Goal: Information Seeking & Learning: Obtain resource

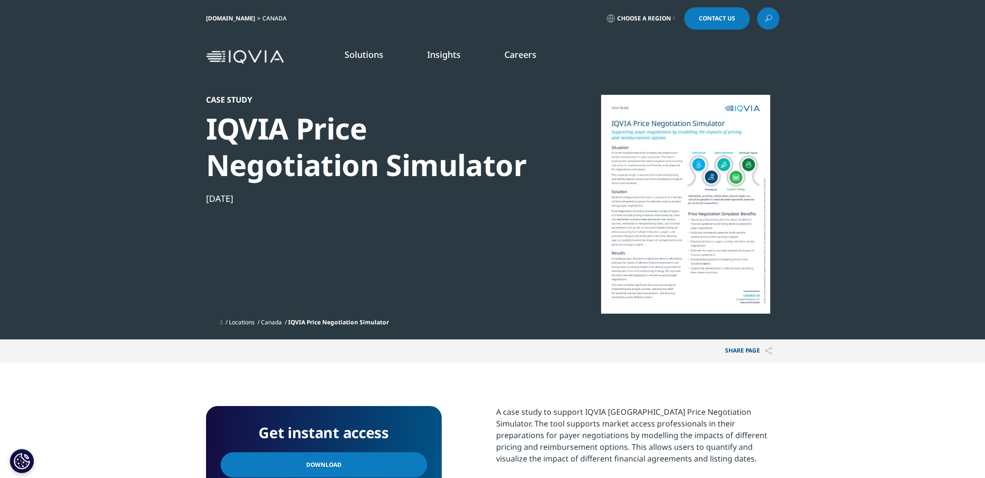
click at [319, 147] on div "IQVIA Price Negotiation Simulator" at bounding box center [372, 146] width 333 height 73
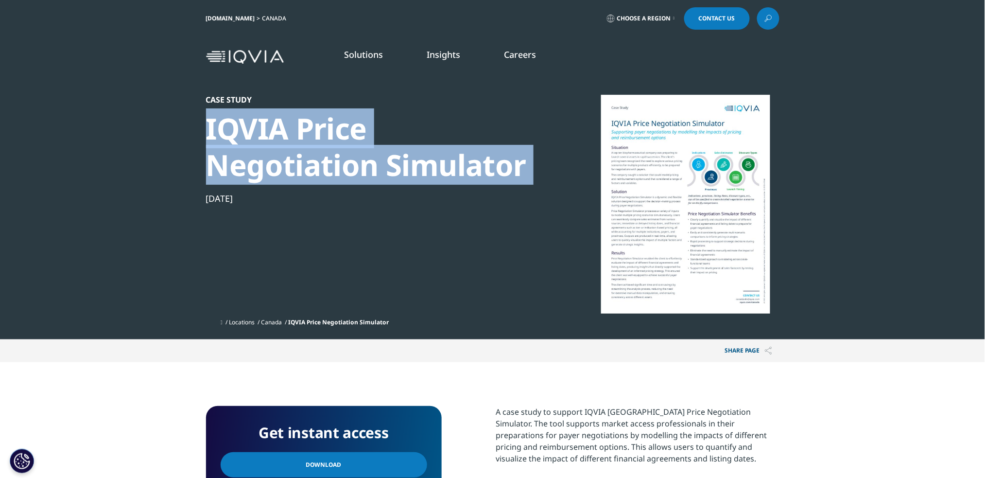
click at [319, 147] on div "IQVIA Price Negotiation Simulator" at bounding box center [372, 146] width 333 height 73
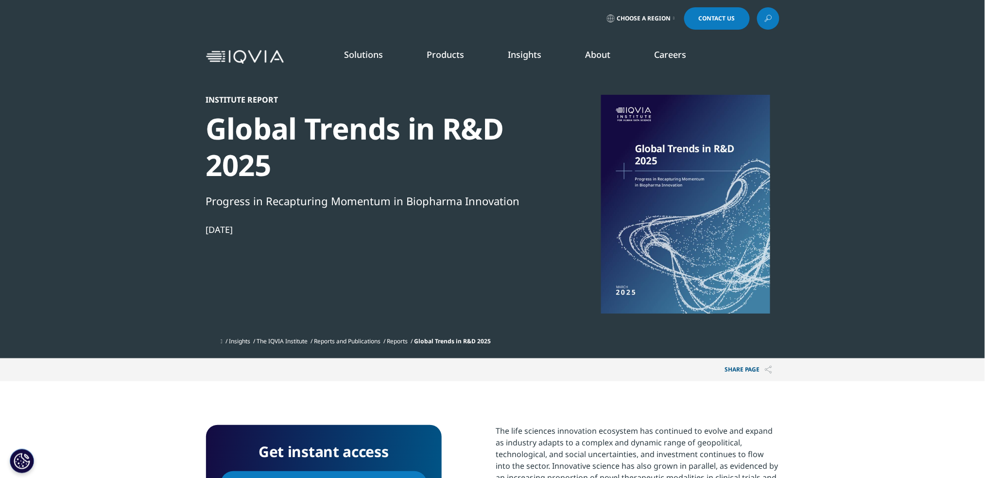
scroll to position [307, 574]
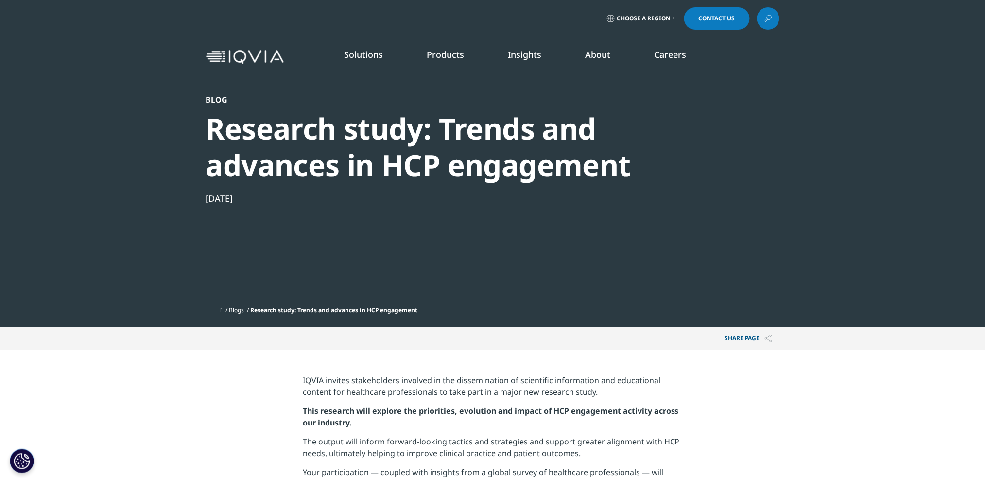
click at [439, 125] on div "Research study: Trends and advances in HCP engagement" at bounding box center [466, 146] width 521 height 73
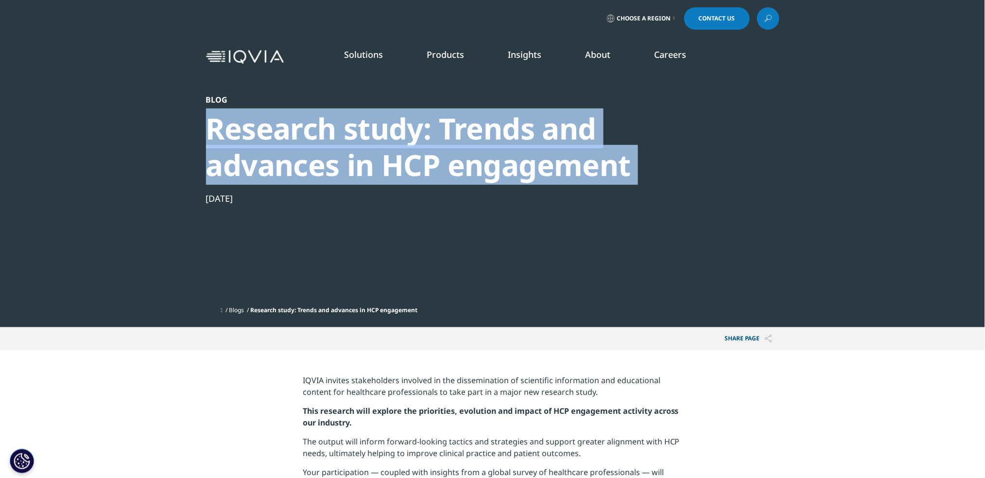
click at [439, 125] on div "Research study: Trends and advances in HCP engagement" at bounding box center [466, 146] width 521 height 73
copy div "Research study: Trends and advances in HCP engagement"
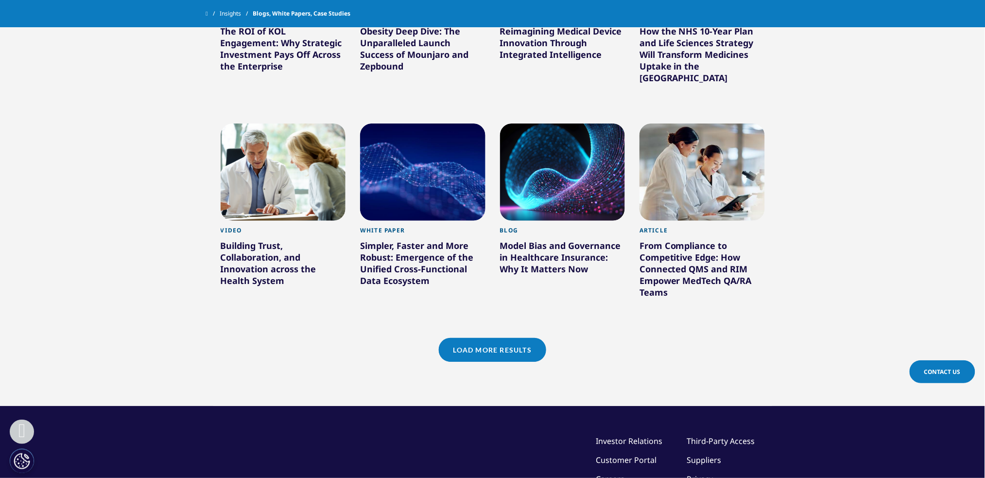
scroll to position [772, 0]
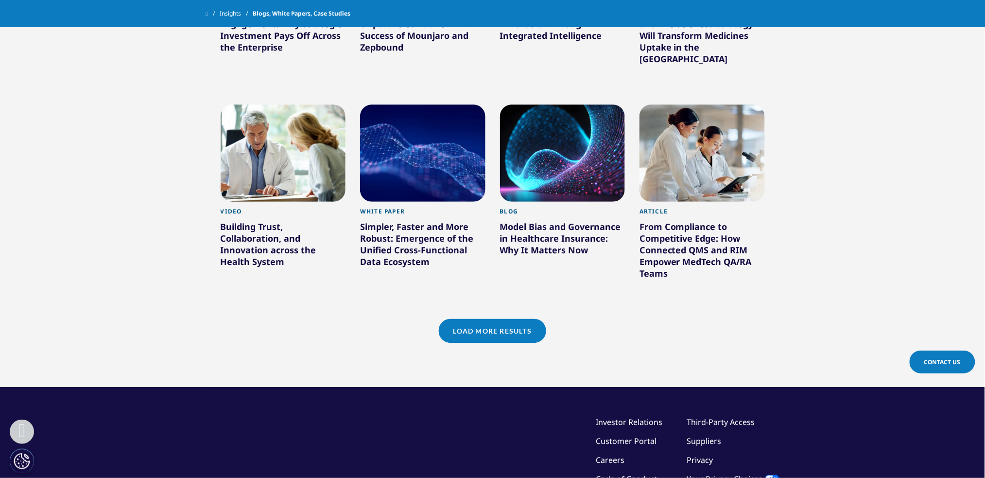
click at [499, 319] on link "Load More Results" at bounding box center [492, 331] width 107 height 24
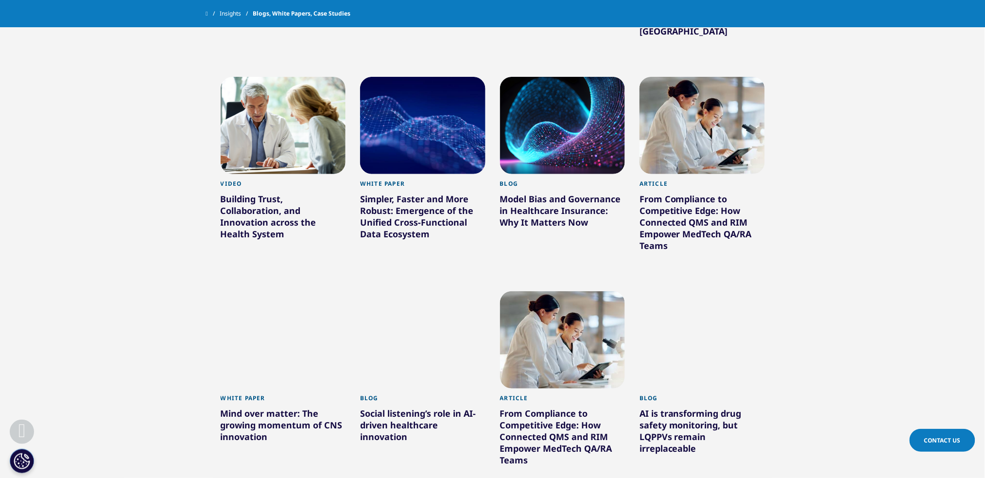
scroll to position [1539, 0]
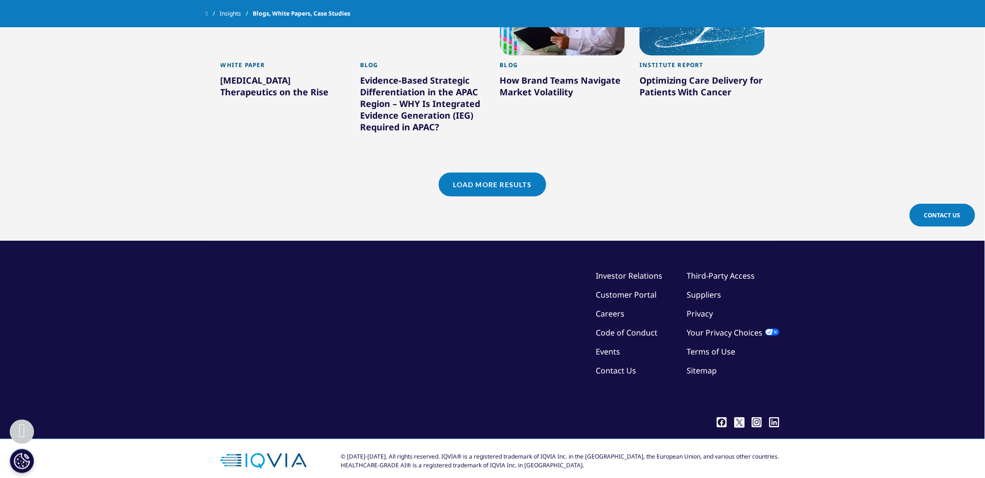
click at [490, 173] on link "Load More Results" at bounding box center [492, 185] width 107 height 24
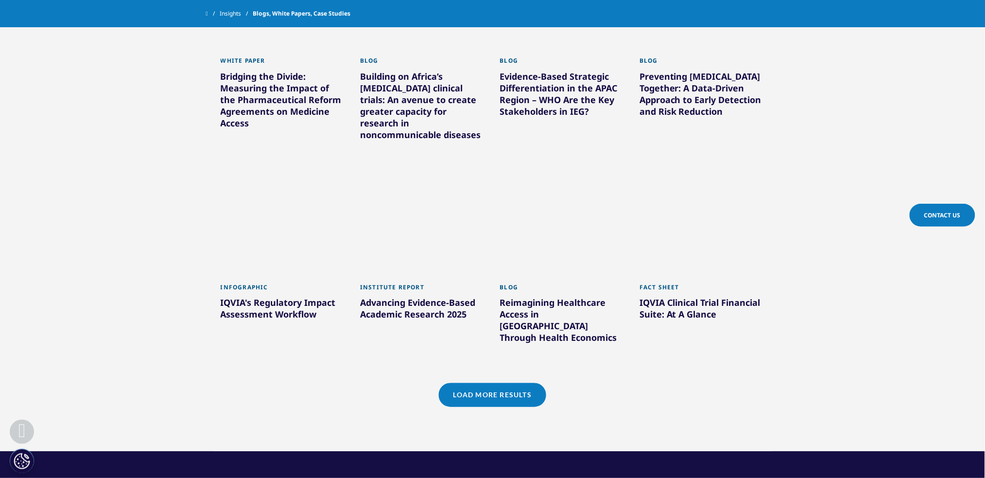
scroll to position [2148, 0]
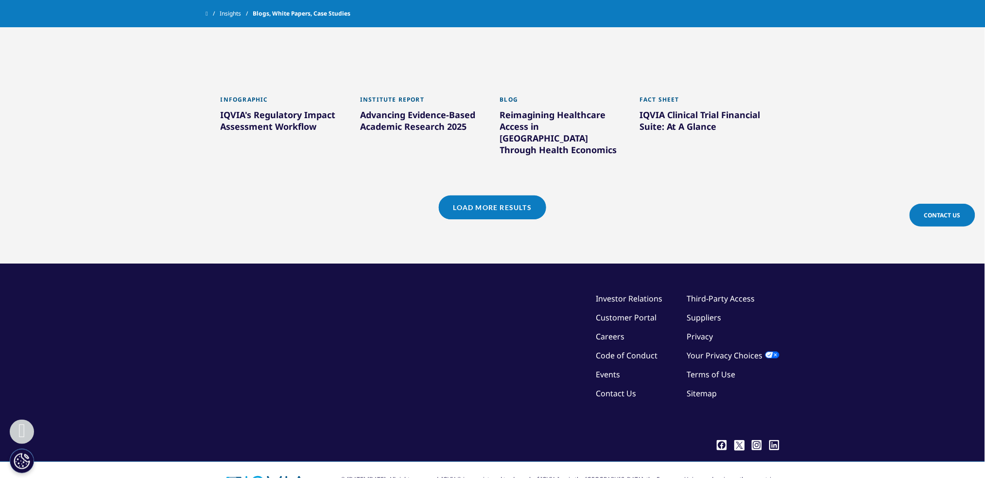
click at [499, 195] on link "Load More Results" at bounding box center [492, 207] width 107 height 24
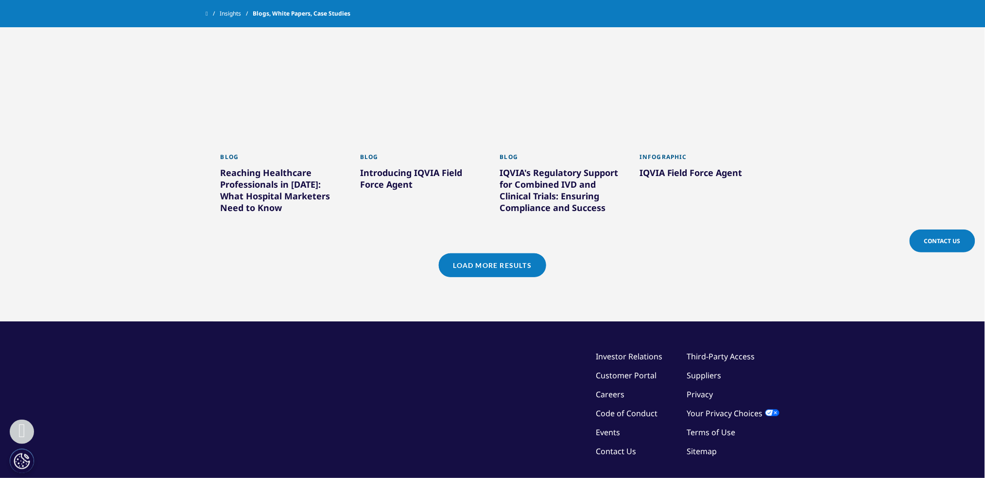
scroll to position [2756, 0]
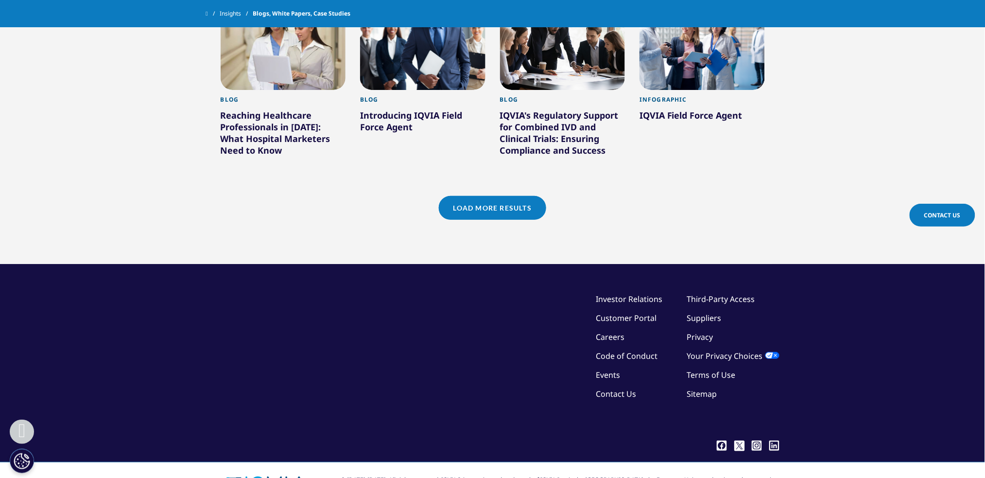
click at [458, 196] on link "Load More Results" at bounding box center [492, 208] width 107 height 24
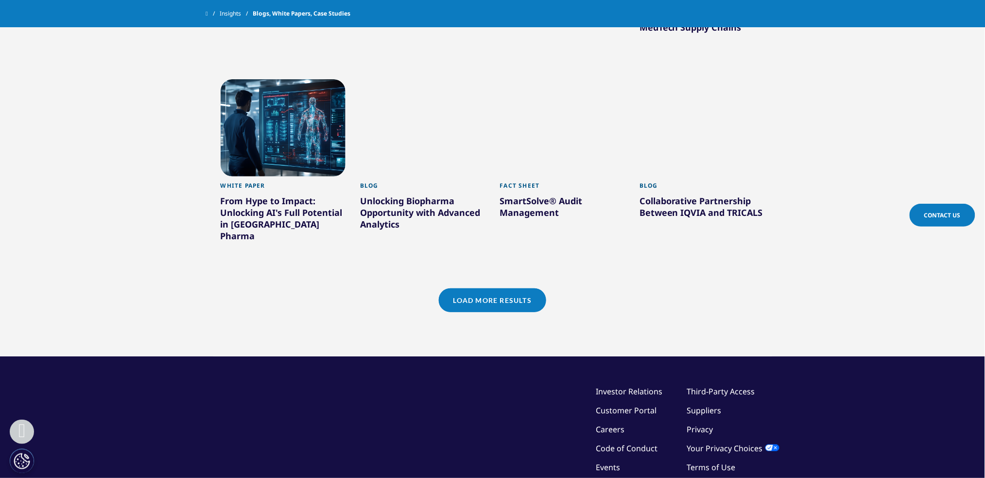
scroll to position [3389, 0]
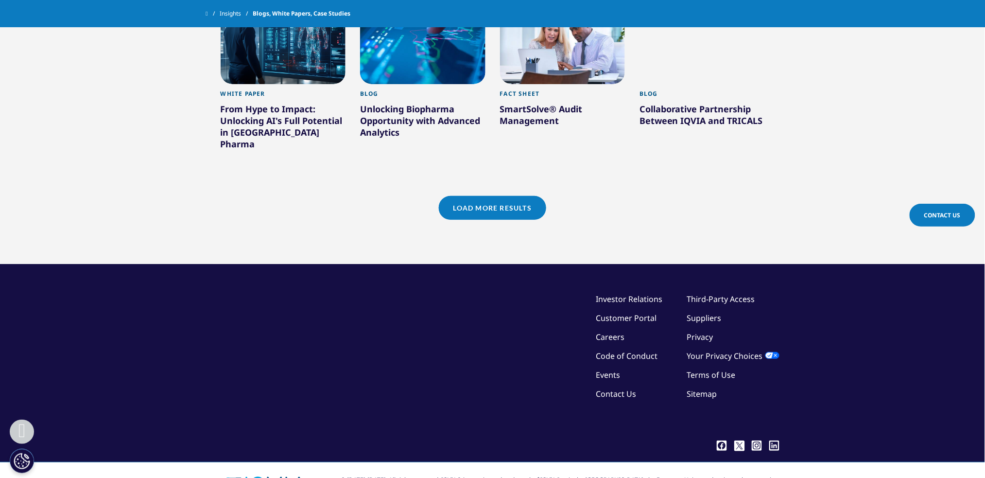
click at [504, 196] on link "Load More Results" at bounding box center [492, 208] width 107 height 24
click at [479, 196] on link "Load More Results" at bounding box center [492, 208] width 107 height 24
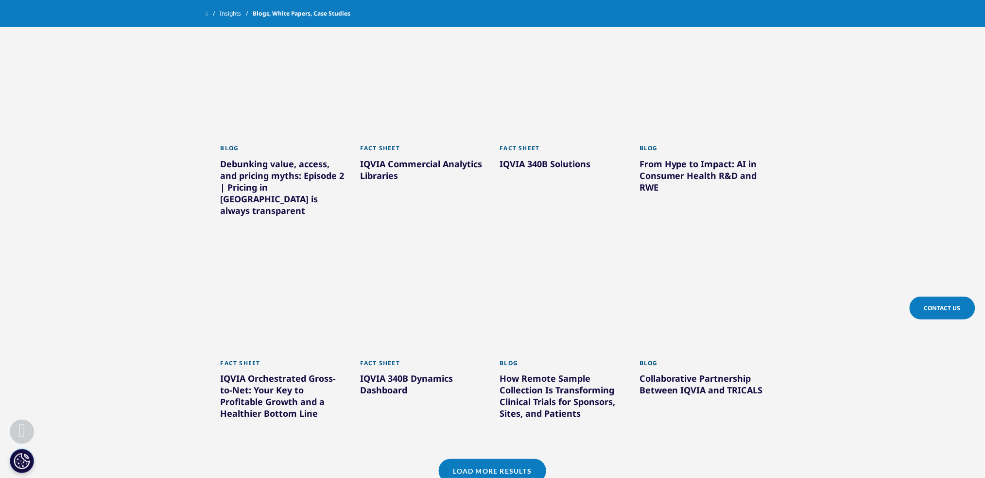
scroll to position [3986, 0]
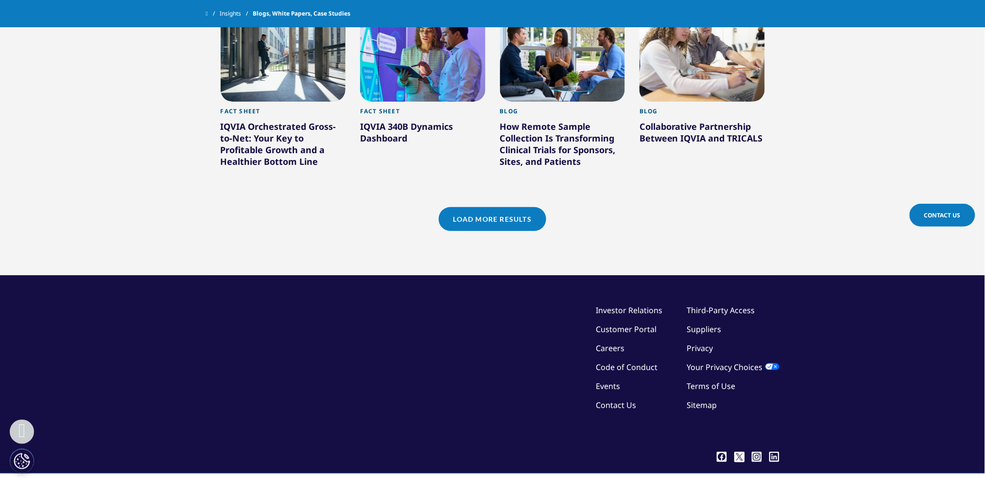
click at [471, 207] on link "Load More Results" at bounding box center [492, 219] width 107 height 24
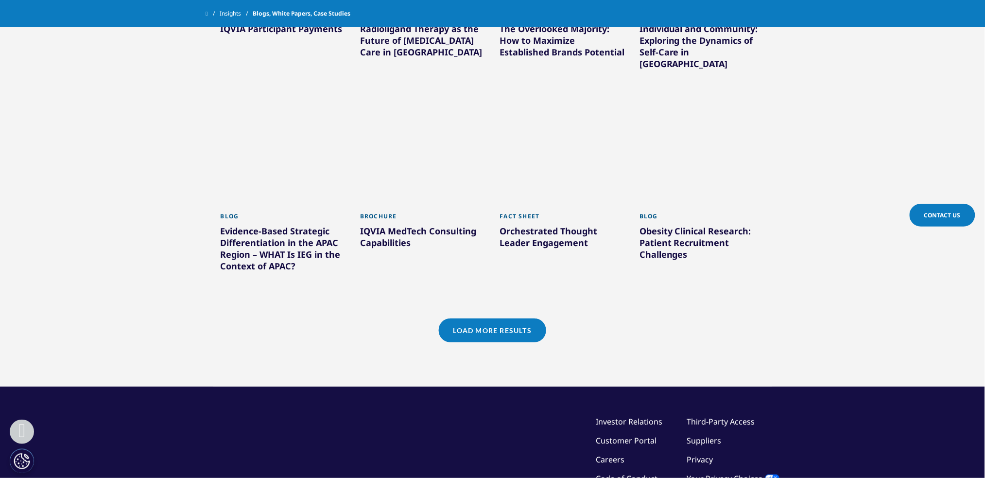
scroll to position [4577, 0]
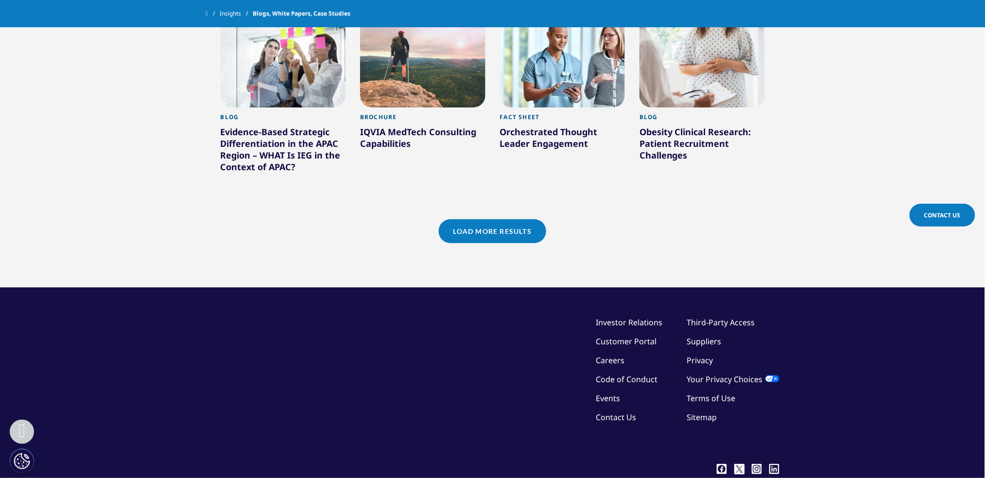
click at [468, 219] on link "Load More Results" at bounding box center [492, 231] width 107 height 24
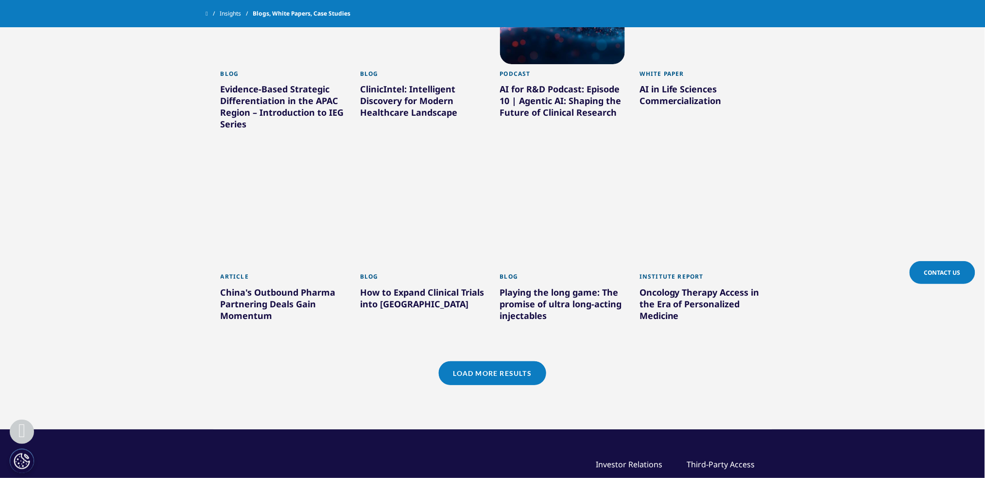
scroll to position [5186, 0]
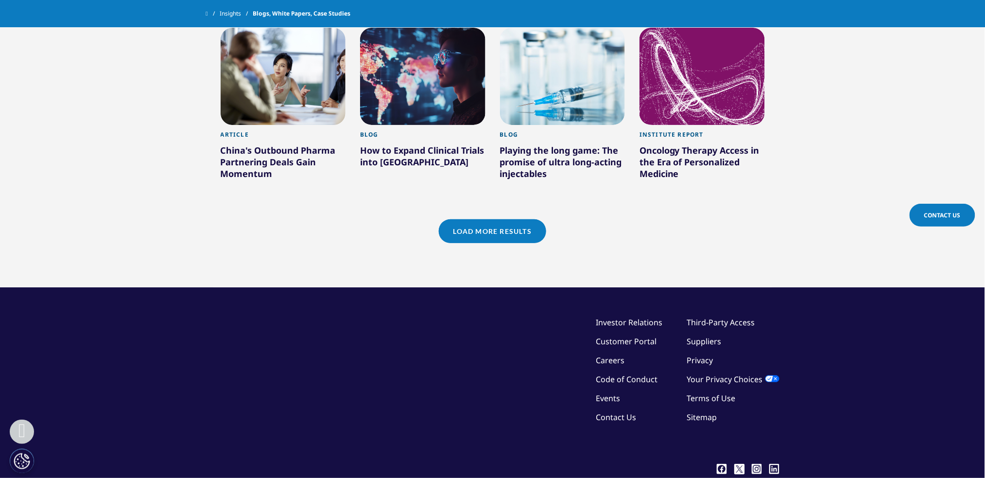
click at [467, 219] on link "Load More Results" at bounding box center [492, 231] width 107 height 24
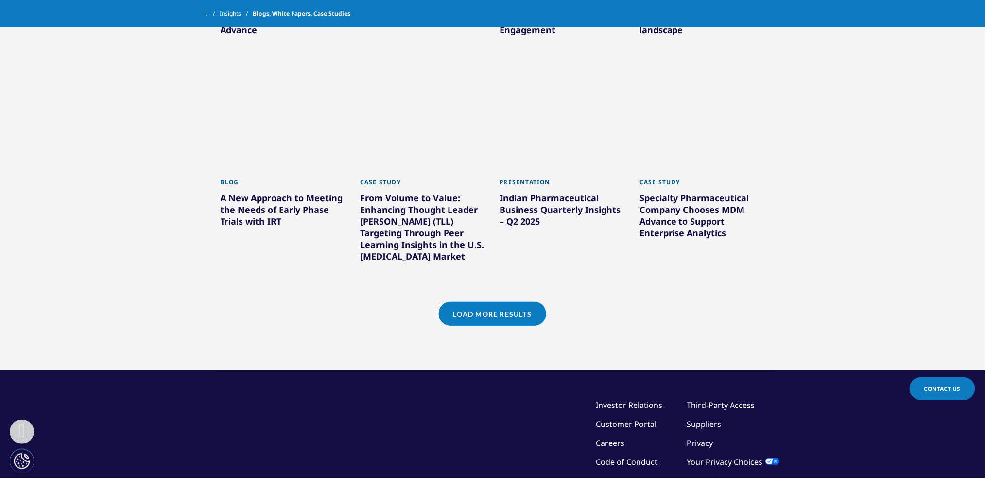
scroll to position [5818, 0]
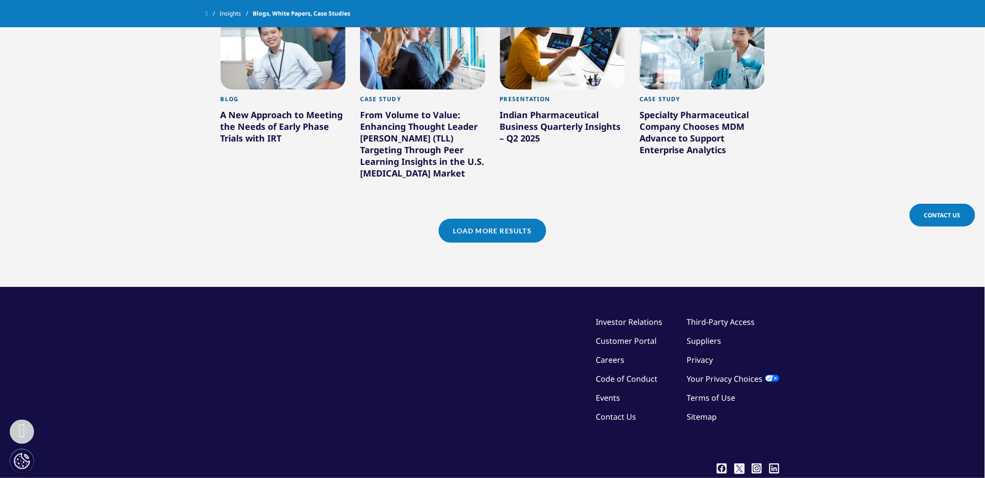
click at [457, 219] on link "Load More Results" at bounding box center [492, 231] width 107 height 24
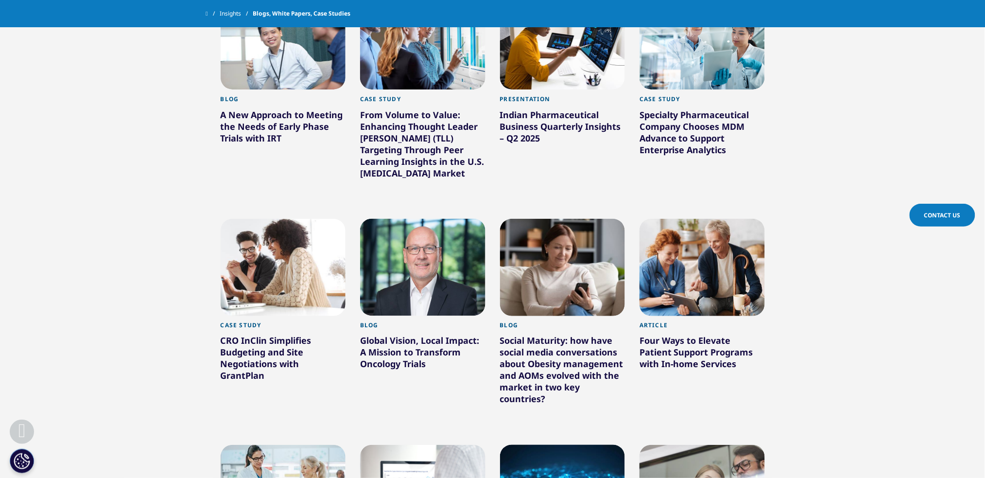
click at [532, 409] on div at bounding box center [562, 419] width 125 height 21
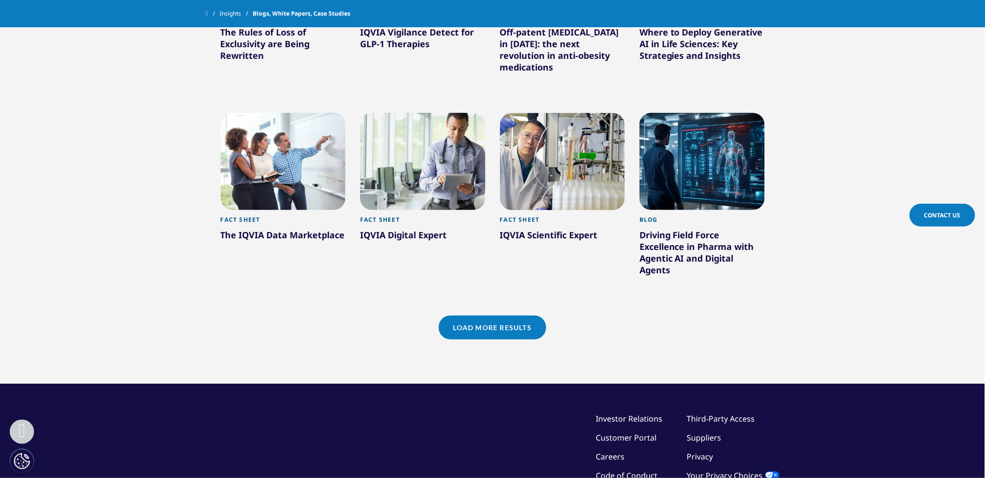
scroll to position [6438, 0]
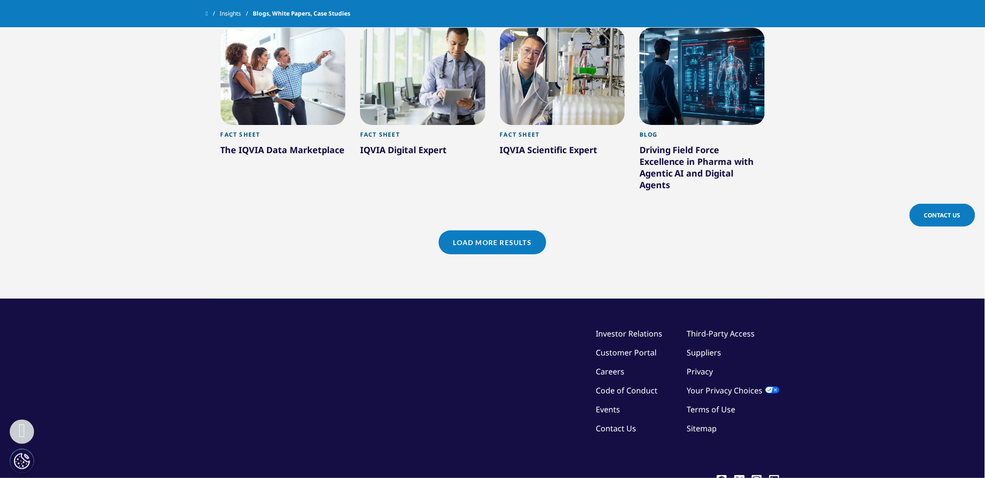
click at [456, 230] on link "Load More Results" at bounding box center [492, 242] width 107 height 24
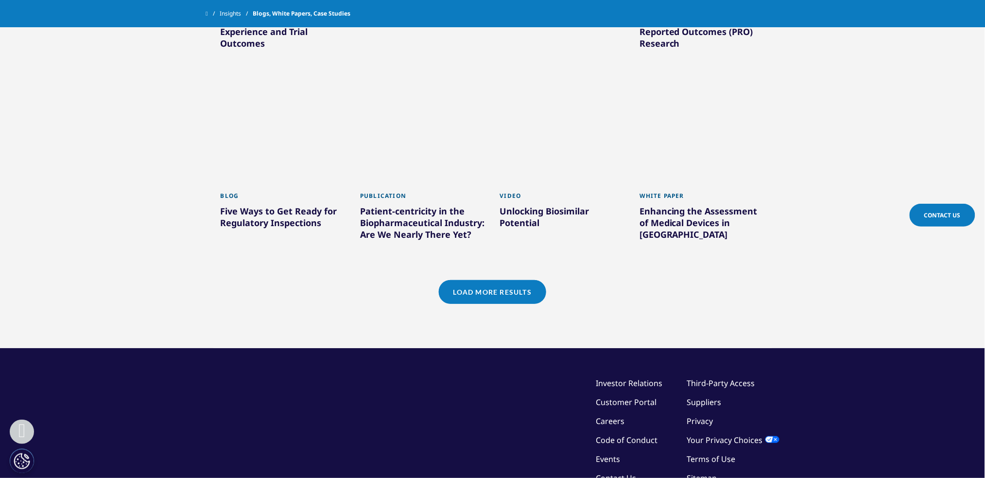
scroll to position [7047, 0]
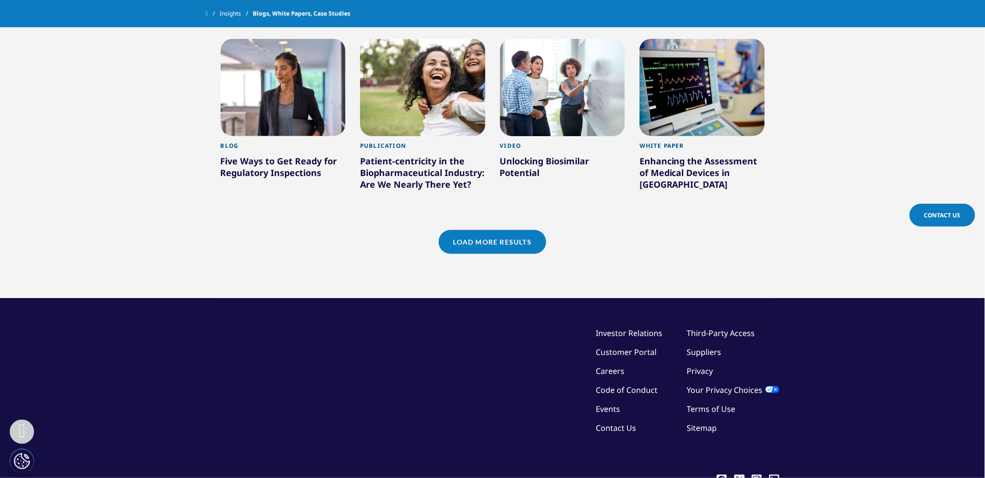
click at [457, 230] on link "Load More Results" at bounding box center [492, 242] width 107 height 24
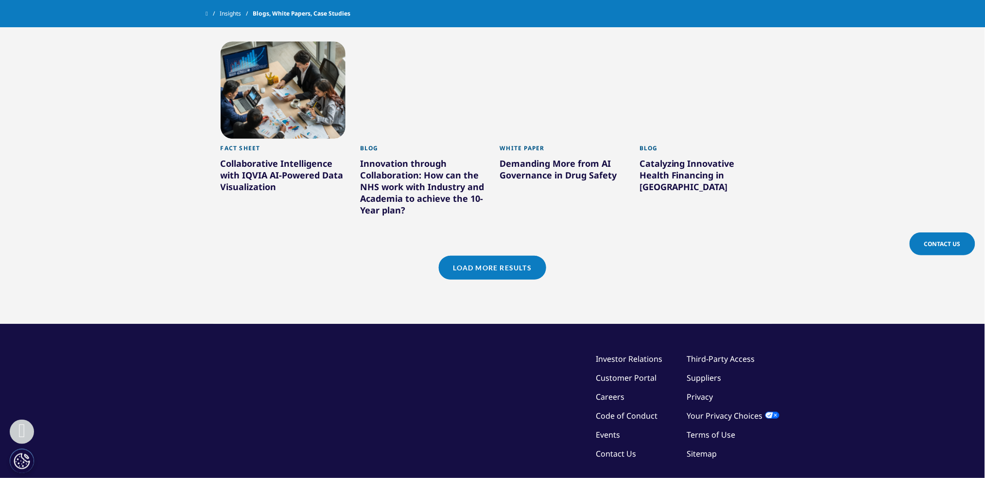
scroll to position [7632, 0]
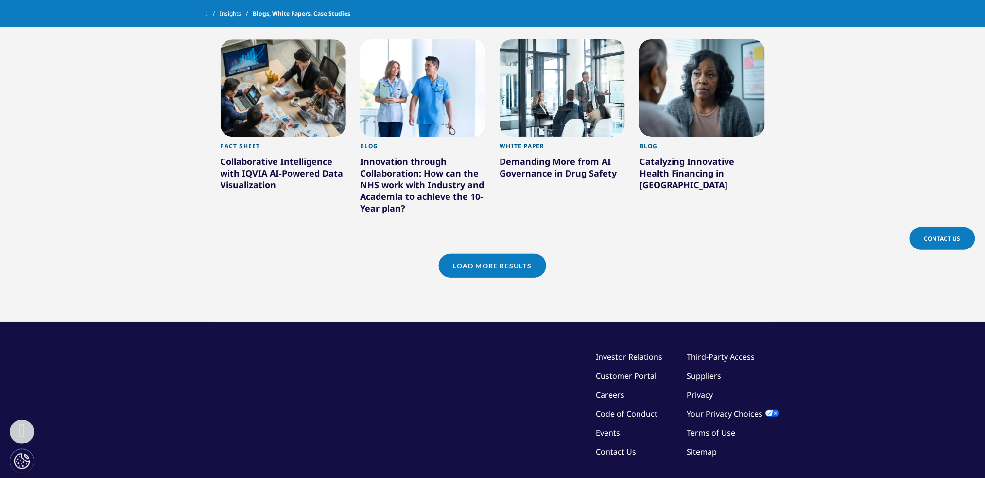
click at [470, 254] on link "Load More Results" at bounding box center [492, 266] width 107 height 24
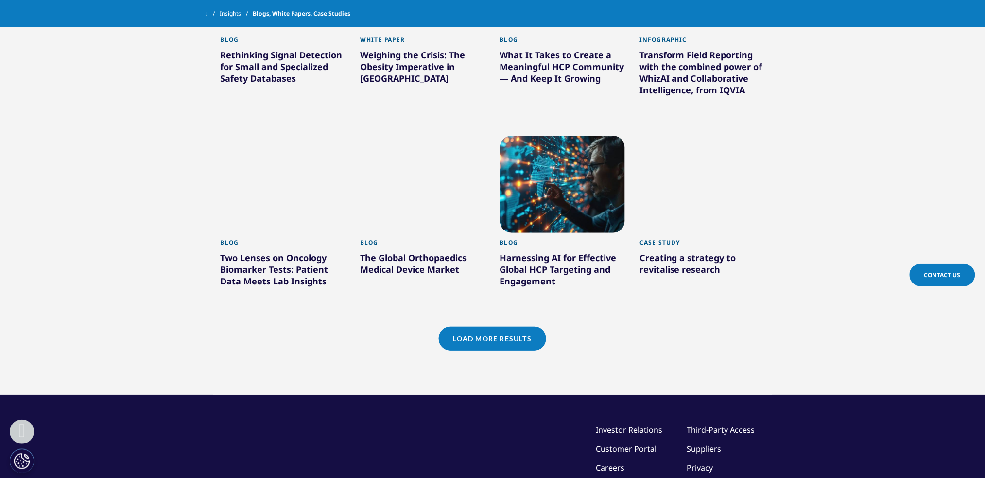
scroll to position [8240, 0]
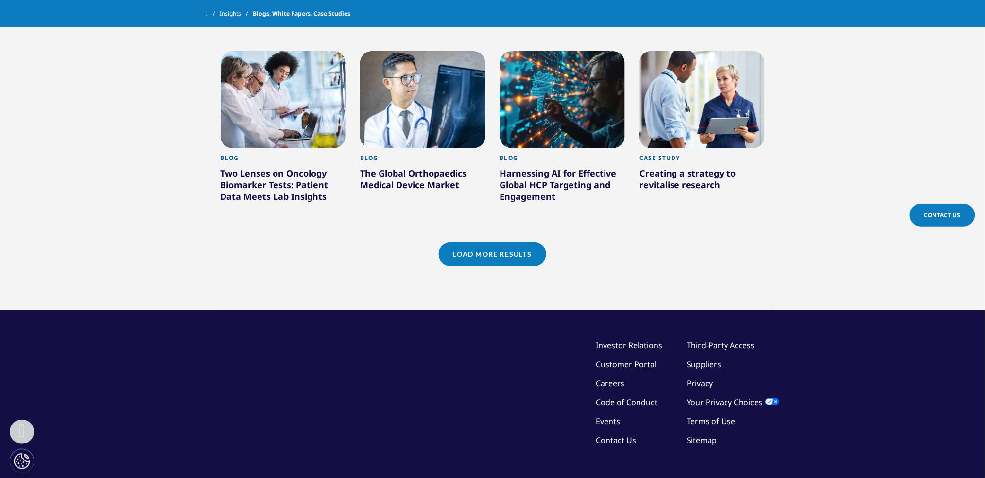
click at [463, 242] on link "Load More Results" at bounding box center [492, 254] width 107 height 24
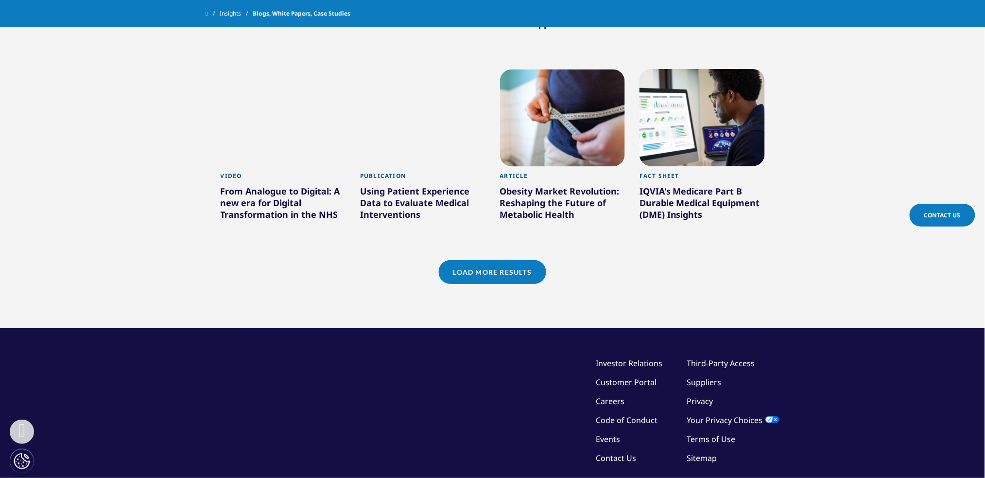
scroll to position [8844, 0]
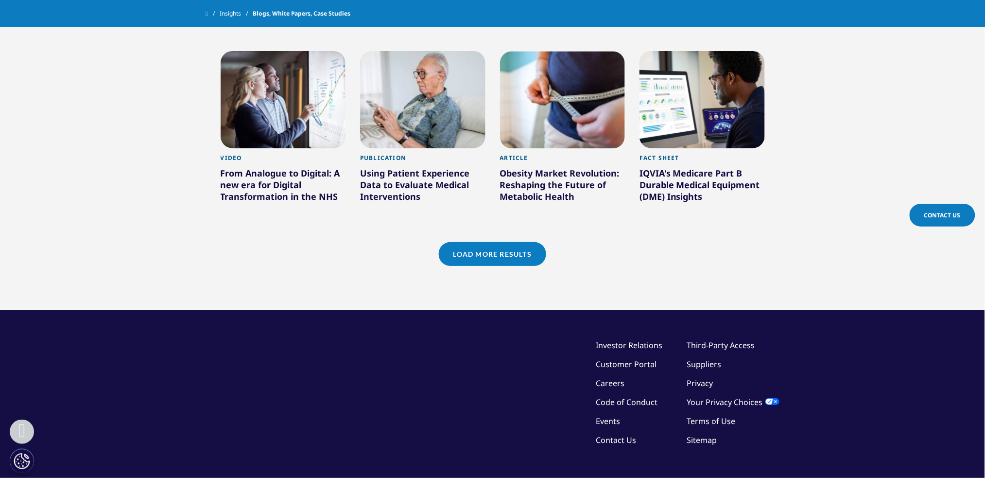
click at [448, 242] on link "Load More Results" at bounding box center [492, 254] width 107 height 24
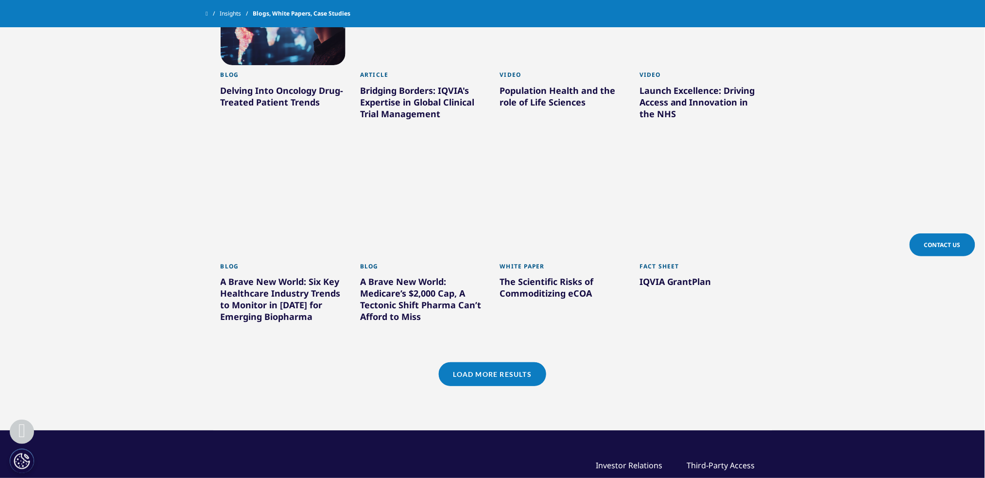
scroll to position [9440, 0]
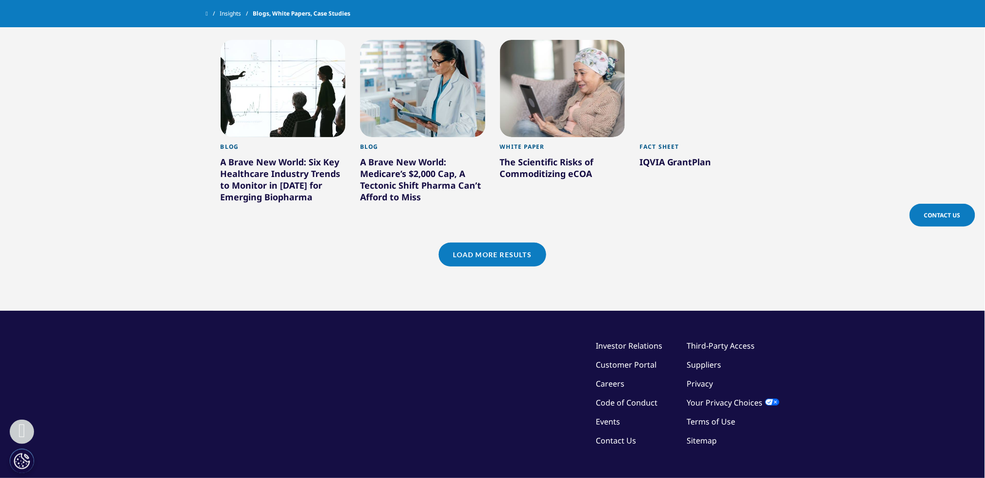
click at [461, 243] on link "Load More Results" at bounding box center [492, 255] width 107 height 24
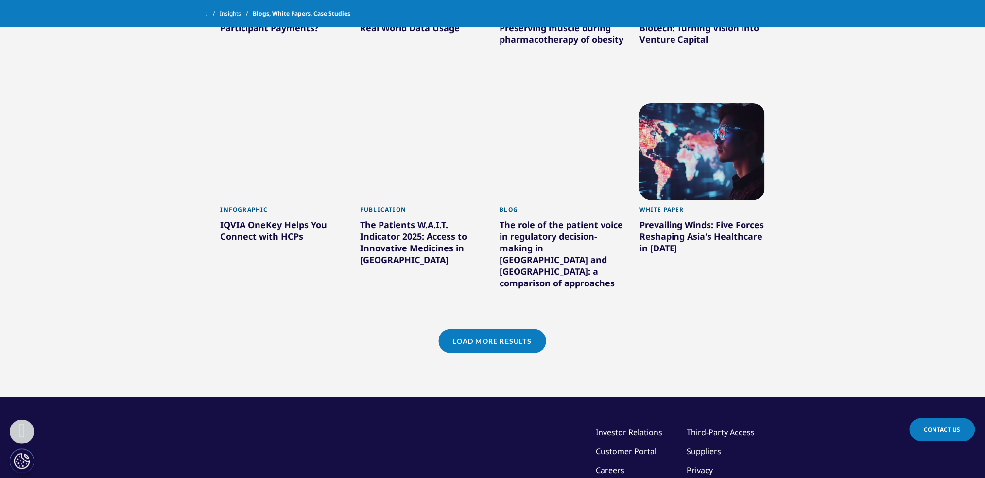
scroll to position [10055, 0]
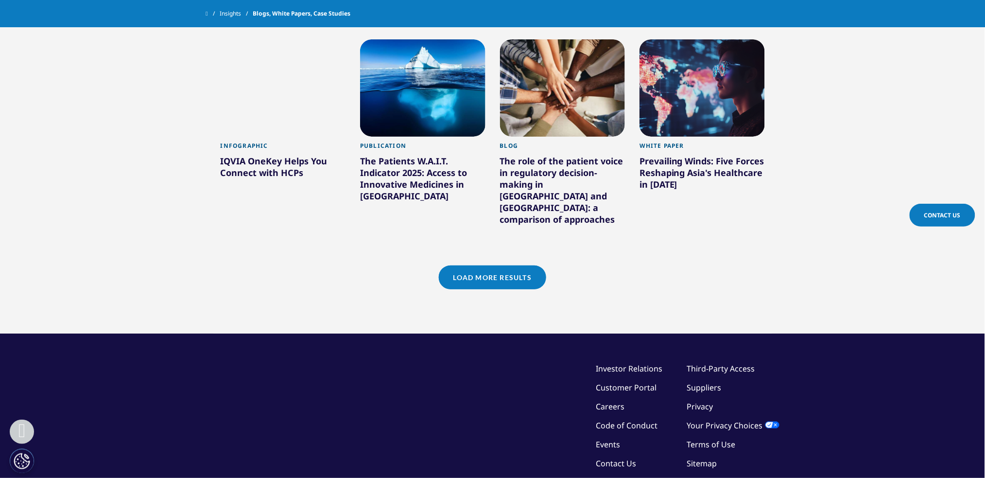
click at [476, 265] on link "Load More Results" at bounding box center [492, 277] width 107 height 24
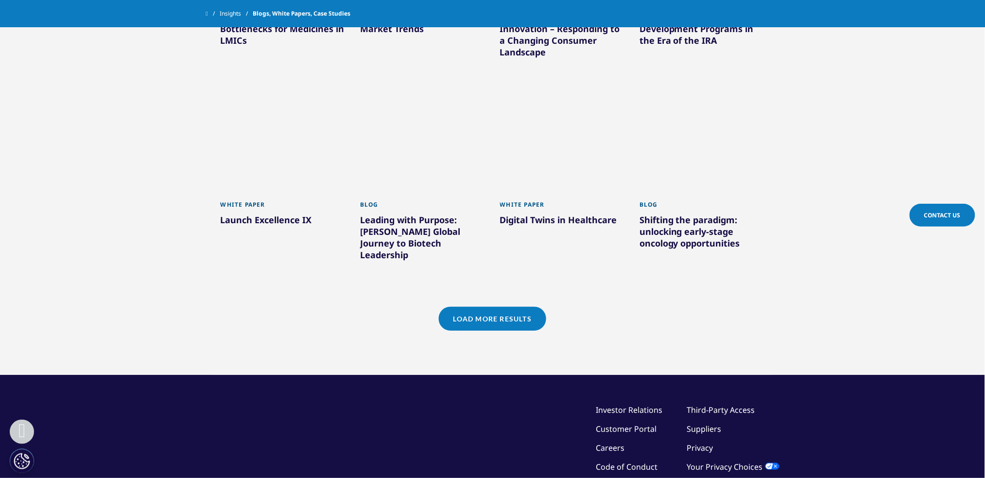
scroll to position [10669, 0]
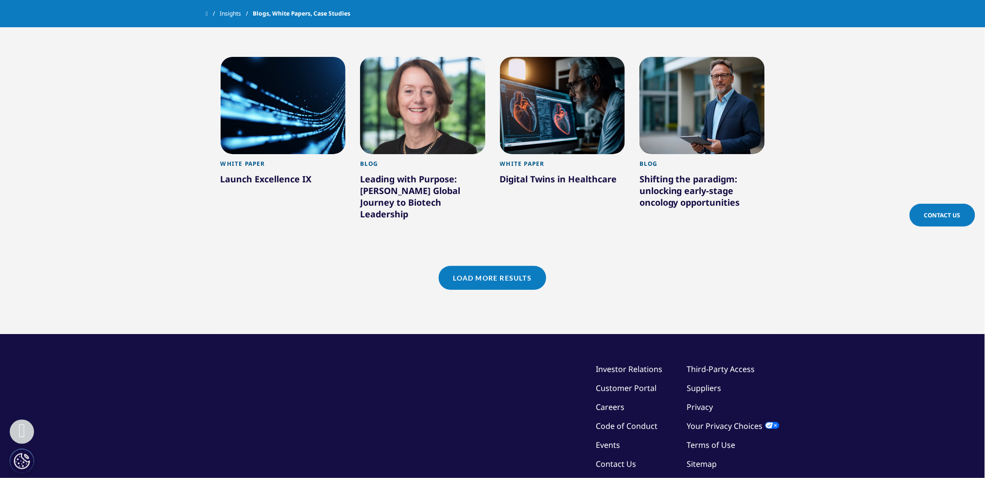
click at [463, 266] on link "Load More Results" at bounding box center [492, 278] width 107 height 24
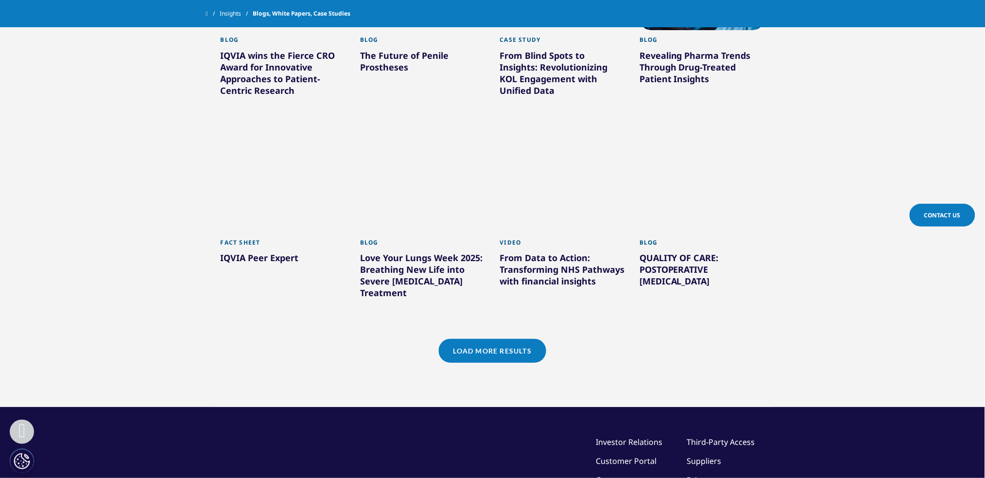
scroll to position [11255, 0]
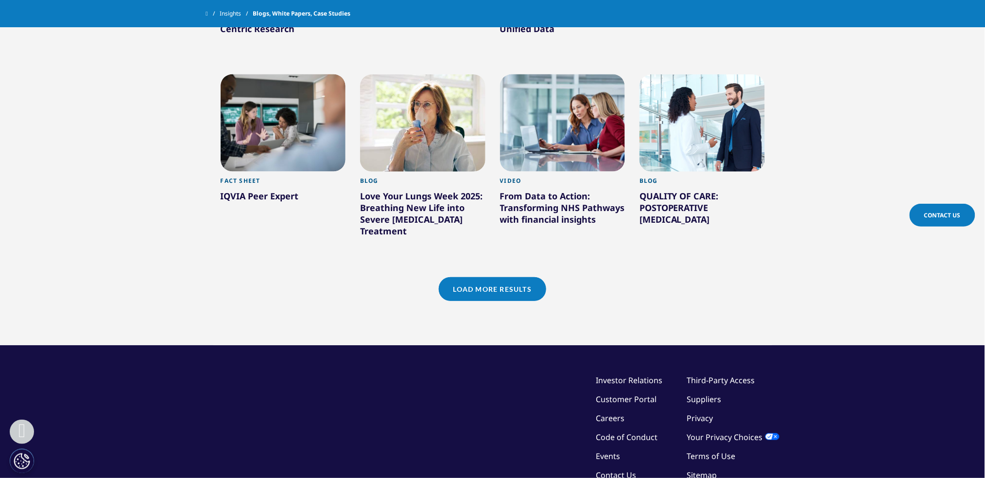
click at [461, 277] on link "Load More Results" at bounding box center [492, 289] width 107 height 24
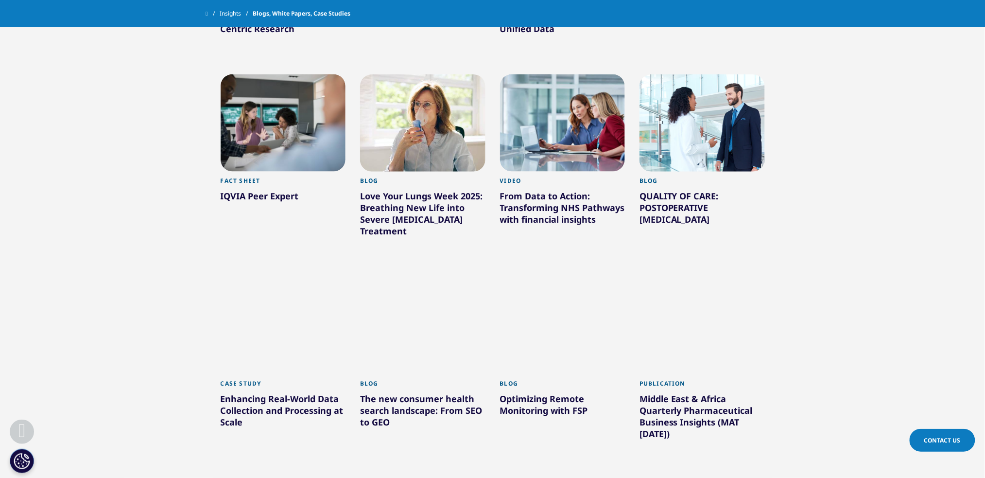
scroll to position [11858, 0]
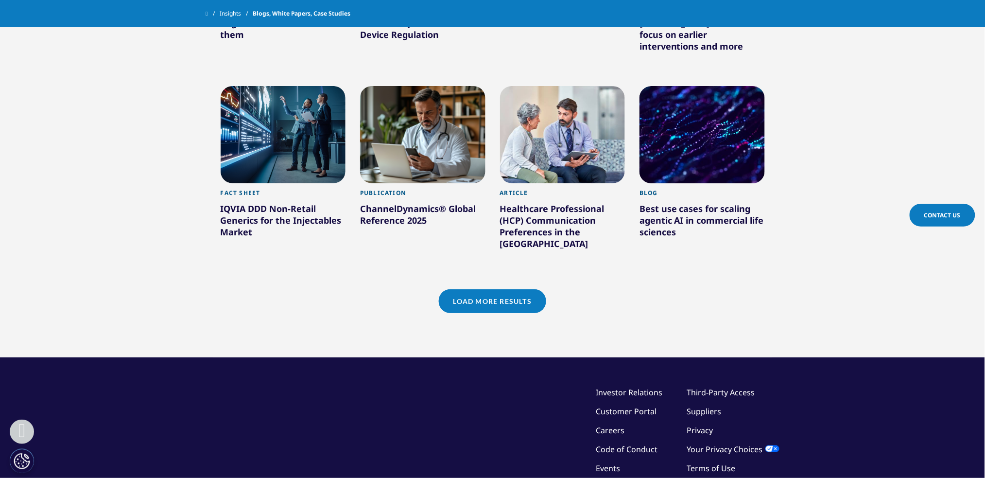
click at [486, 289] on link "Load More Results" at bounding box center [492, 301] width 107 height 24
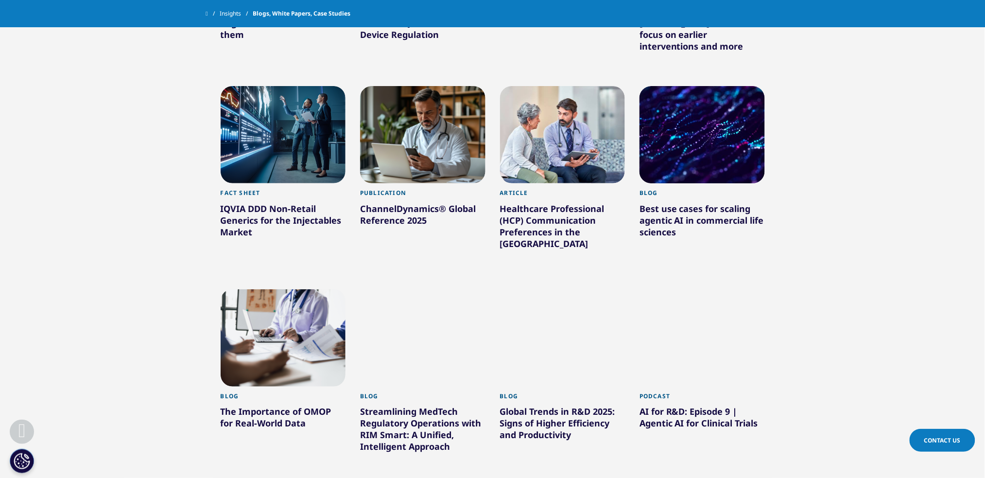
scroll to position [12455, 0]
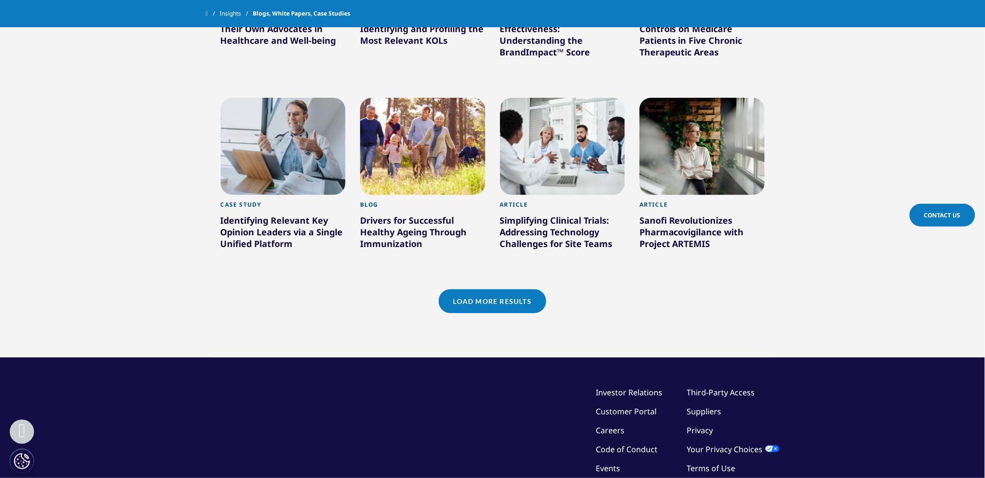
click at [486, 289] on link "Load More Results" at bounding box center [492, 301] width 107 height 24
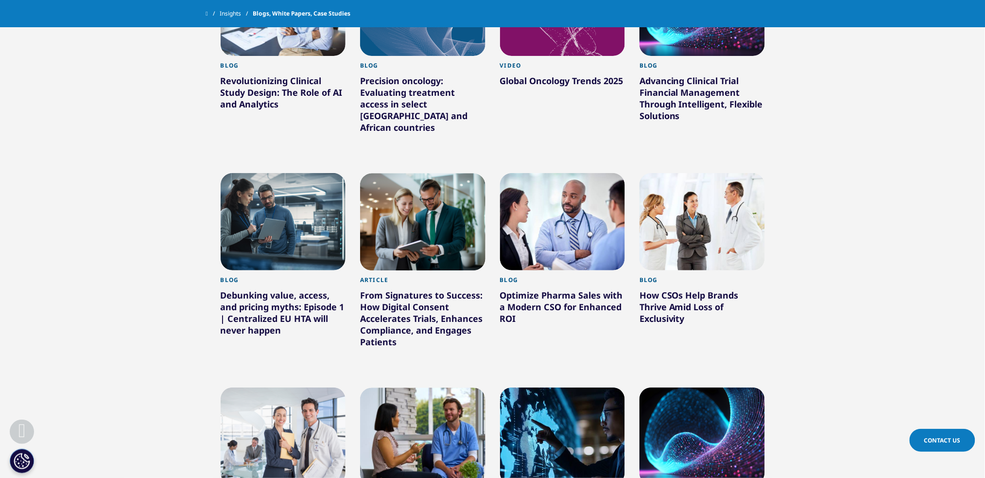
scroll to position [13063, 0]
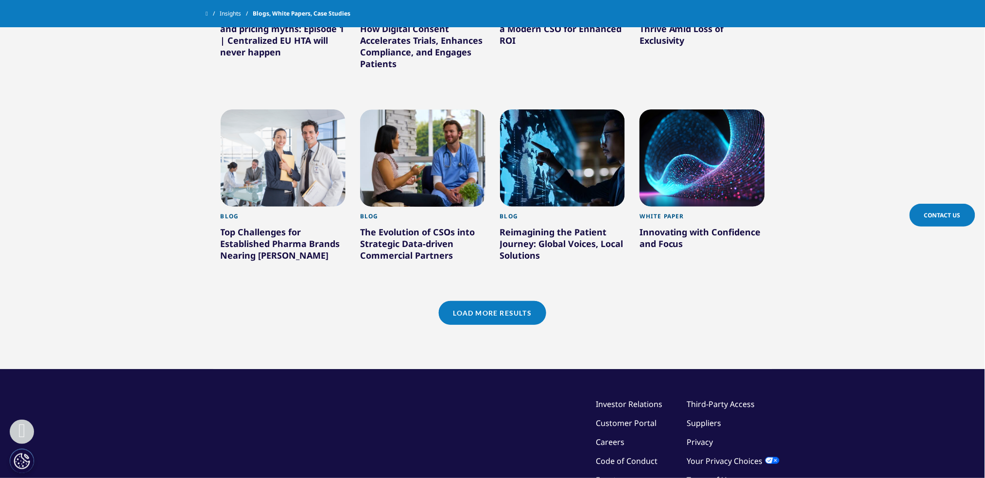
click at [488, 301] on link "Load More Results" at bounding box center [492, 313] width 107 height 24
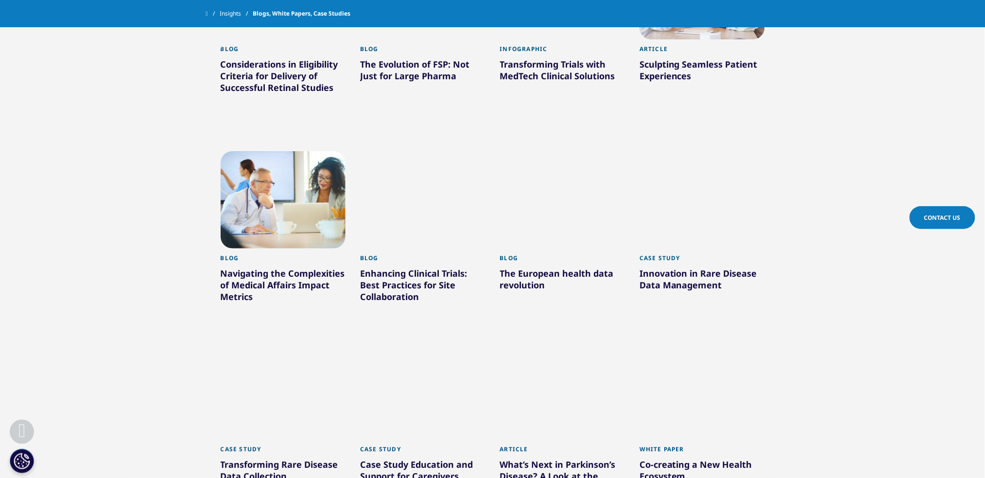
scroll to position [13655, 0]
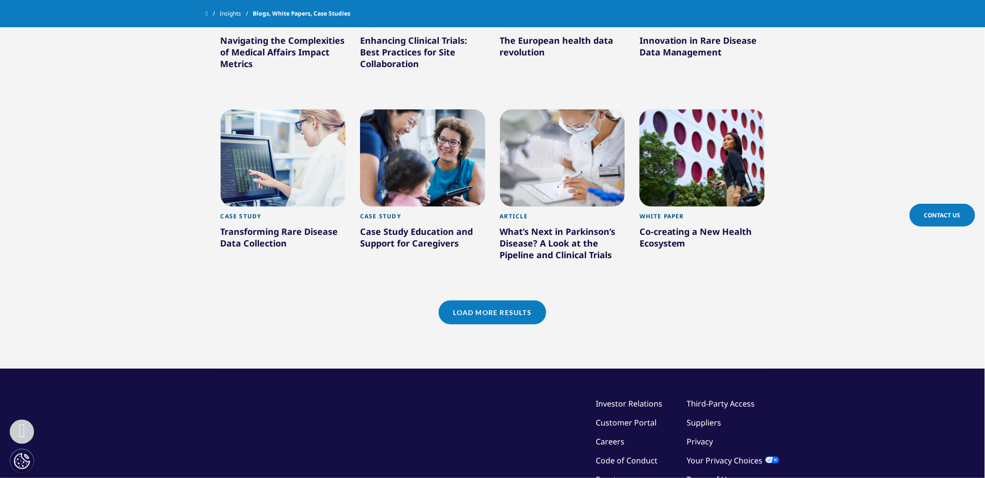
click at [488, 300] on link "Load More Results" at bounding box center [492, 312] width 107 height 24
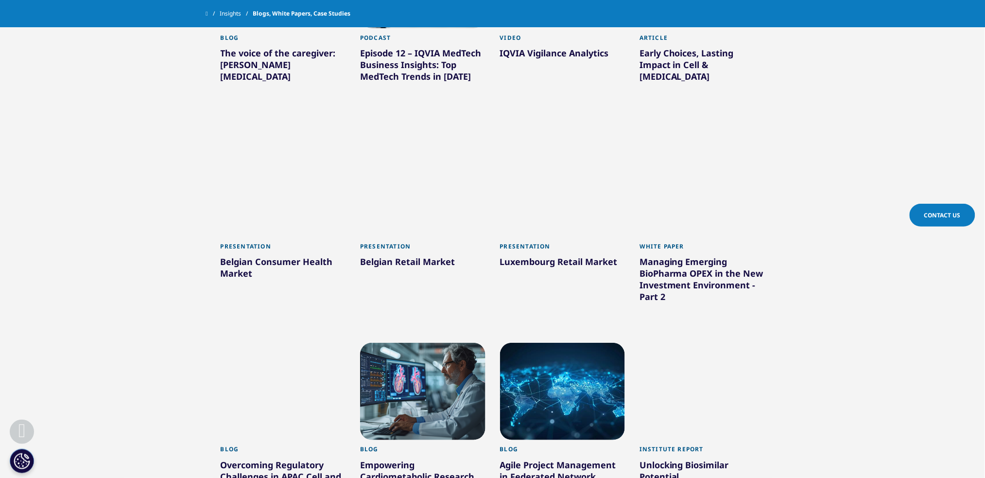
scroll to position [14258, 0]
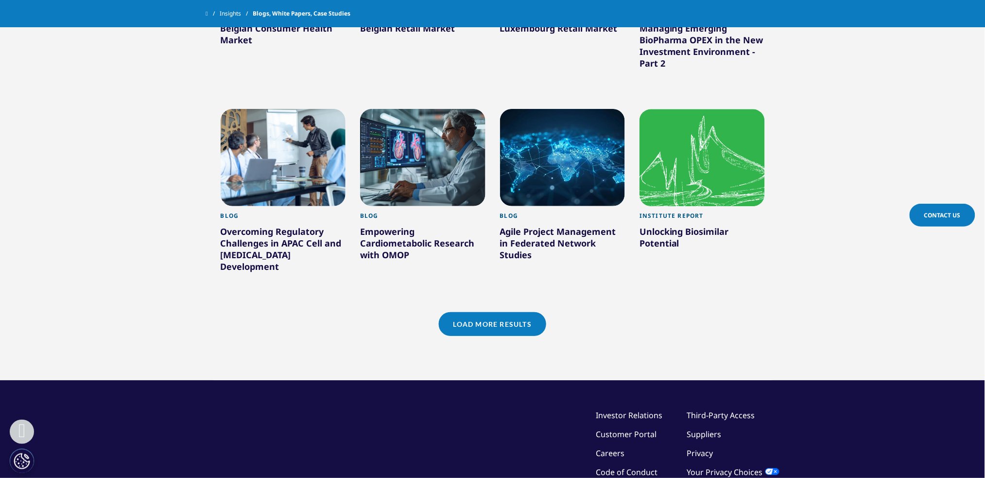
click at [493, 312] on link "Load More Results" at bounding box center [492, 324] width 107 height 24
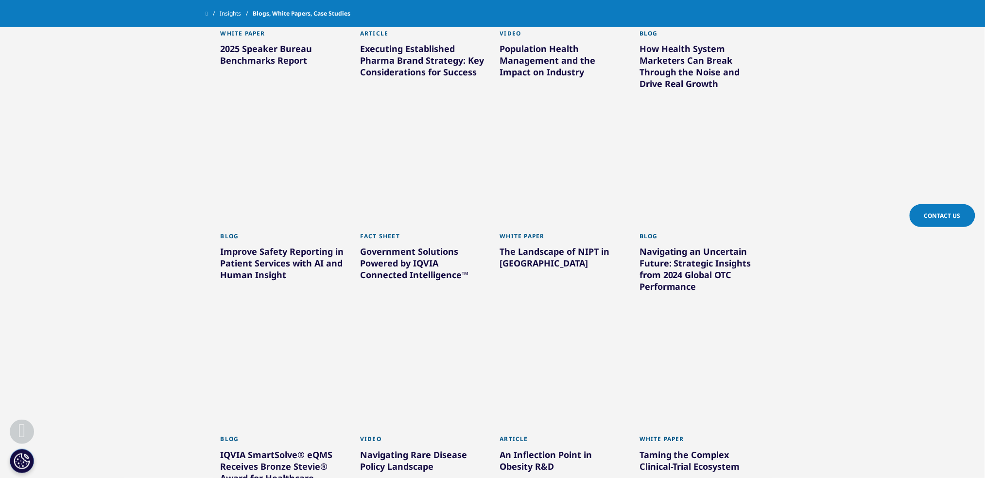
scroll to position [14867, 0]
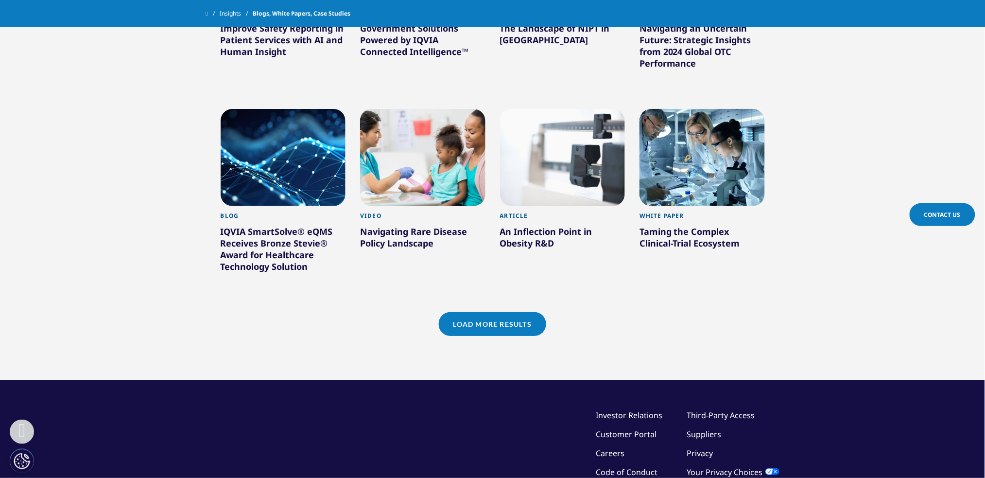
click at [490, 312] on link "Load More Results" at bounding box center [492, 324] width 107 height 24
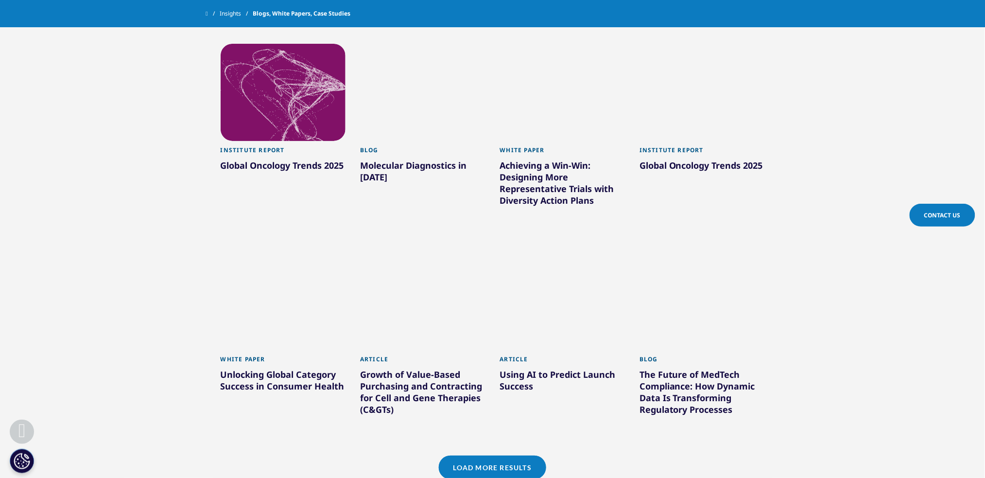
scroll to position [15481, 0]
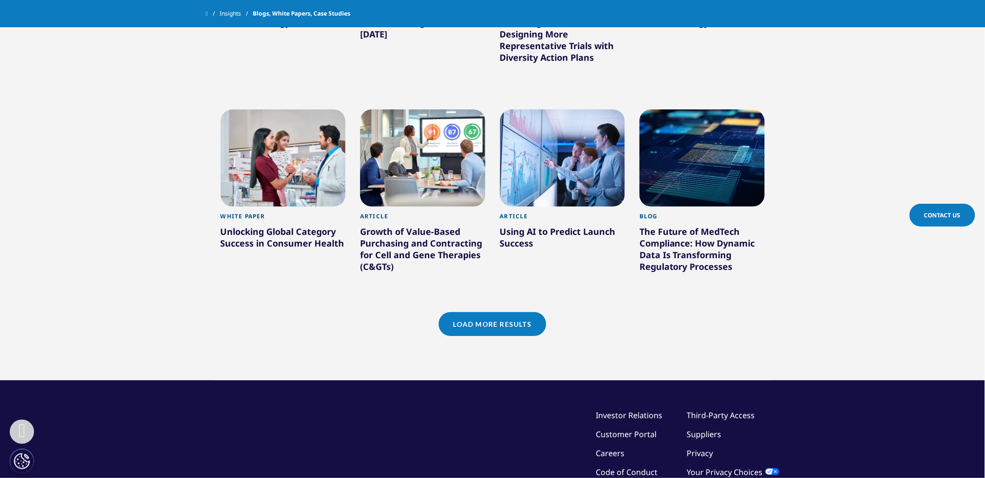
click at [494, 312] on link "Load More Results" at bounding box center [492, 324] width 107 height 24
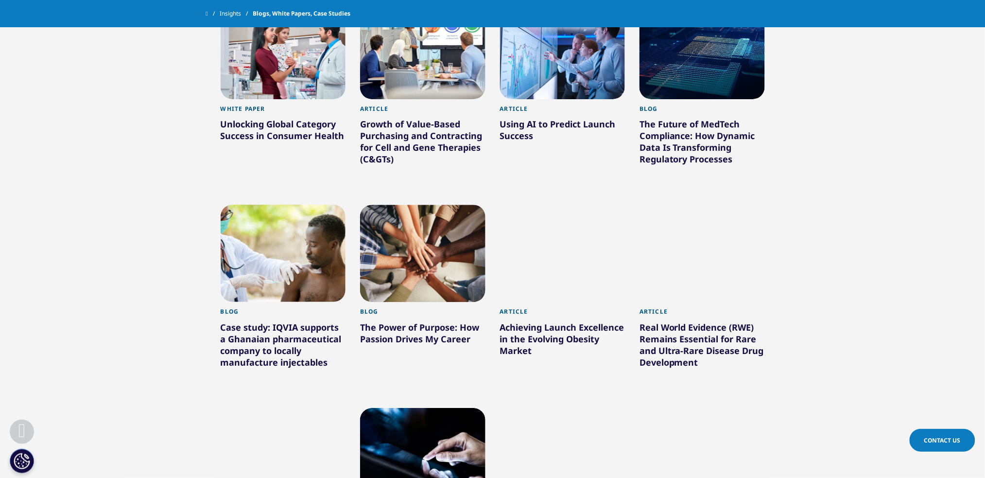
scroll to position [16078, 0]
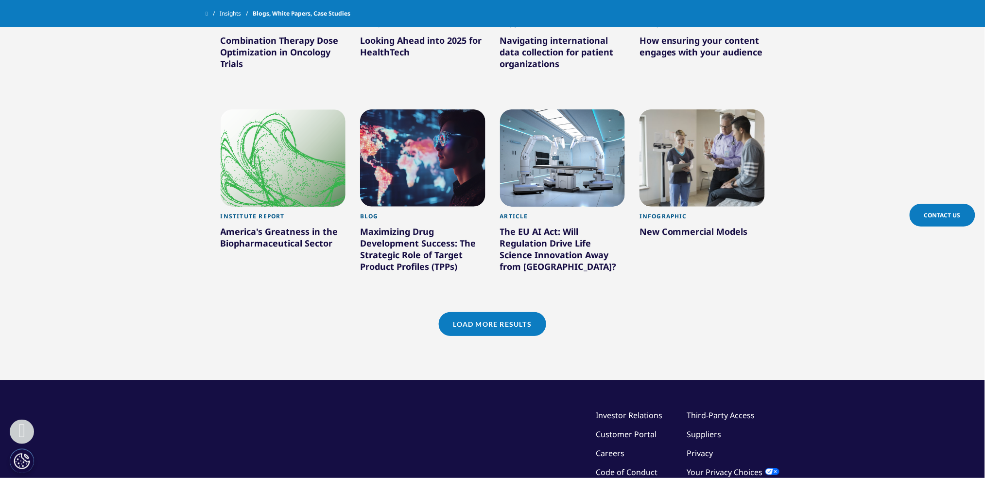
click at [494, 312] on link "Load More Results" at bounding box center [492, 324] width 107 height 24
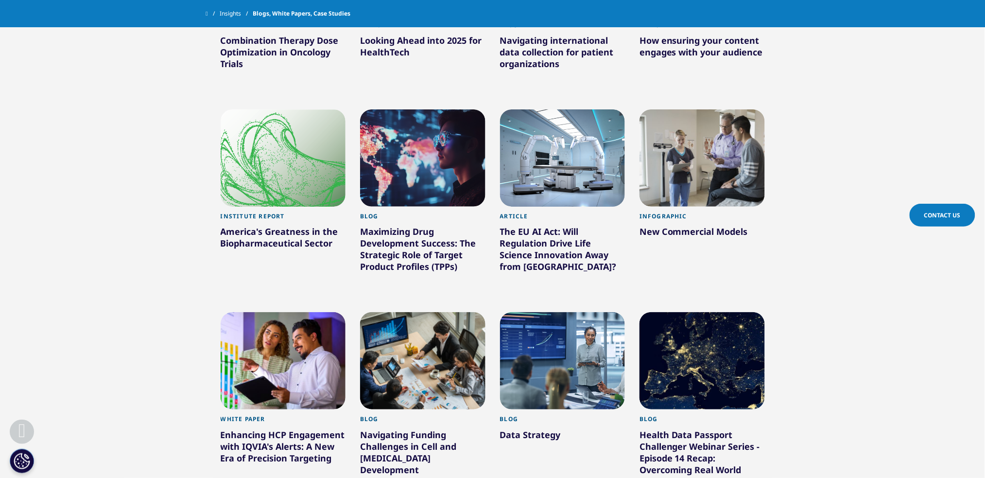
click at [734, 312] on div at bounding box center [702, 360] width 125 height 97
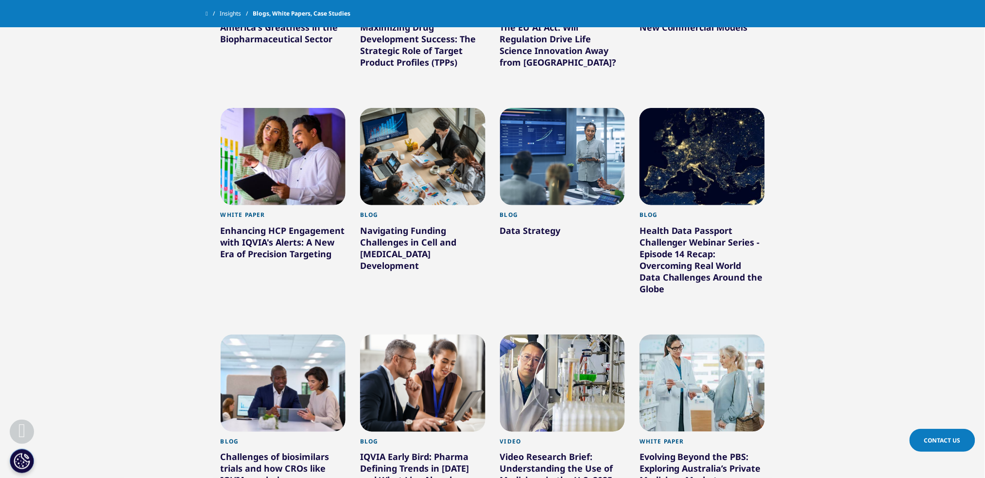
scroll to position [16704, 0]
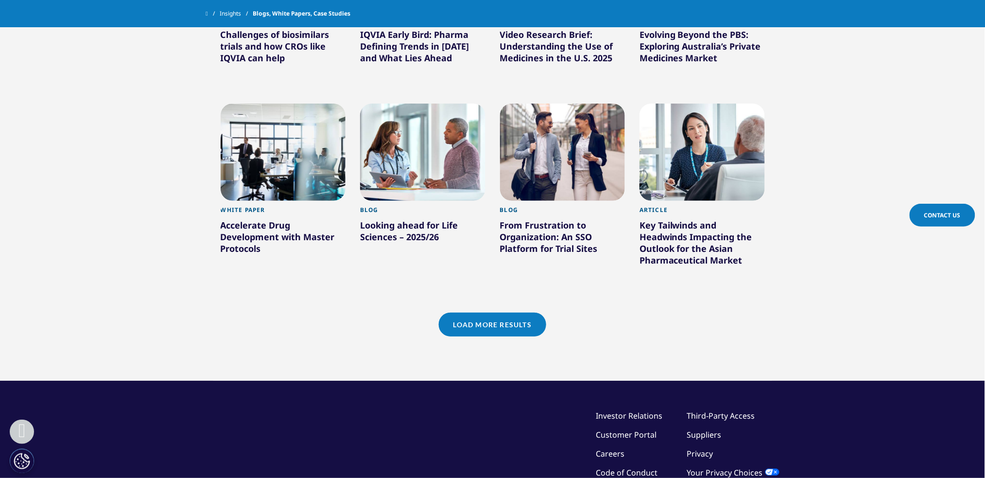
click at [501, 313] on link "Load More Results" at bounding box center [492, 325] width 107 height 24
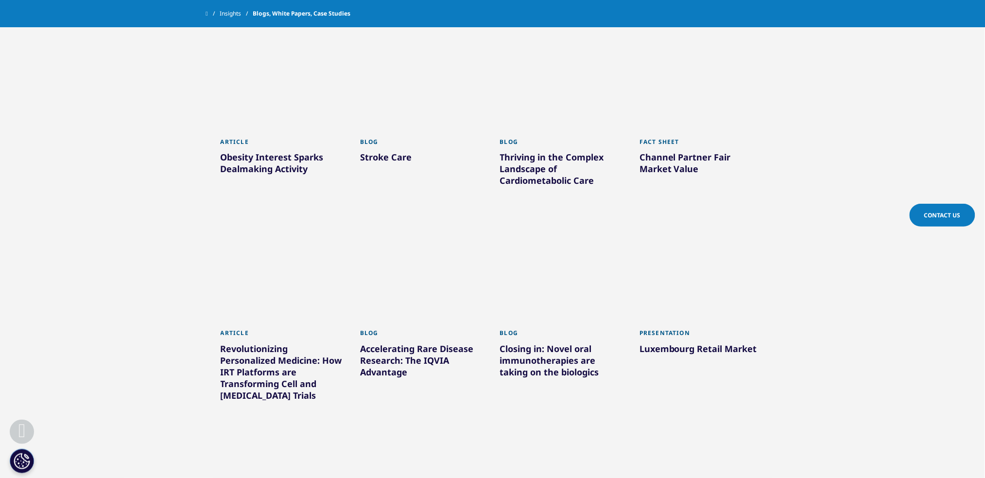
scroll to position [17290, 0]
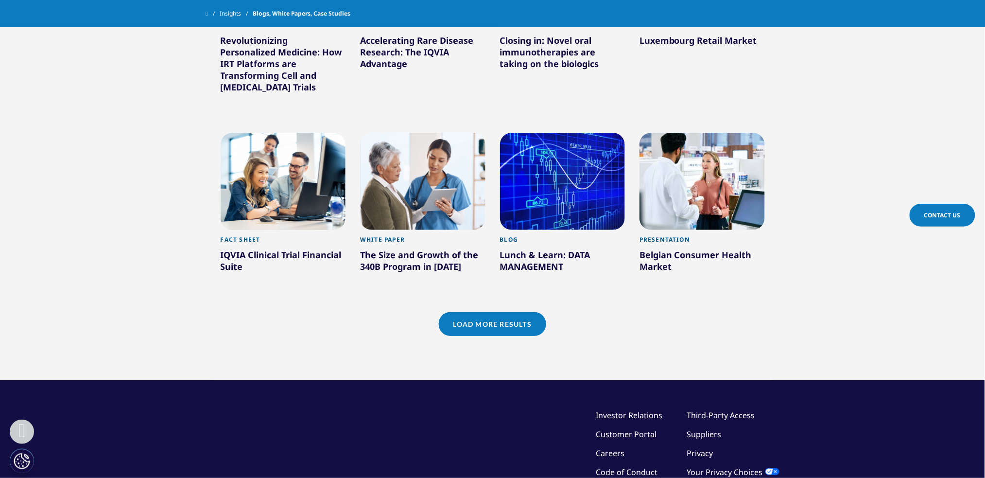
click at [501, 312] on link "Load More Results" at bounding box center [492, 324] width 107 height 24
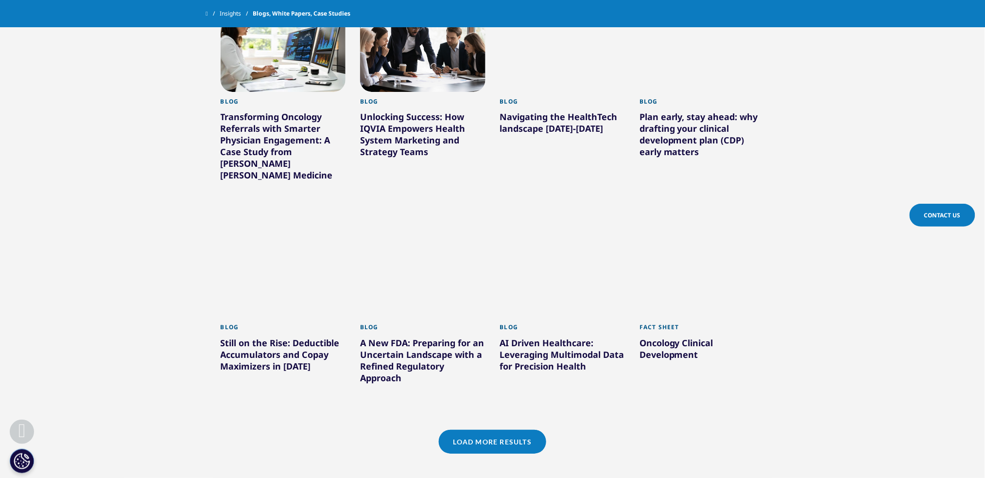
scroll to position [17928, 0]
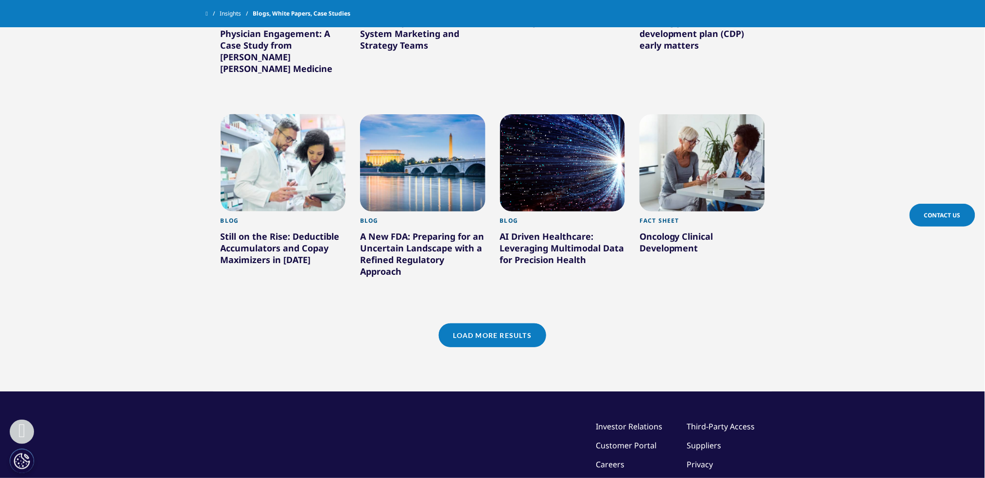
click at [501, 323] on link "Load More Results" at bounding box center [492, 335] width 107 height 24
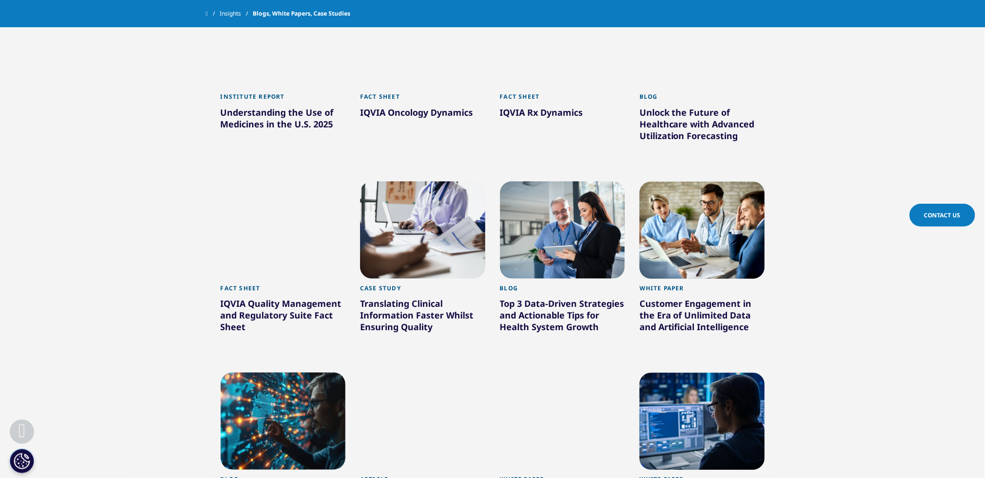
scroll to position [18501, 0]
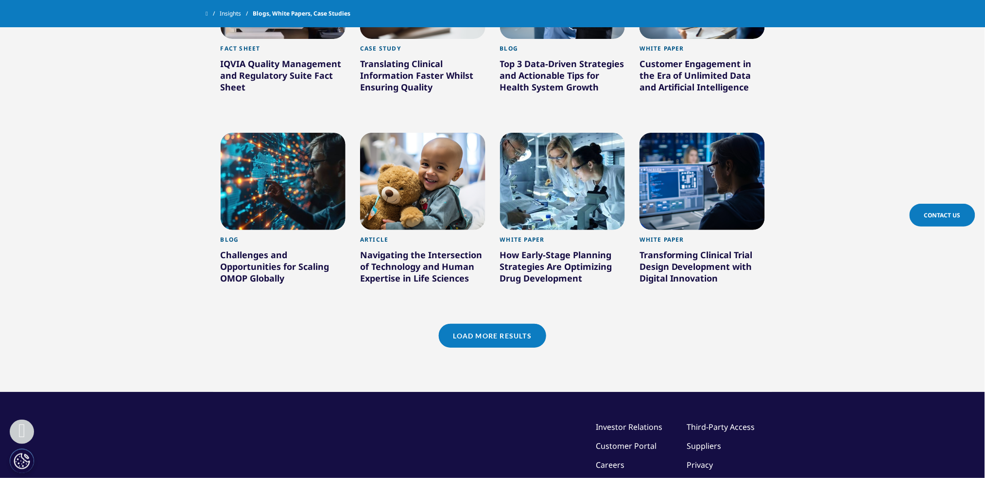
click at [501, 324] on link "Load More Results" at bounding box center [492, 336] width 107 height 24
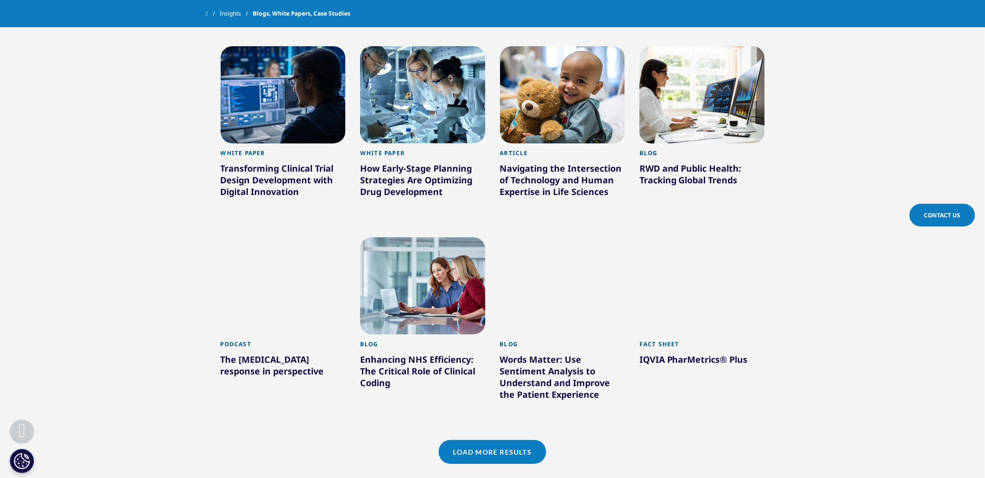
scroll to position [19111, 0]
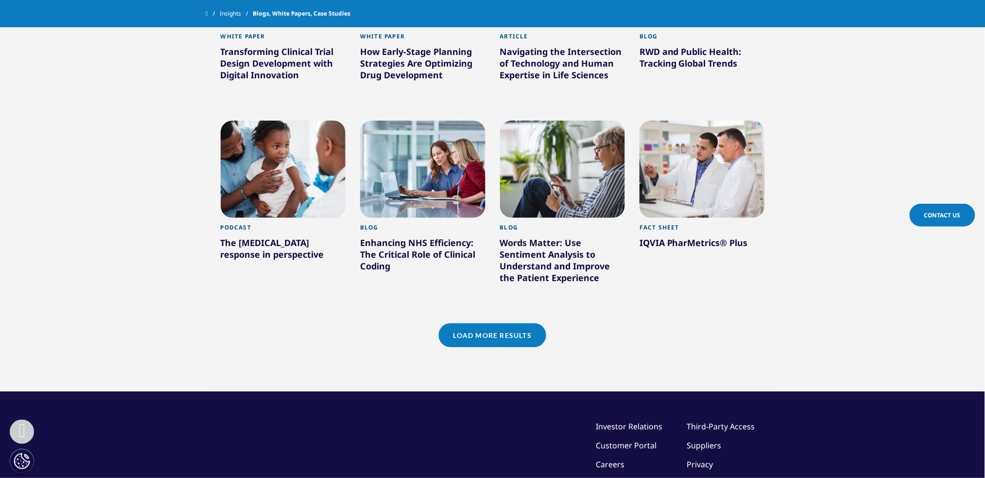
click at [500, 323] on link "Load More Results" at bounding box center [492, 335] width 107 height 24
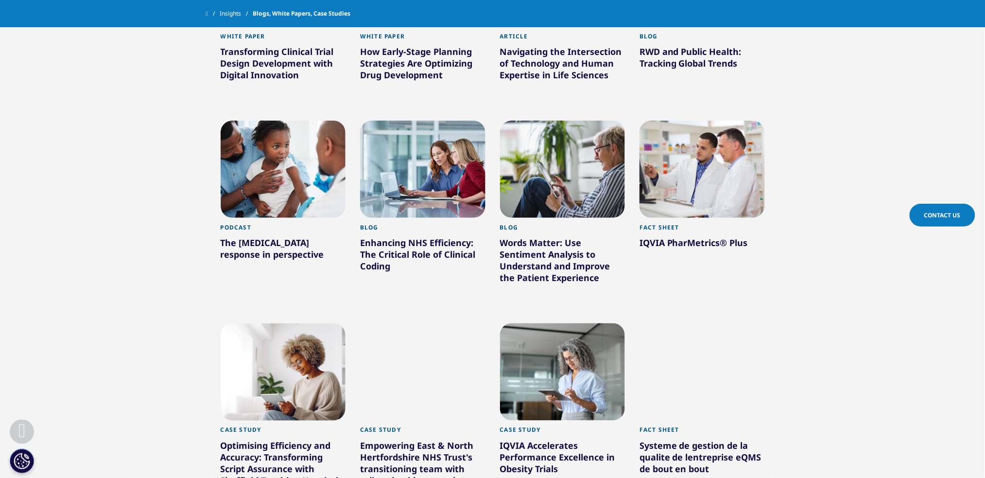
scroll to position [19754, 0]
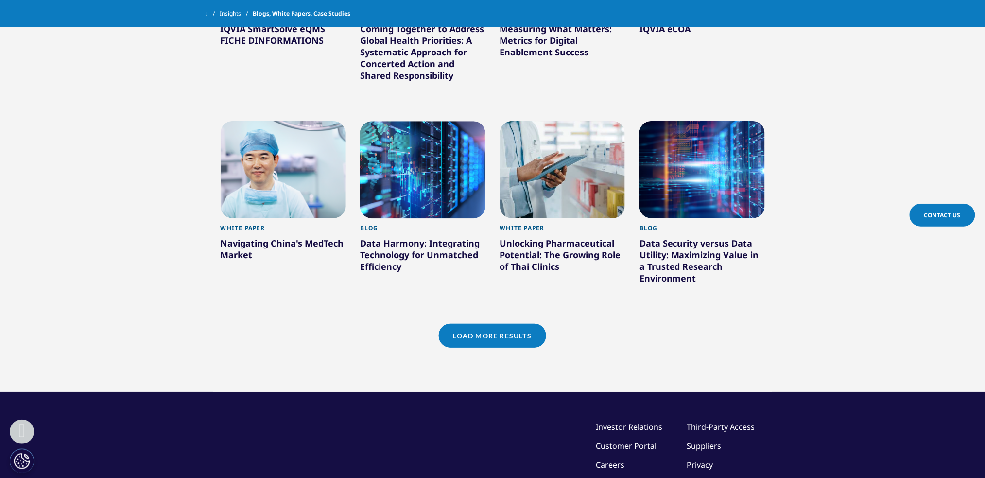
click at [511, 324] on link "Load More Results" at bounding box center [492, 336] width 107 height 24
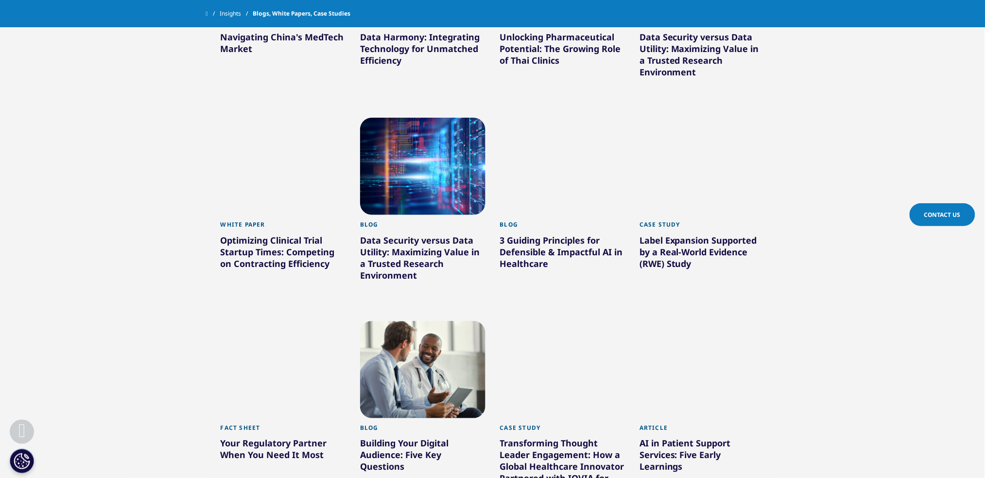
scroll to position [20363, 0]
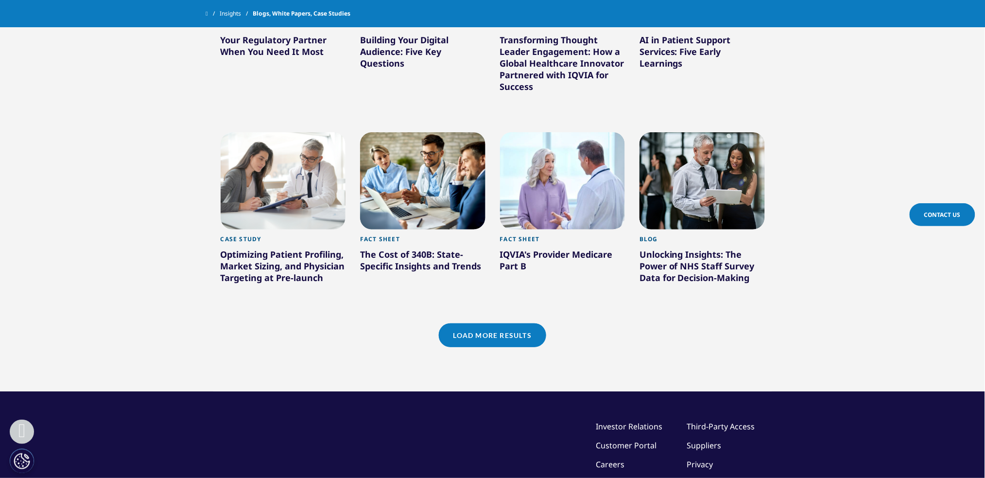
click at [511, 323] on link "Load More Results" at bounding box center [492, 335] width 107 height 24
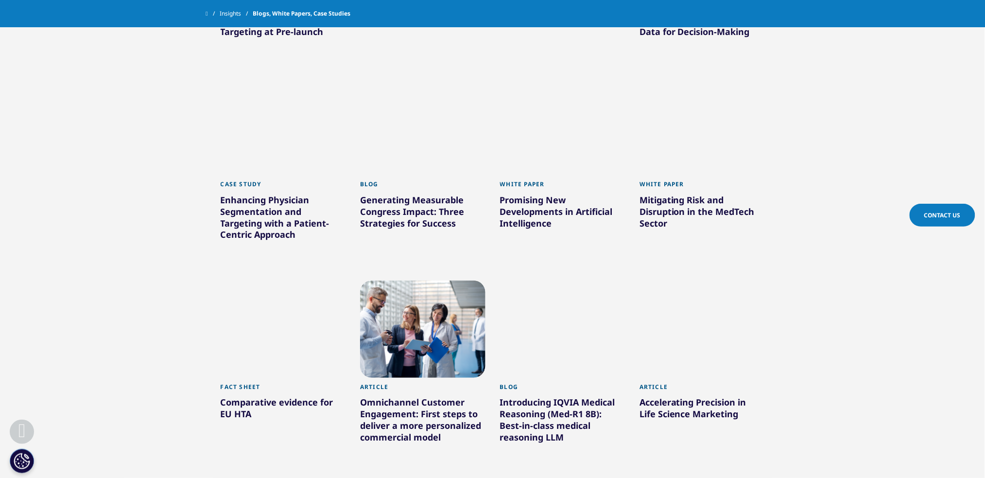
scroll to position [20983, 0]
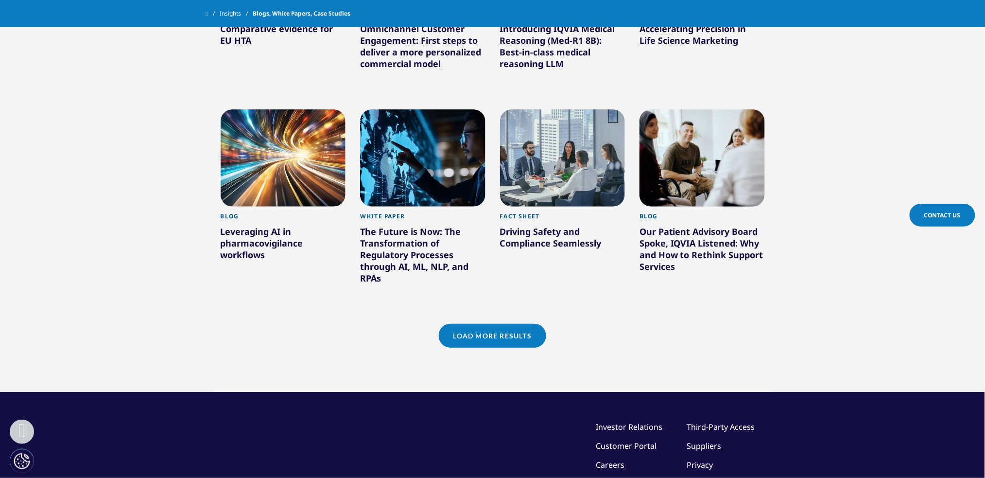
click at [511, 324] on link "Load More Results" at bounding box center [492, 336] width 107 height 24
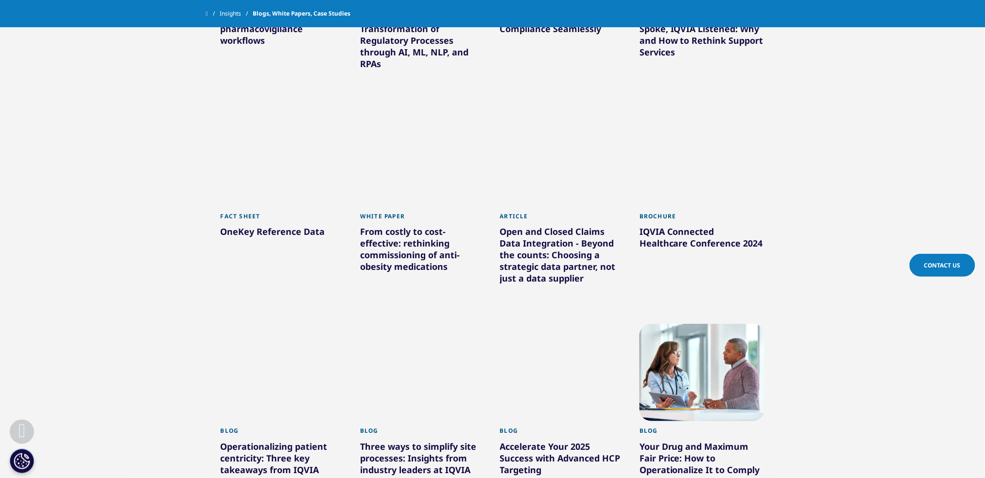
scroll to position [21614, 0]
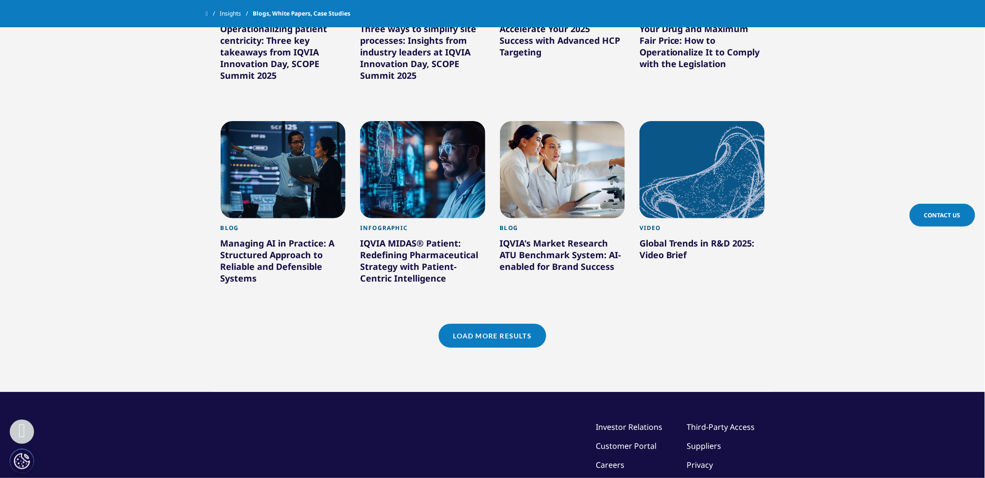
click at [511, 324] on link "Load More Results" at bounding box center [492, 336] width 107 height 24
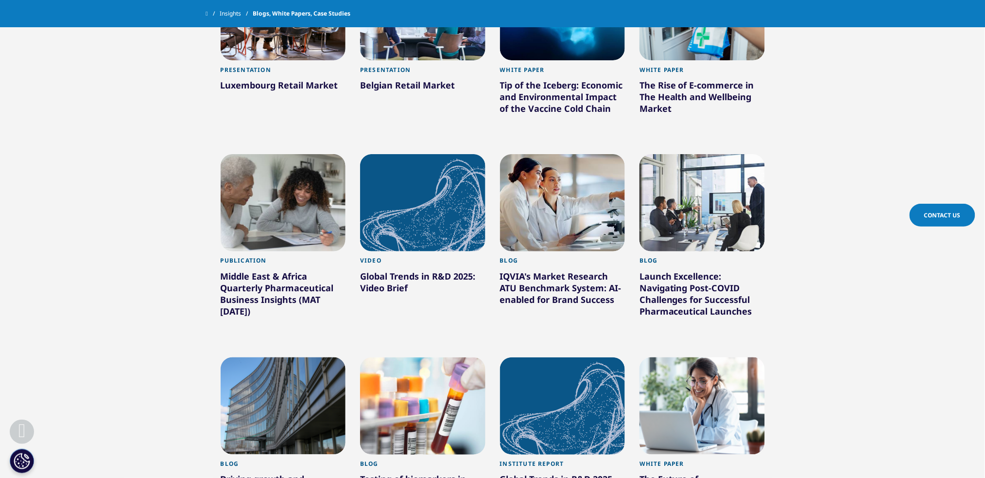
scroll to position [22211, 0]
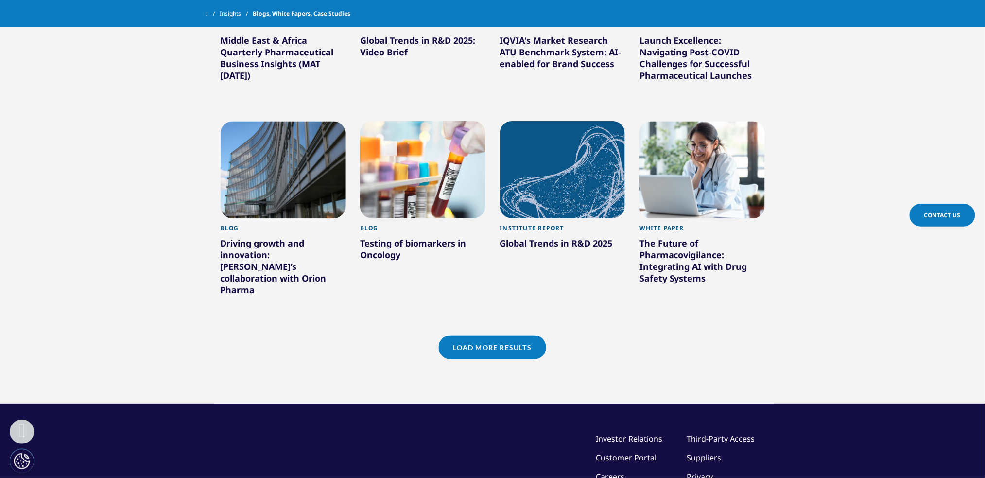
click at [473, 335] on link "Load More Results" at bounding box center [492, 347] width 107 height 24
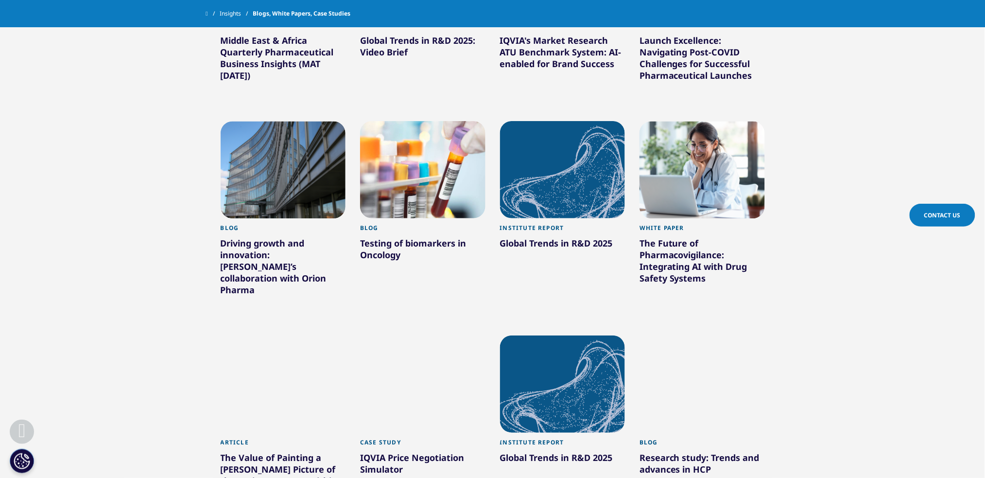
scroll to position [22878, 0]
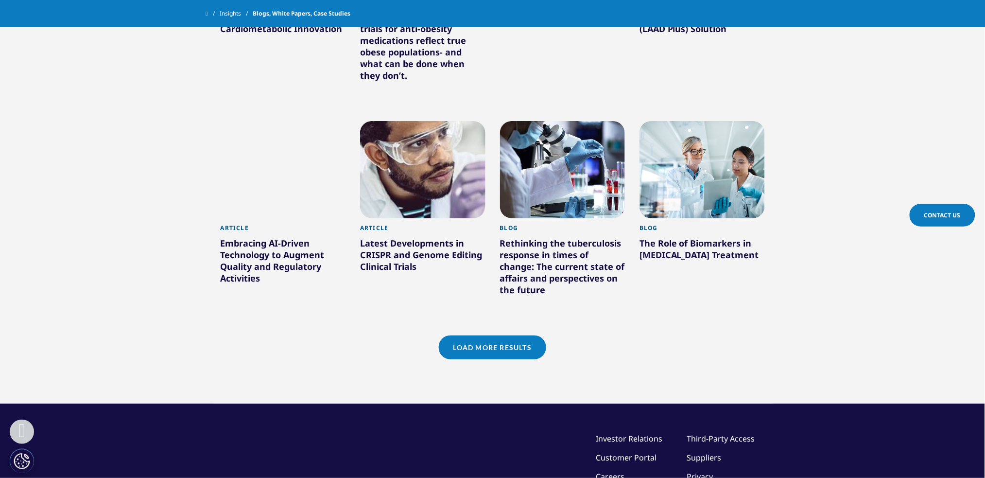
click at [473, 335] on link "Load More Results" at bounding box center [492, 347] width 107 height 24
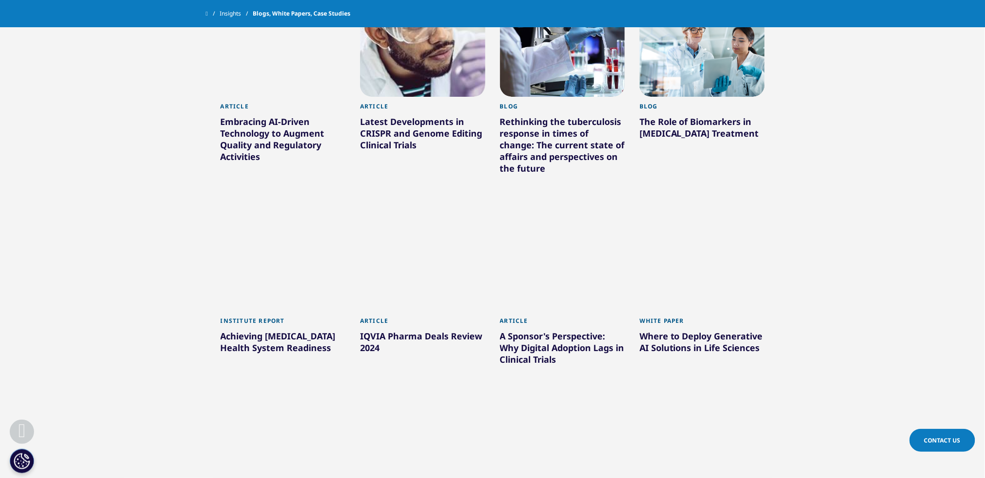
scroll to position [23469, 0]
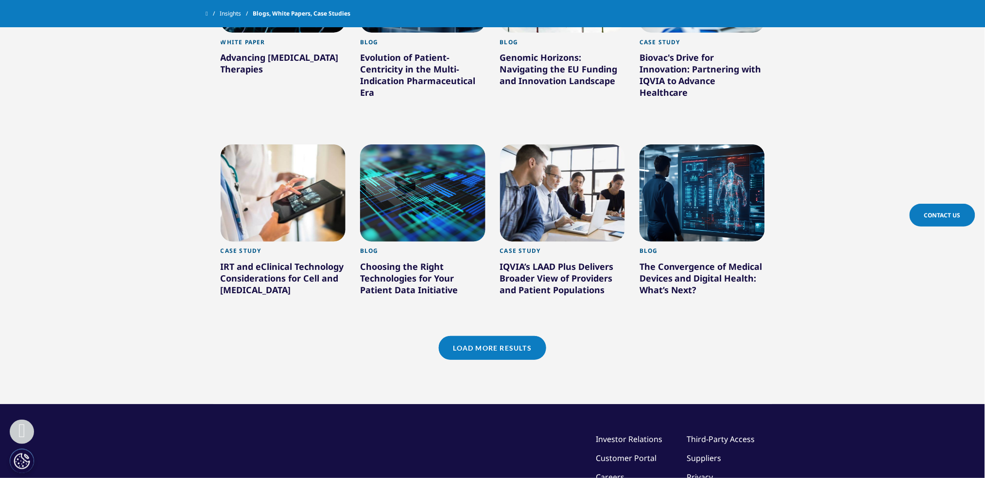
click at [480, 336] on link "Load More Results" at bounding box center [492, 348] width 107 height 24
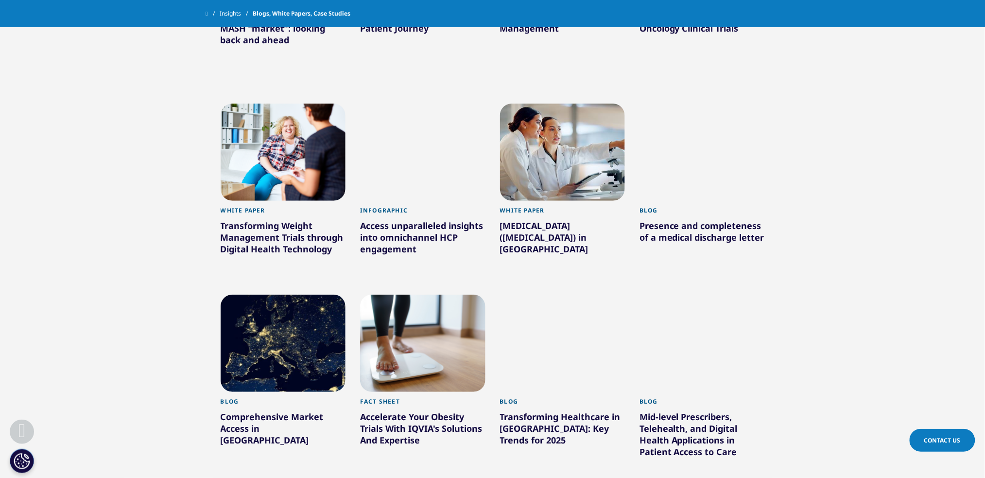
scroll to position [24073, 0]
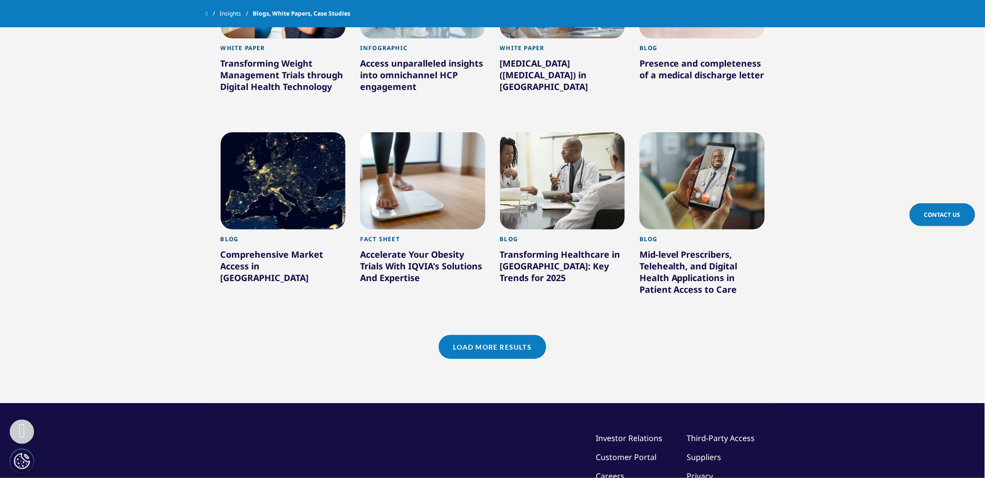
click at [480, 335] on link "Load More Results" at bounding box center [492, 347] width 107 height 24
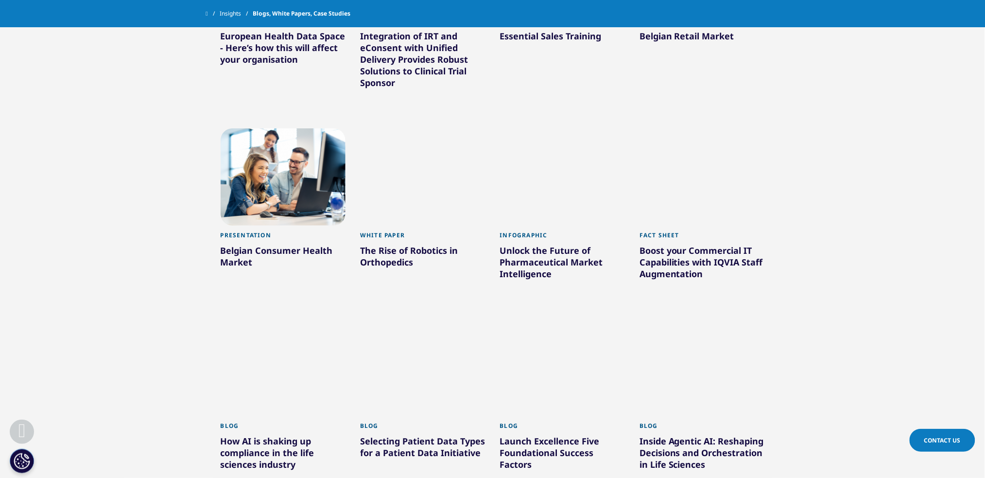
scroll to position [24670, 0]
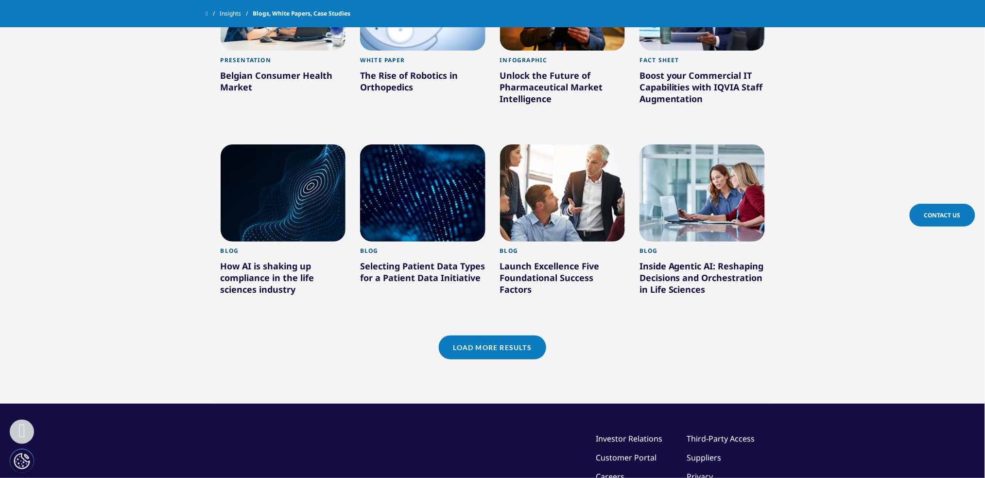
click at [480, 335] on link "Load More Results" at bounding box center [492, 347] width 107 height 24
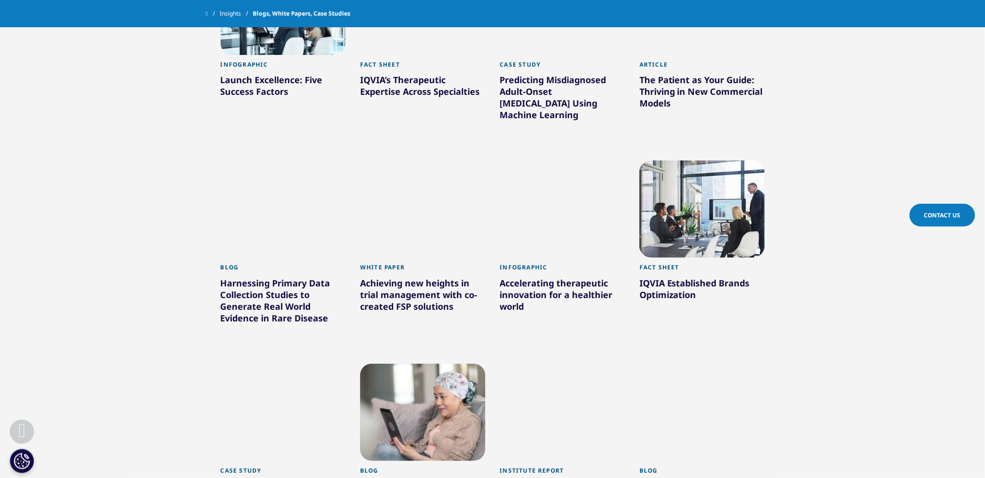
scroll to position [25267, 0]
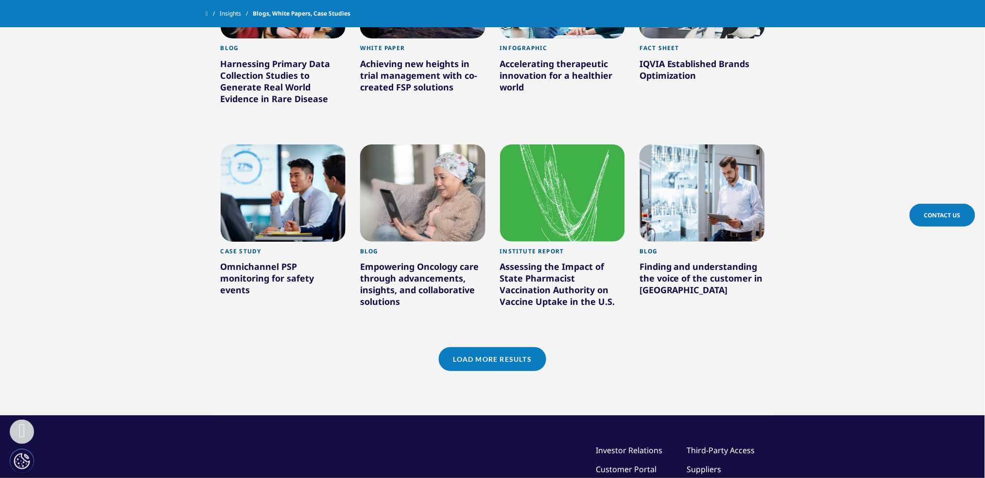
click at [480, 347] on link "Load More Results" at bounding box center [492, 359] width 107 height 24
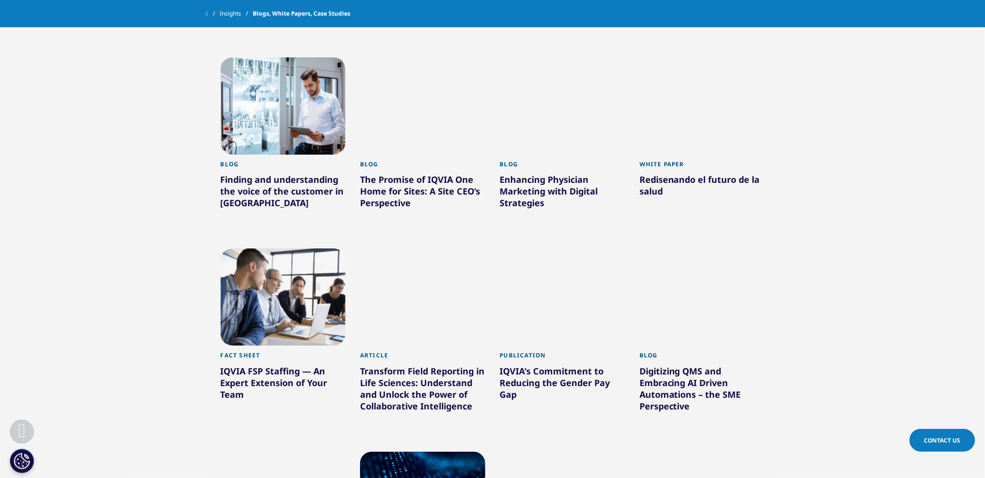
scroll to position [25863, 0]
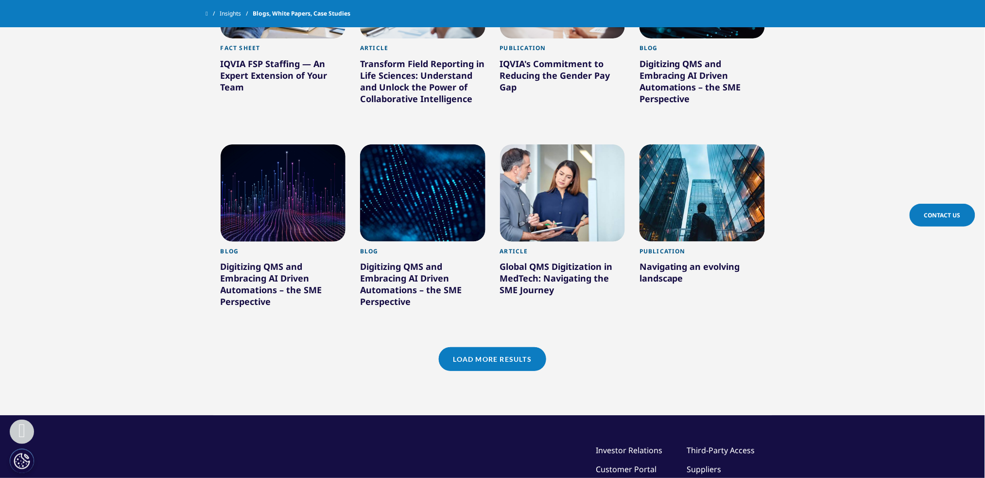
click at [480, 347] on link "Load More Results" at bounding box center [492, 359] width 107 height 24
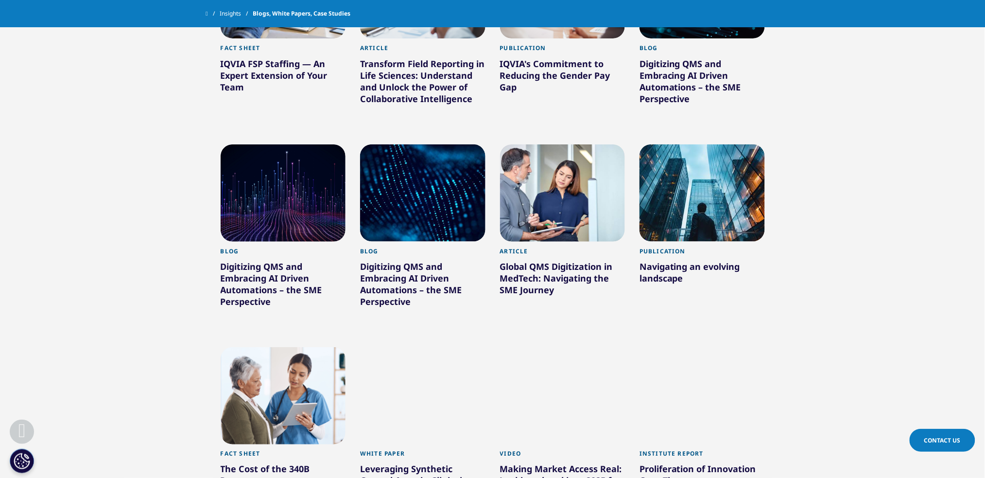
scroll to position [26449, 0]
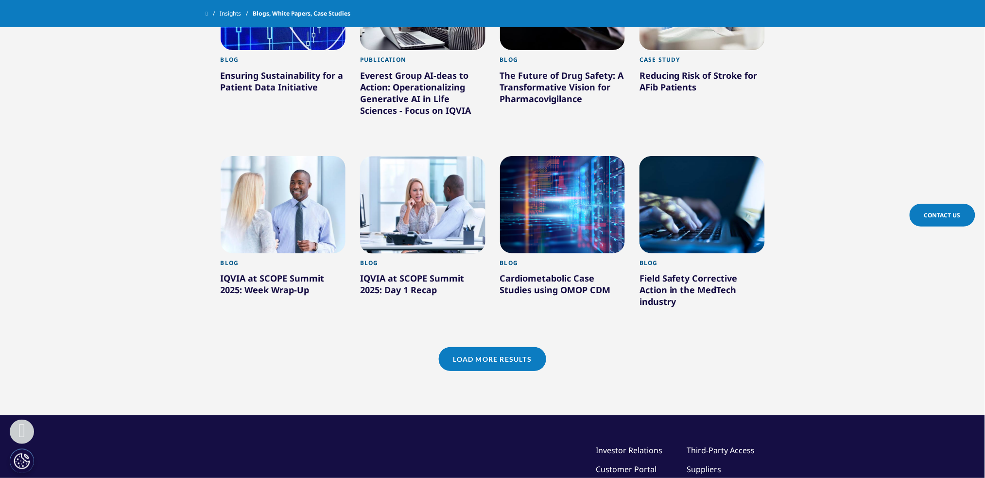
click at [480, 347] on link "Load More Results" at bounding box center [492, 359] width 107 height 24
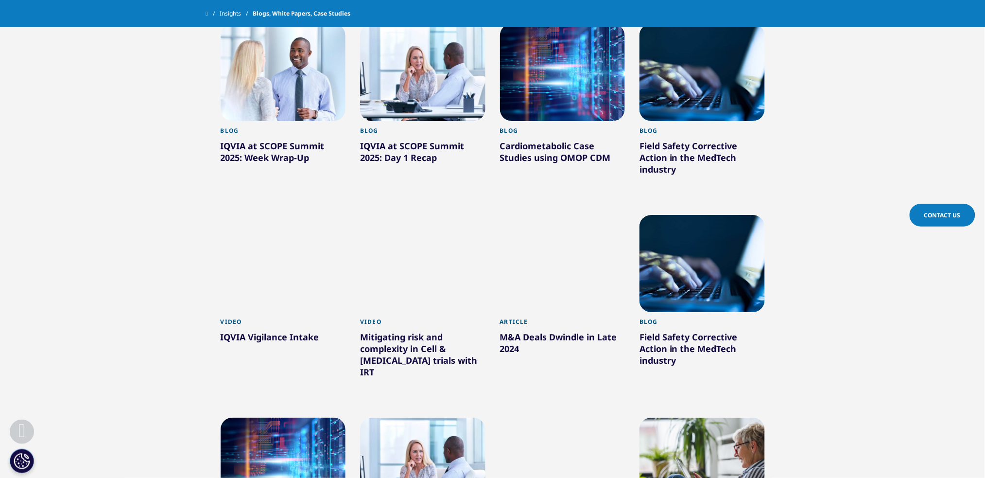
scroll to position [27040, 0]
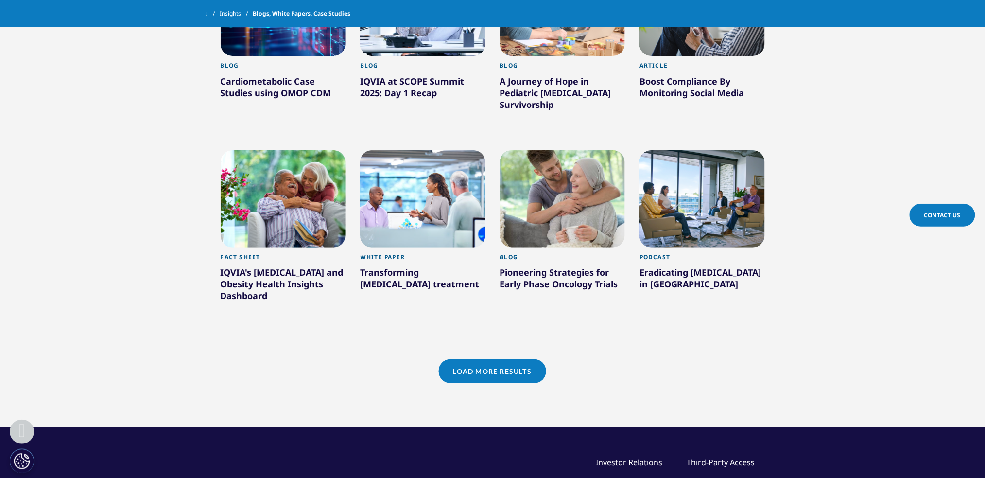
click at [480, 359] on link "Load More Results" at bounding box center [492, 371] width 107 height 24
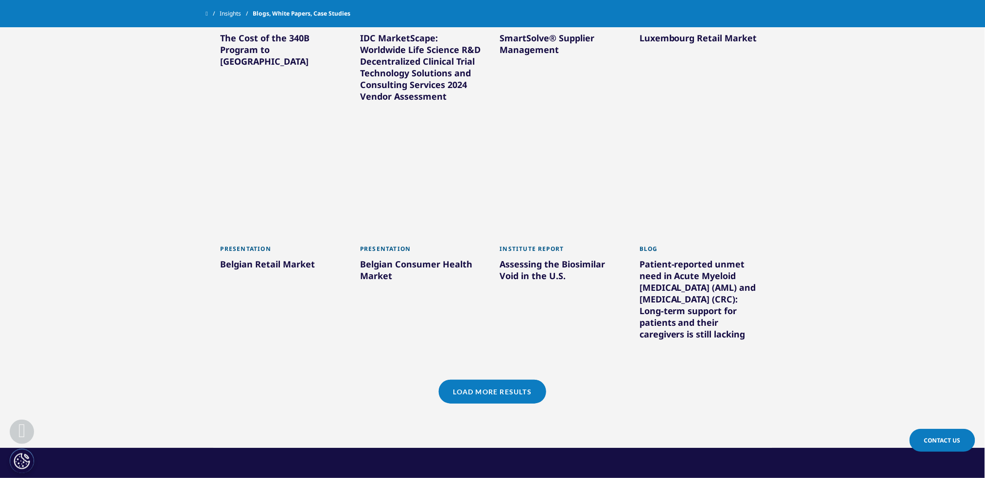
scroll to position [27714, 0]
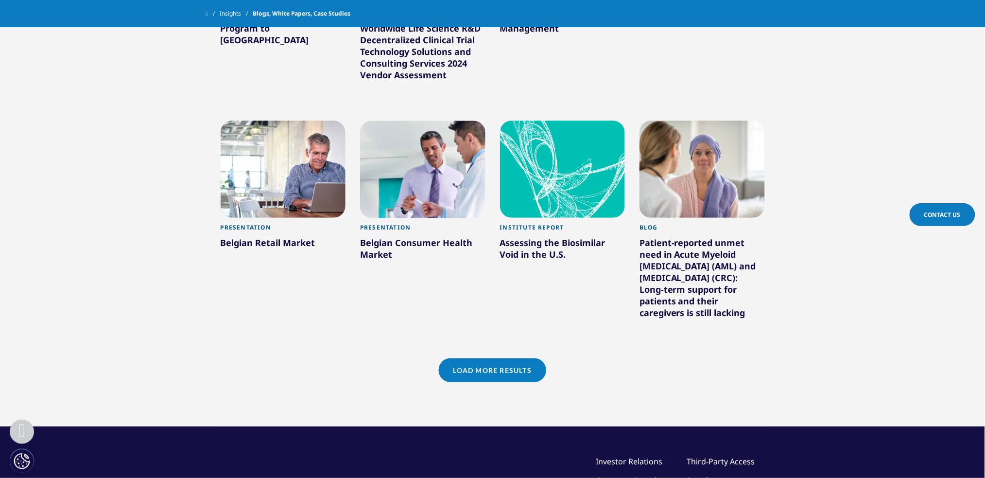
click at [480, 358] on link "Load More Results" at bounding box center [492, 370] width 107 height 24
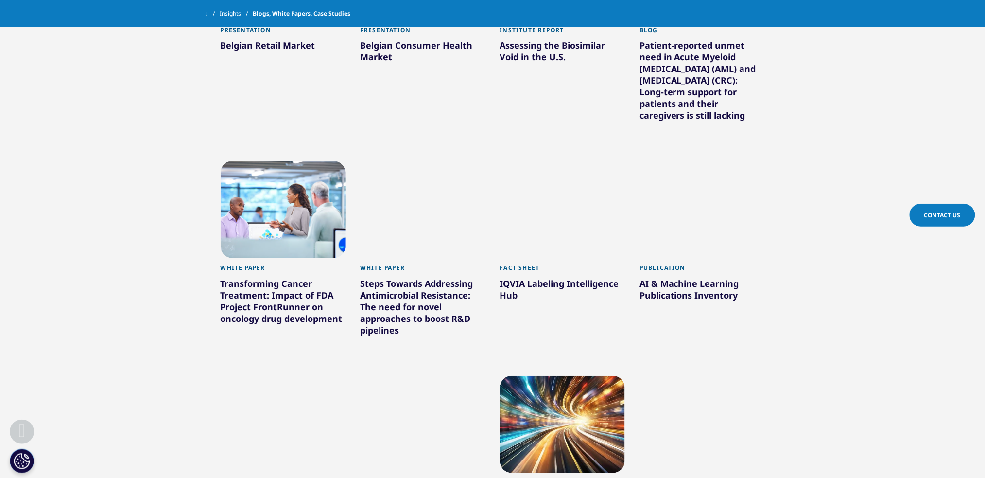
scroll to position [28322, 0]
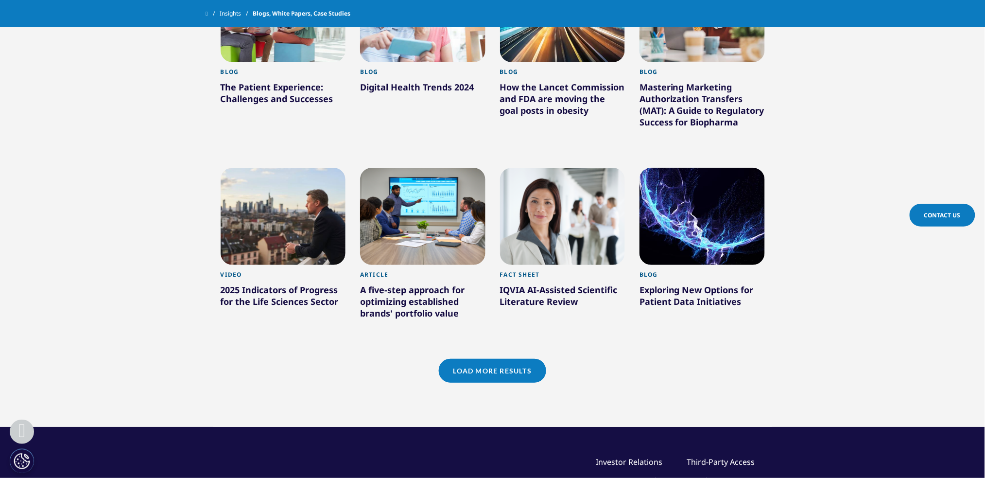
click at [480, 359] on link "Load More Results" at bounding box center [492, 371] width 107 height 24
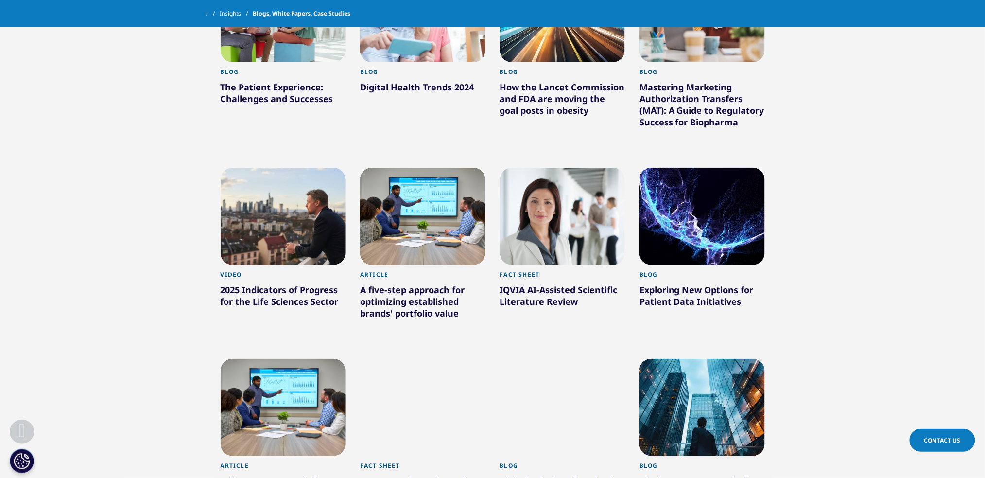
scroll to position [22266, 0]
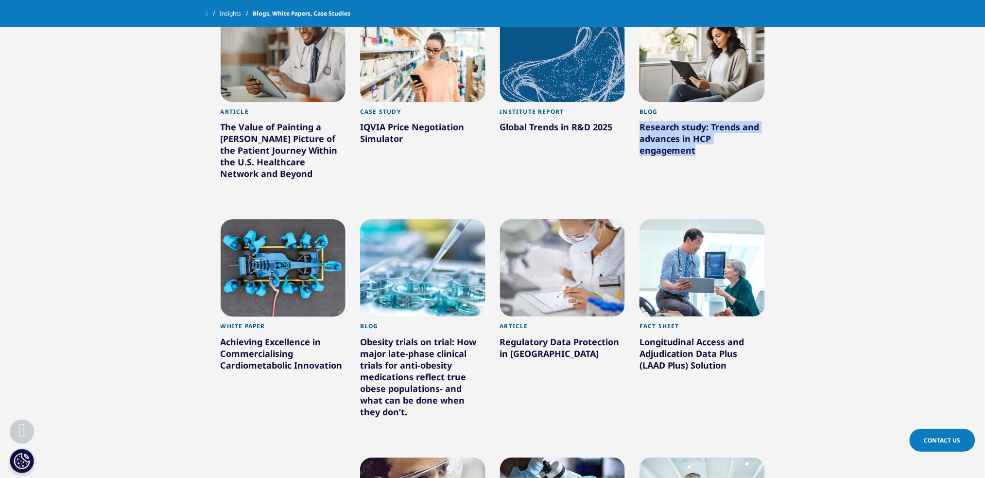
scroll to position [22543, 0]
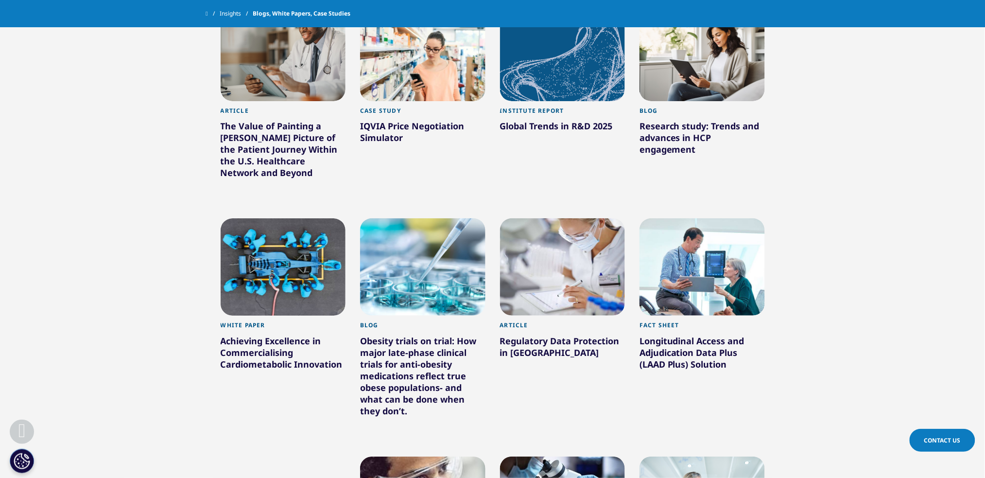
drag, startPoint x: 211, startPoint y: 397, endPoint x: 278, endPoint y: 450, distance: 85.2
drag, startPoint x: 206, startPoint y: 398, endPoint x: 267, endPoint y: 439, distance: 74.3
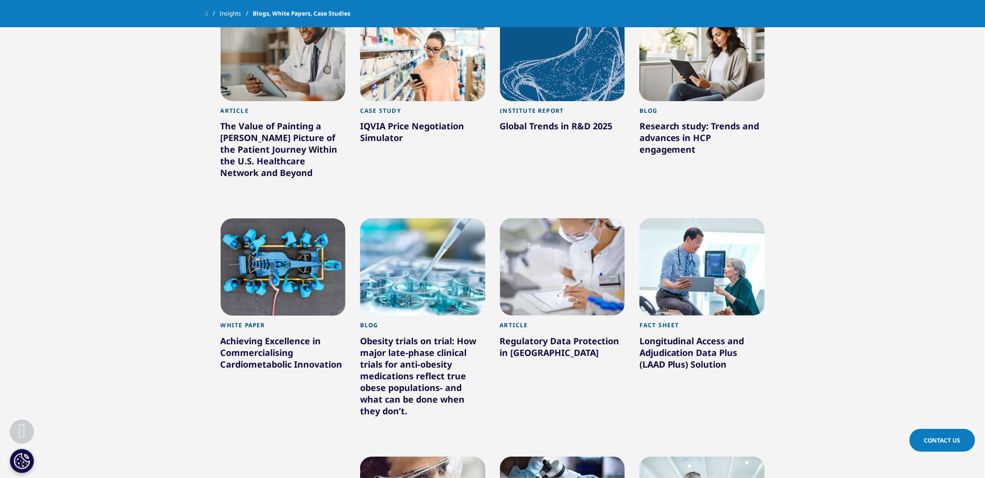
copy div "Embracing AI-Driven Technology to Augment Quality and Regulatory Activities"
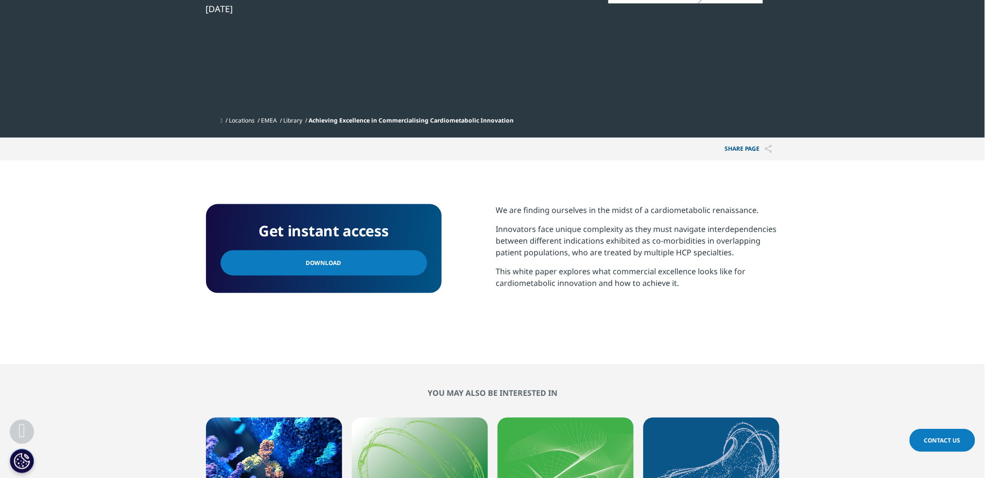
scroll to position [350, 0]
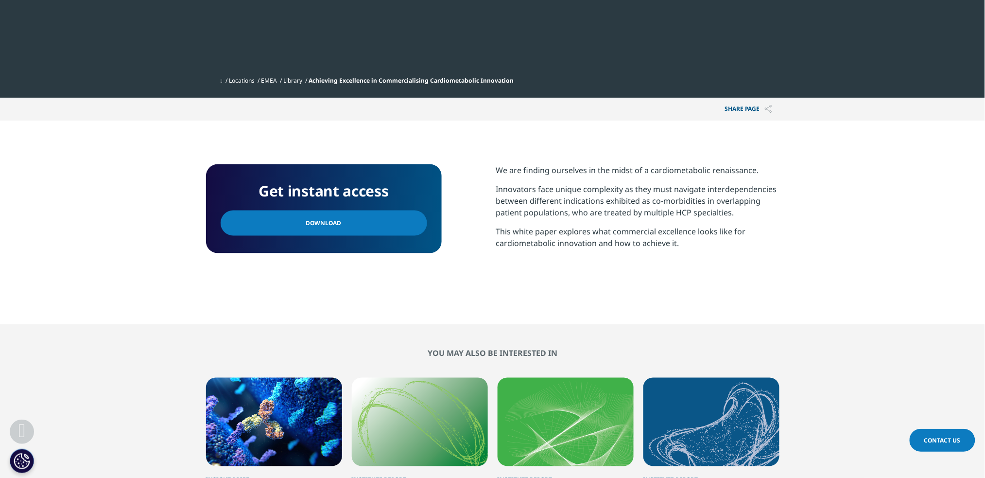
click at [352, 220] on link "Download" at bounding box center [324, 222] width 207 height 25
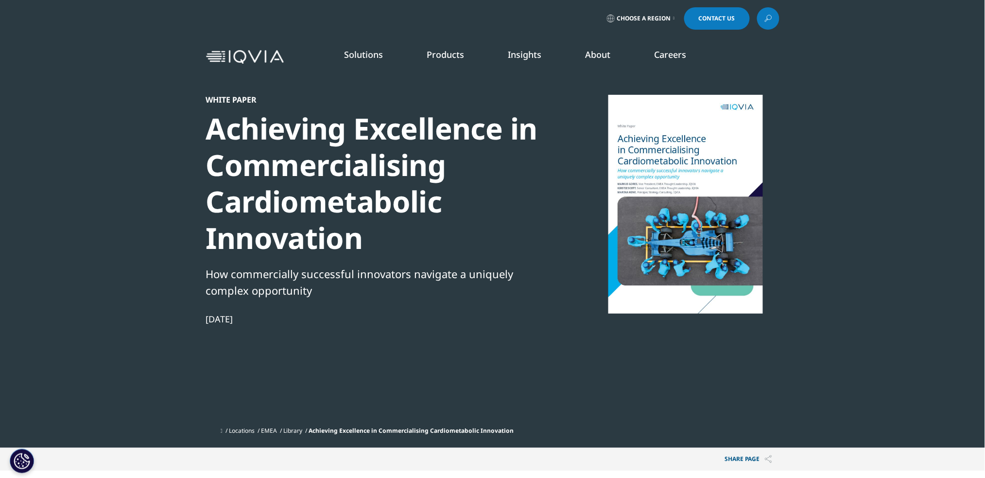
click at [399, 152] on div "Achieving Excellence in Commercialising Cardiometabolic Innovation" at bounding box center [372, 183] width 333 height 146
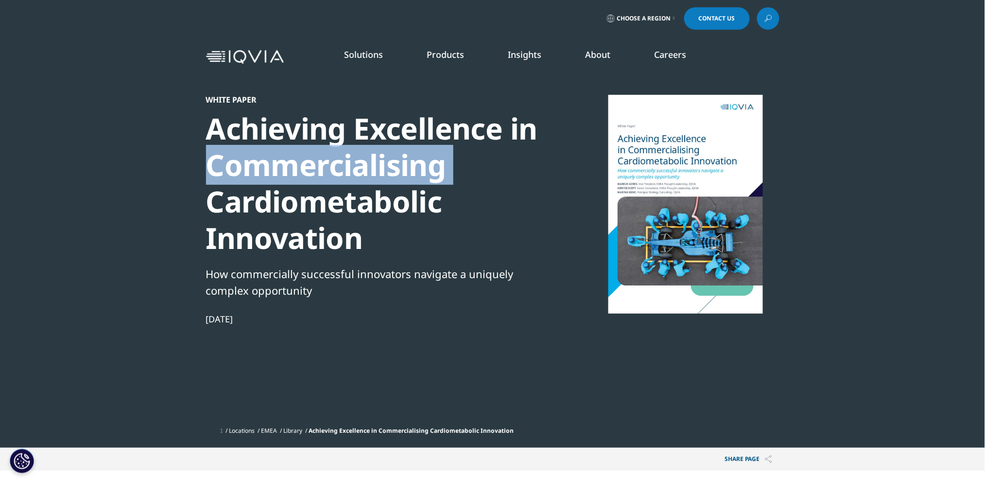
click at [399, 152] on div "Achieving Excellence in Commercialising Cardiometabolic Innovation" at bounding box center [372, 183] width 333 height 146
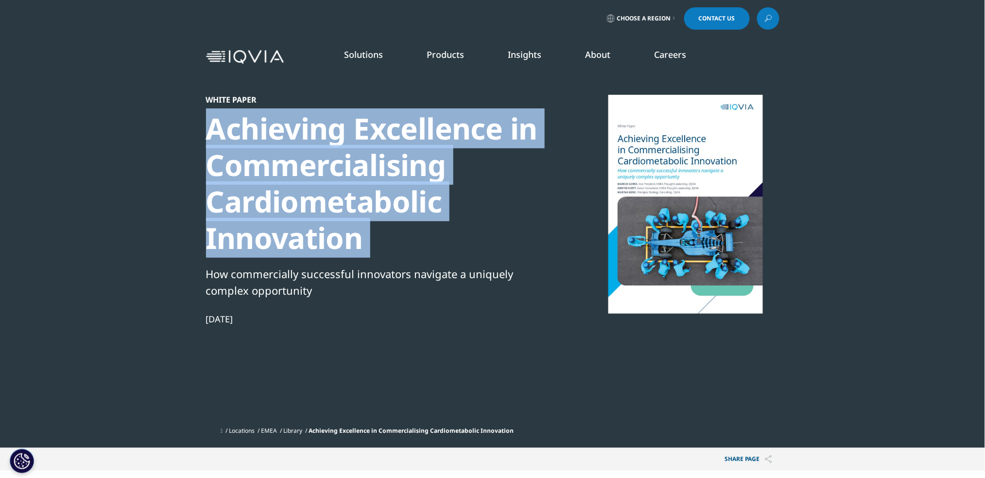
click at [399, 152] on div "Achieving Excellence in Commercialising Cardiometabolic Innovation" at bounding box center [372, 183] width 333 height 146
copy div "Achieving Excellence in Commercialising Cardiometabolic Innovation"
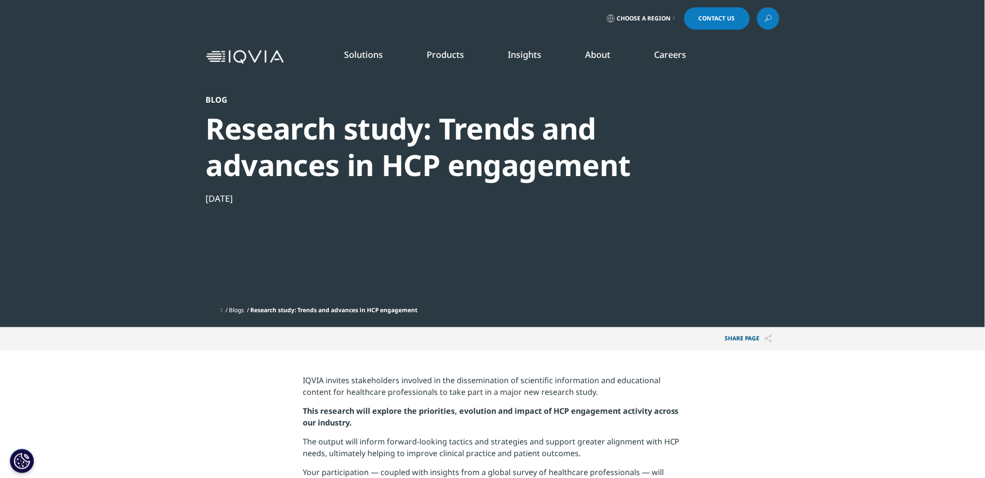
click at [445, 138] on div "Research study: Trends and advances in HCP engagement" at bounding box center [466, 146] width 521 height 73
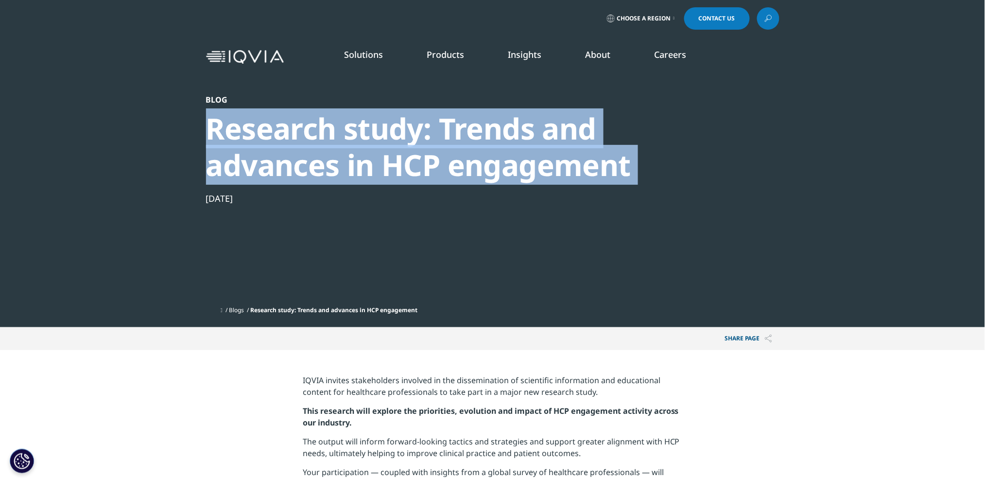
click at [445, 138] on div "Research study: Trends and advances in HCP engagement" at bounding box center [466, 146] width 521 height 73
copy div "Research study: Trends and advances in HCP engagement"
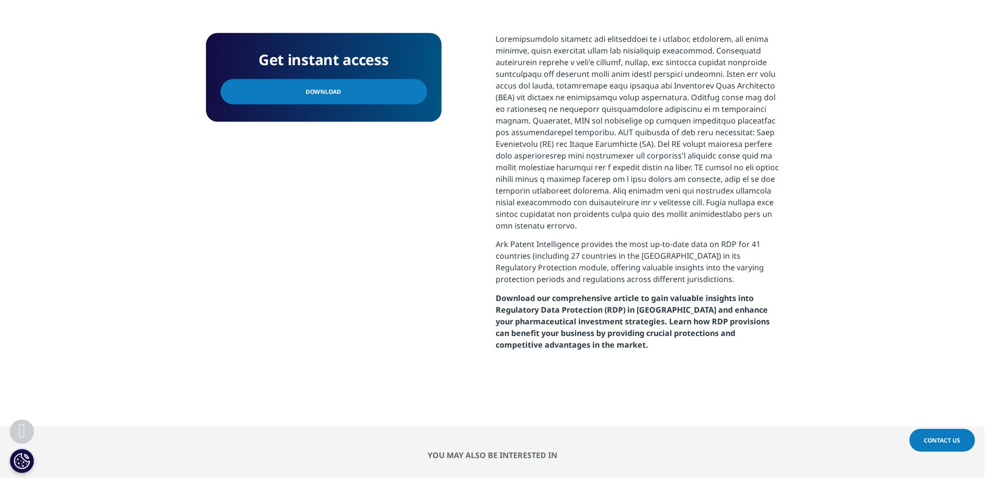
scroll to position [430, 0]
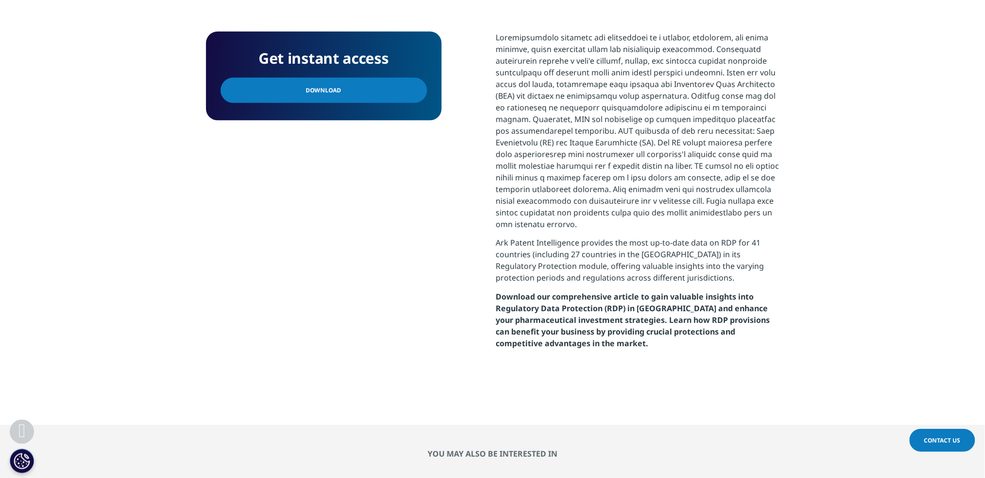
click at [308, 100] on link "Download" at bounding box center [324, 90] width 207 height 25
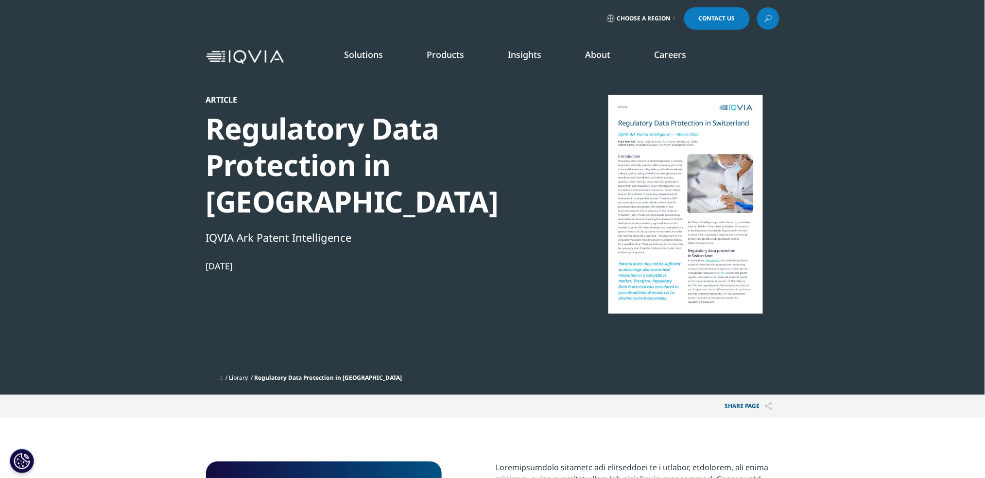
click at [315, 186] on div "Regulatory Data Protection in Switzerland" at bounding box center [372, 164] width 333 height 109
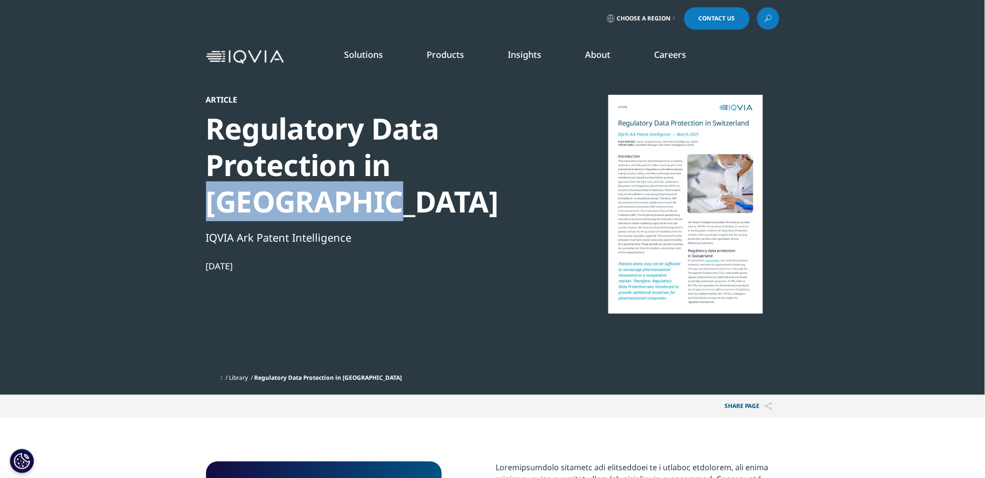
click at [315, 186] on div "Regulatory Data Protection in Switzerland" at bounding box center [372, 164] width 333 height 109
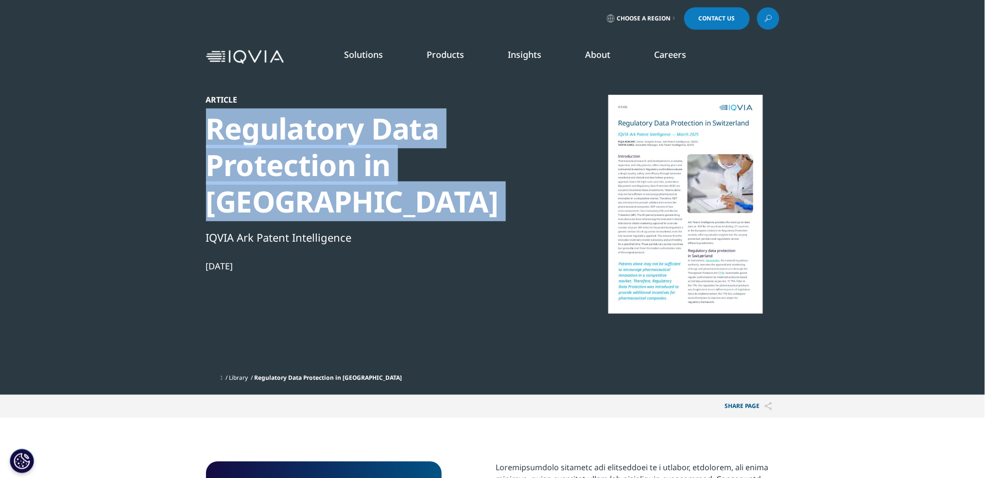
click at [315, 186] on div "Regulatory Data Protection in Switzerland" at bounding box center [372, 164] width 333 height 109
copy div "Regulatory Data Protection in Switzerland"
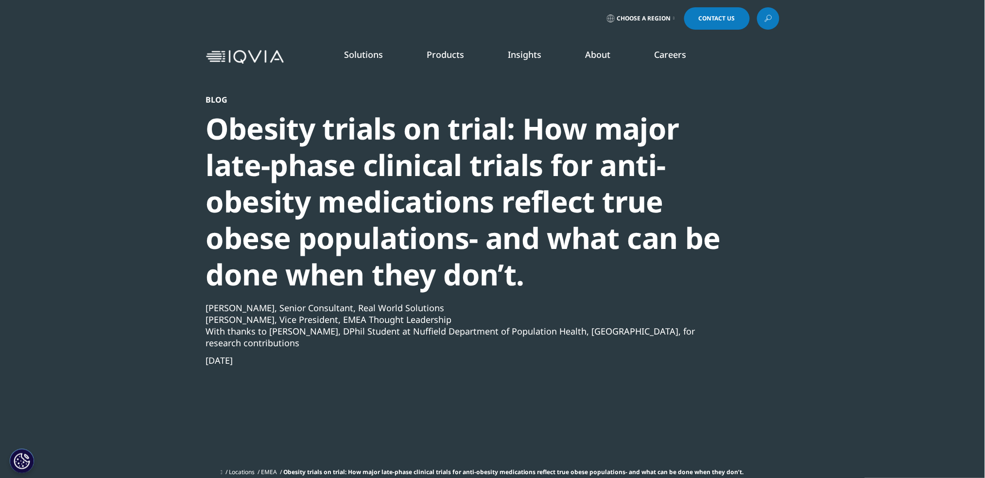
click at [481, 204] on div "Obesity trials on trial: How major late-phase clinical trials for anti-obesity …" at bounding box center [466, 201] width 521 height 182
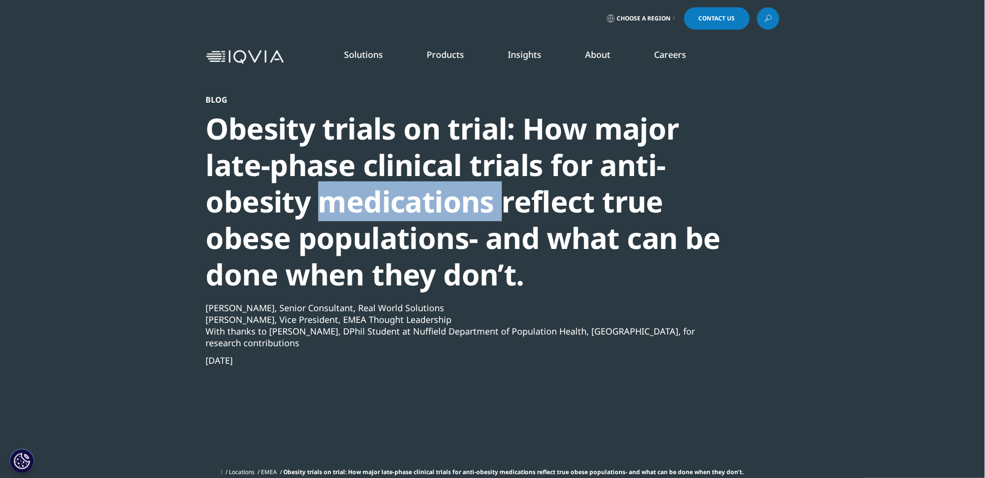
click at [481, 204] on div "Obesity trials on trial: How major late-phase clinical trials for anti-obesity …" at bounding box center [466, 201] width 521 height 182
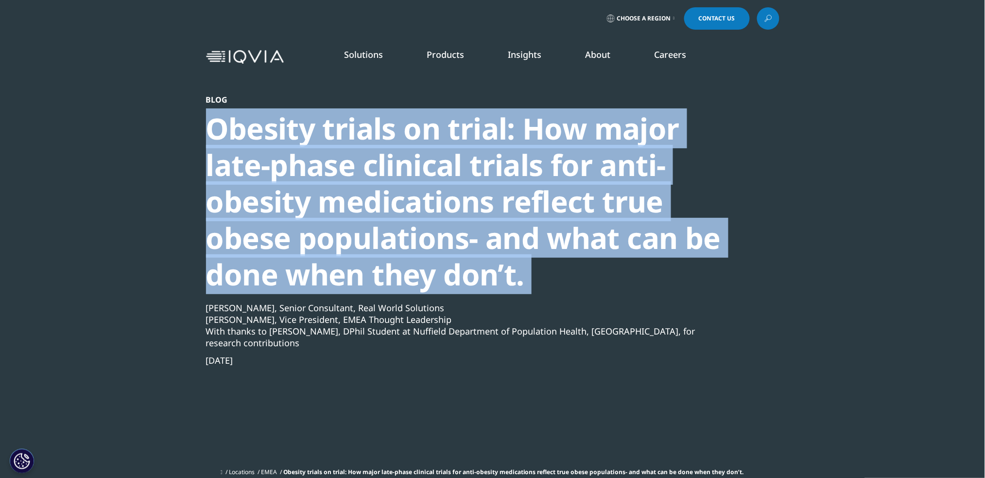
click at [481, 204] on div "Obesity trials on trial: How major late-phase clinical trials for anti-obesity …" at bounding box center [466, 201] width 521 height 182
copy div "Obesity trials on trial: How major late-phase clinical trials for anti-obesity …"
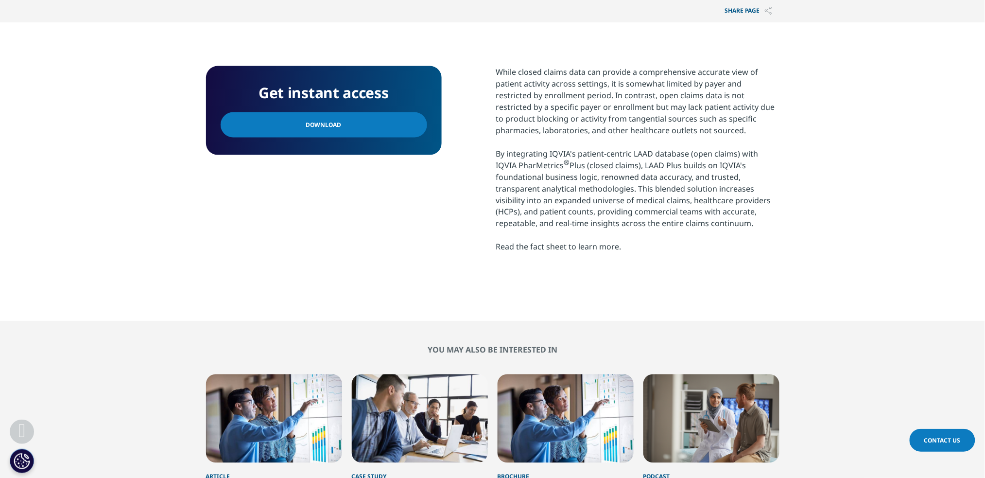
scroll to position [481, 0]
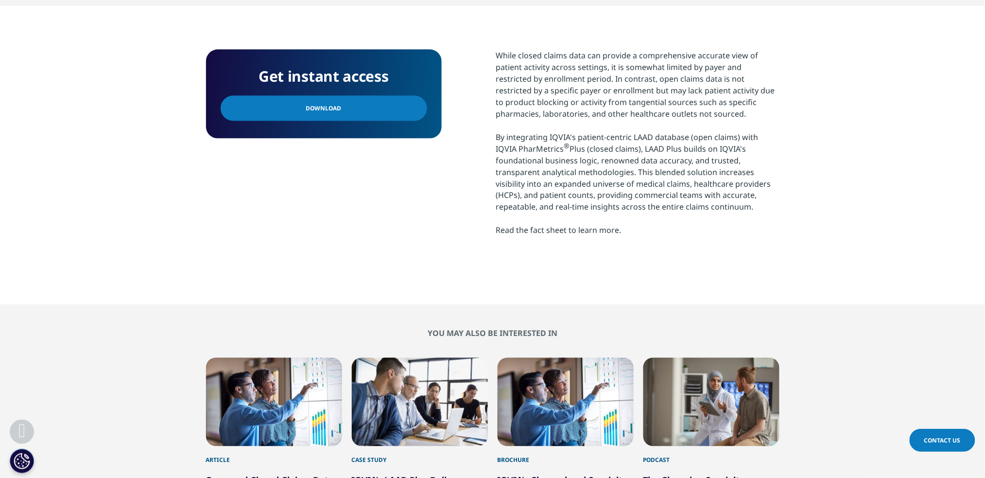
click at [372, 97] on link "Download" at bounding box center [324, 108] width 207 height 25
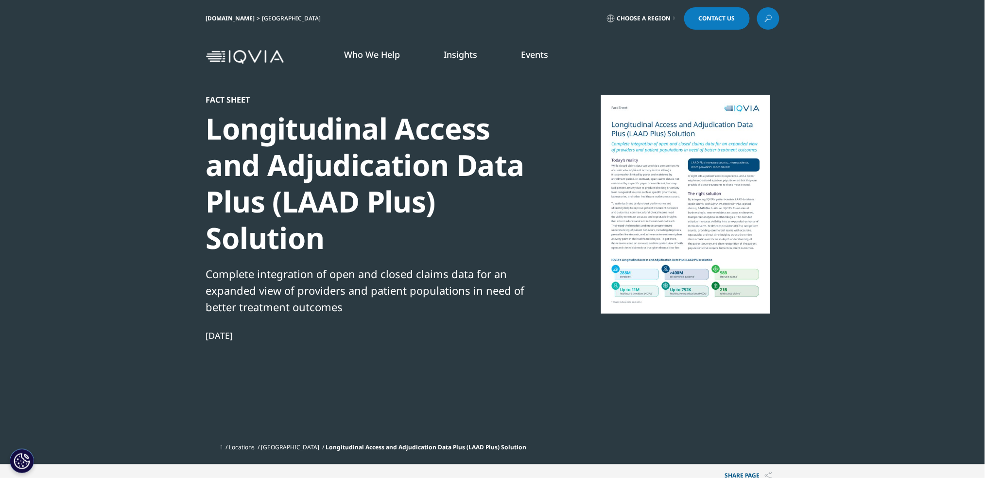
click at [356, 135] on div "Longitudinal Access and Adjudication Data Plus (LAAD Plus) Solution" at bounding box center [372, 183] width 333 height 146
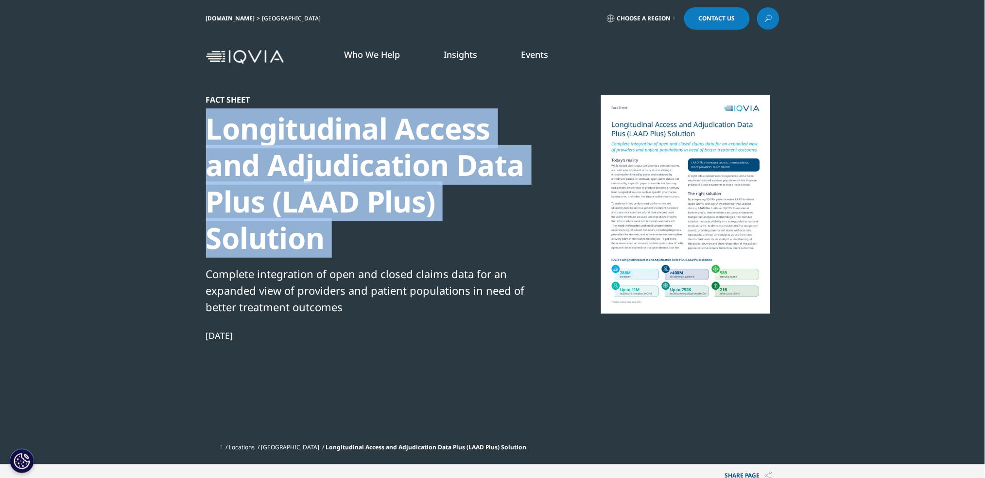
click at [356, 135] on div "Longitudinal Access and Adjudication Data Plus (LAAD Plus) Solution" at bounding box center [372, 183] width 333 height 146
copy div "Longitudinal Access and Adjudication Data Plus (LAAD Plus) Solution"
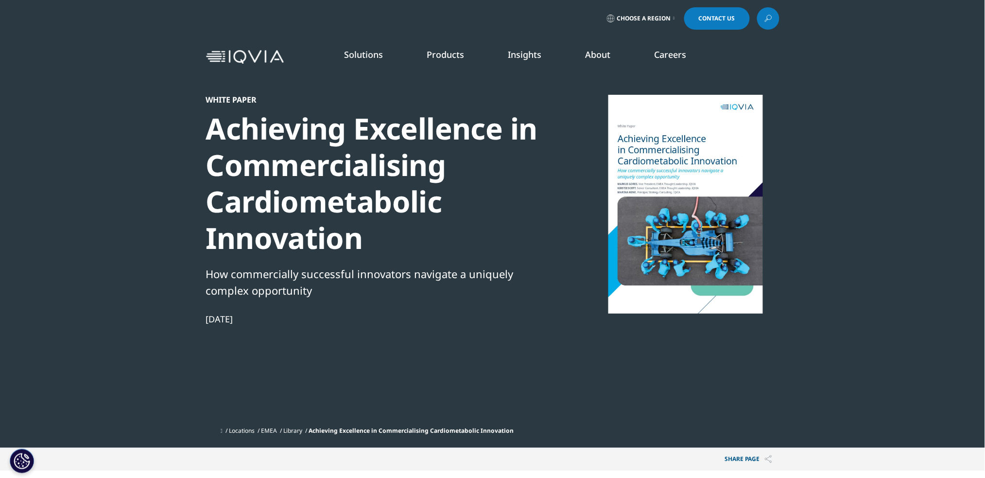
scroll to position [116, 574]
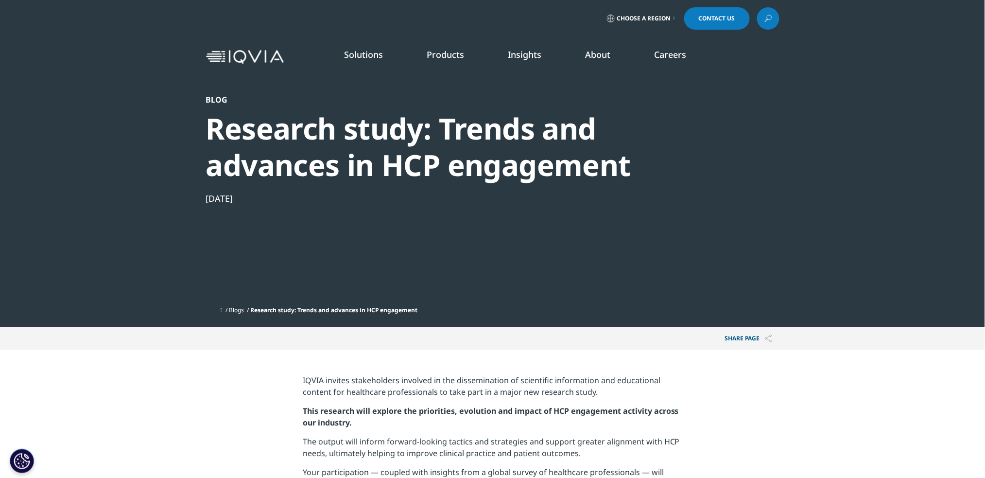
click at [465, 165] on div "Research study: Trends and advances in HCP engagement" at bounding box center [466, 146] width 521 height 73
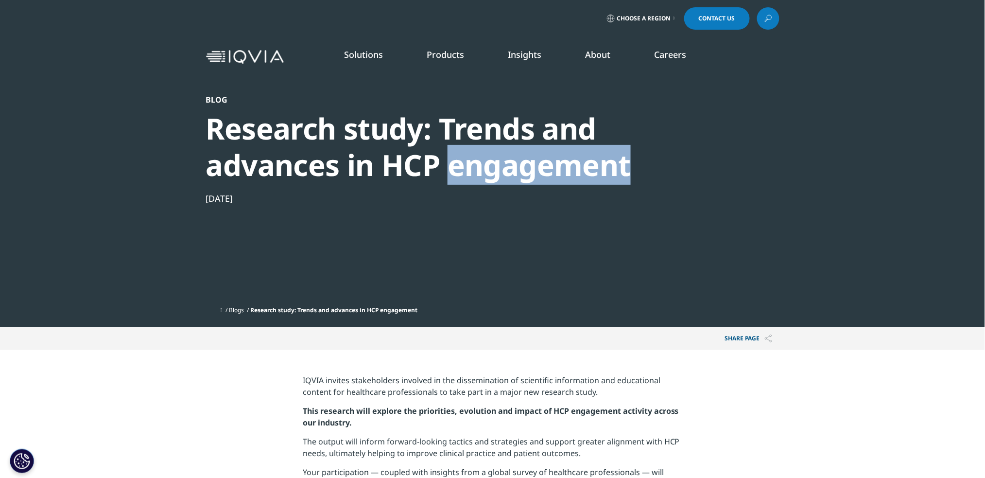
click at [465, 165] on div "Research study: Trends and advances in HCP engagement" at bounding box center [466, 146] width 521 height 73
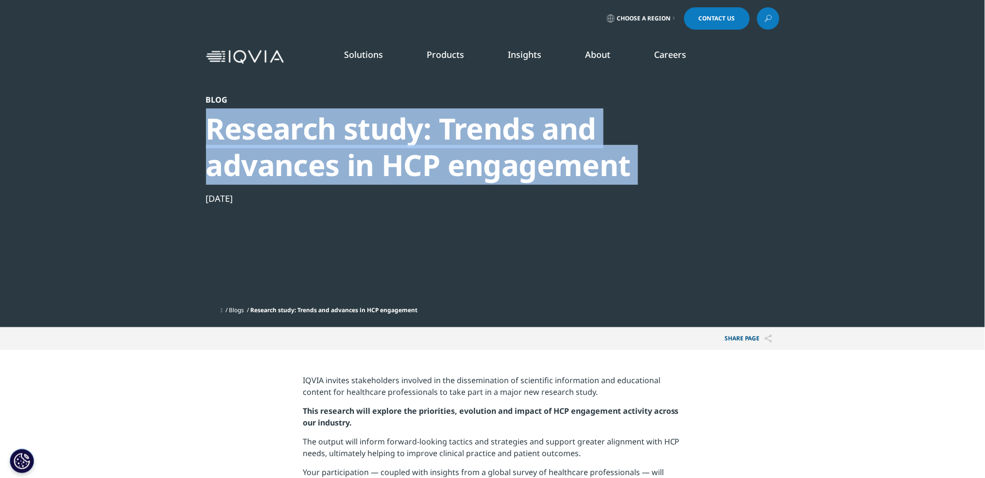
click at [465, 165] on div "Research study: Trends and advances in HCP engagement" at bounding box center [466, 146] width 521 height 73
copy div "Research study: Trends and advances in HCP engagement"
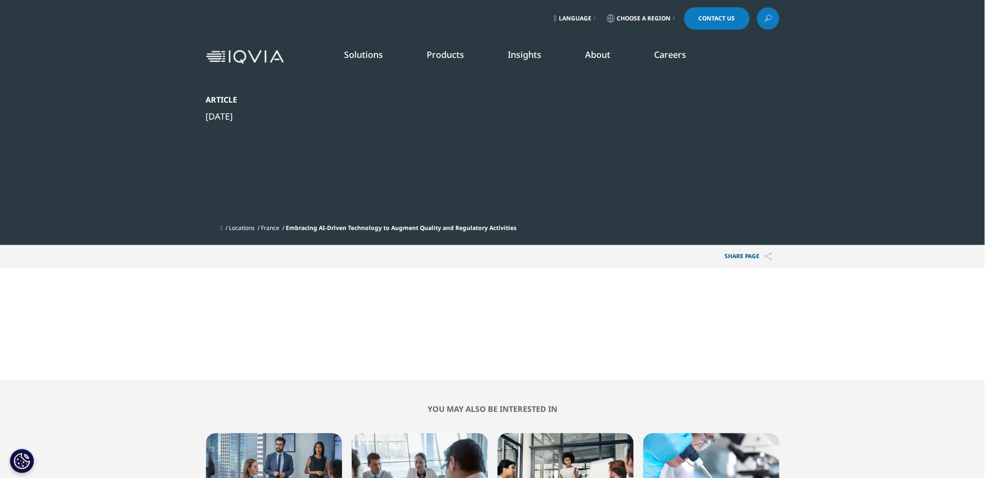
scroll to position [24, 574]
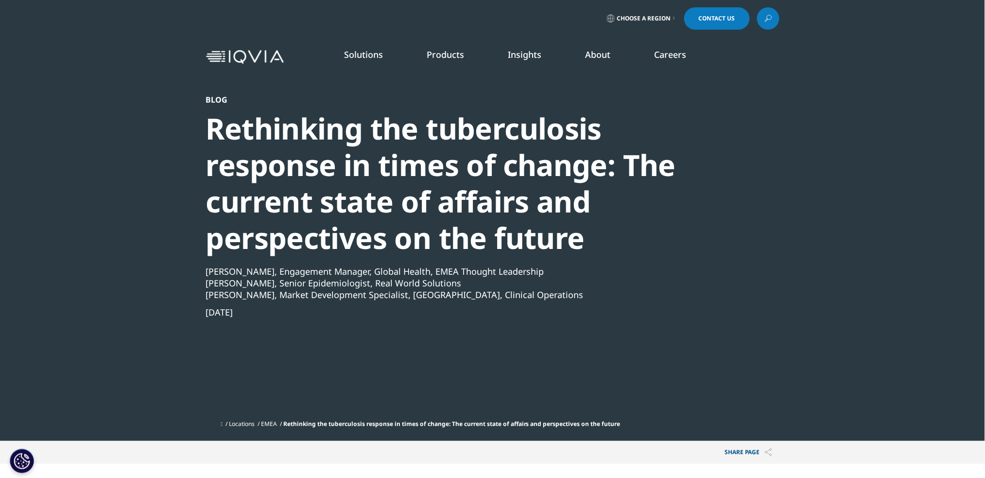
click at [518, 128] on div "Rethinking the tuberculosis response in times of change: The current state of a…" at bounding box center [466, 183] width 521 height 146
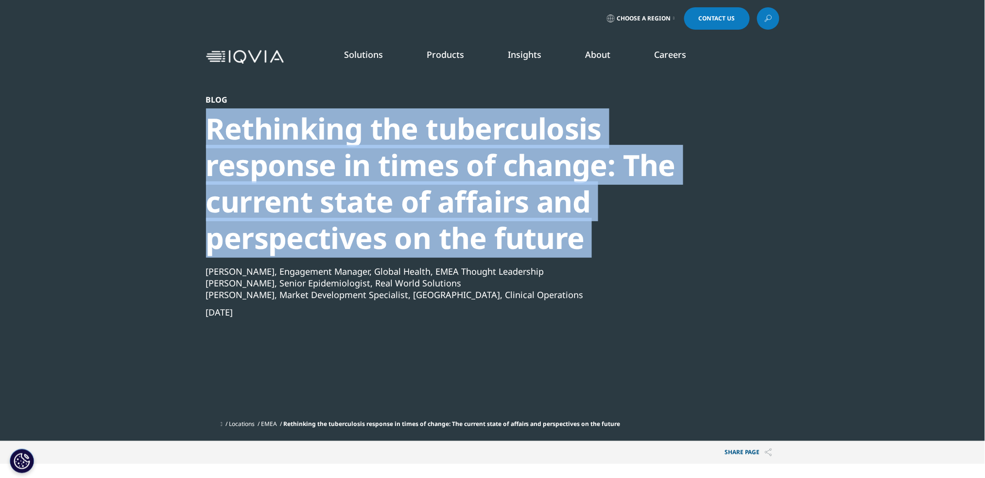
click at [518, 128] on div "Rethinking the tuberculosis response in times of change: The current state of a…" at bounding box center [466, 183] width 521 height 146
copy div "Rethinking the tuberculosis response in times of change: The current state of a…"
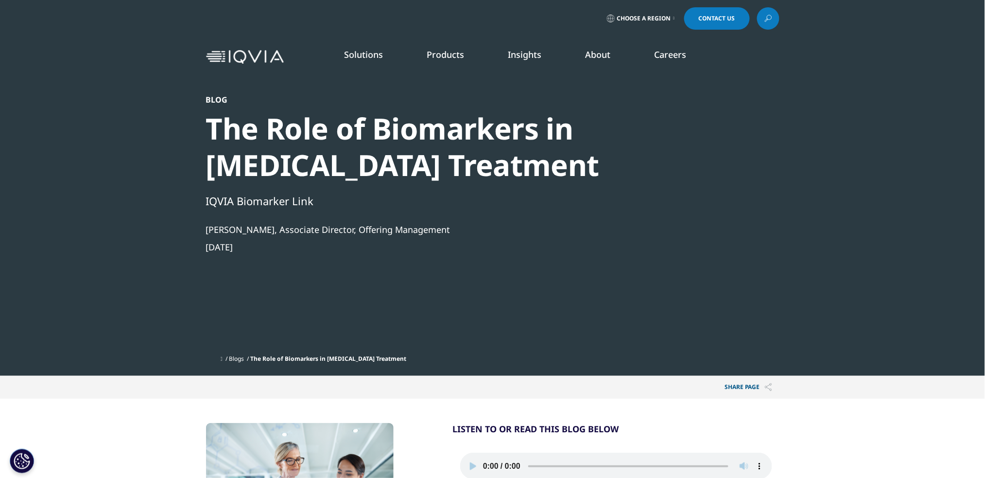
click at [511, 157] on div "The Role of Biomarkers in [MEDICAL_DATA] Treatment" at bounding box center [466, 146] width 521 height 73
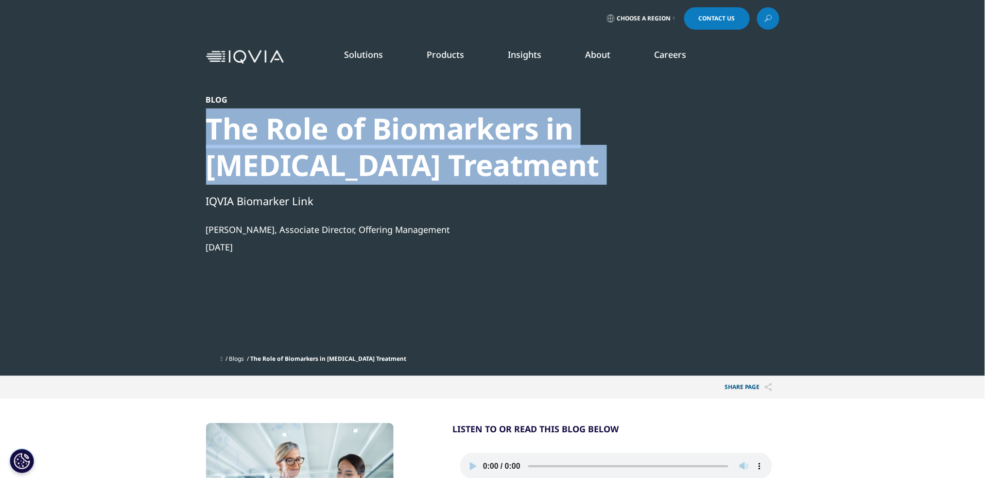
click at [511, 157] on div "The Role of Biomarkers in [MEDICAL_DATA] Treatment" at bounding box center [466, 146] width 521 height 73
copy div "The Role of Biomarkers in [MEDICAL_DATA] Treatment"
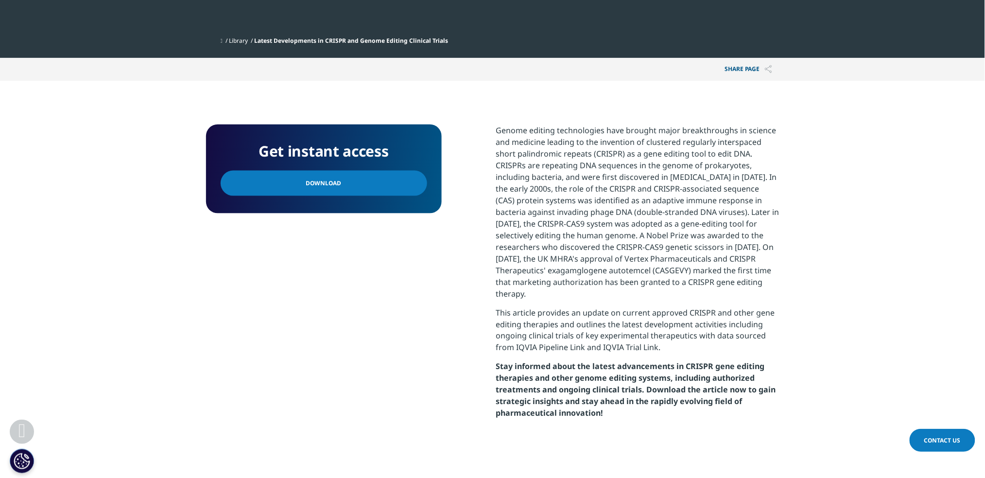
scroll to position [326, 0]
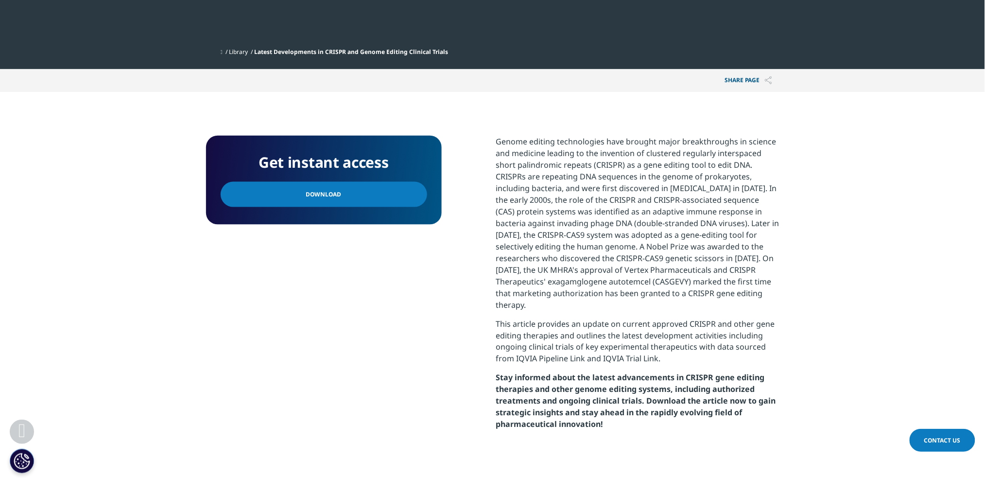
click at [363, 182] on link "Download" at bounding box center [324, 194] width 207 height 25
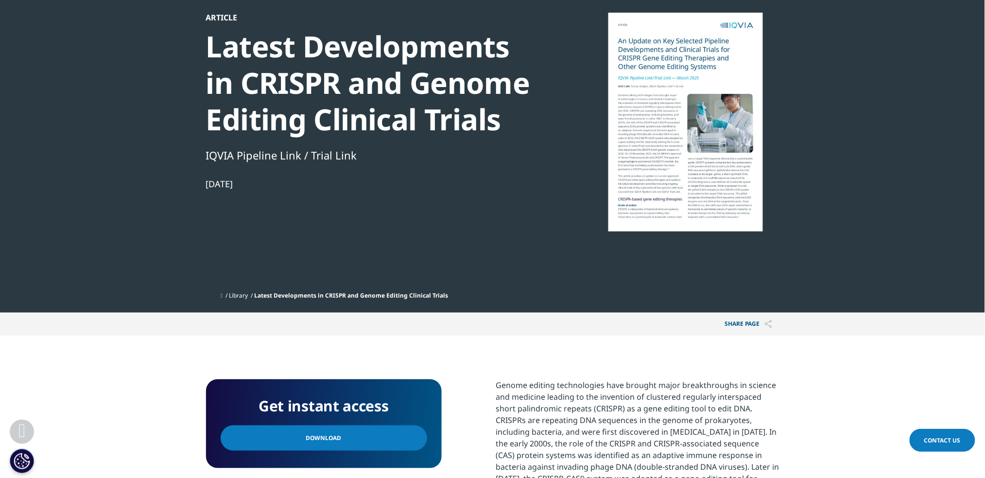
scroll to position [0, 0]
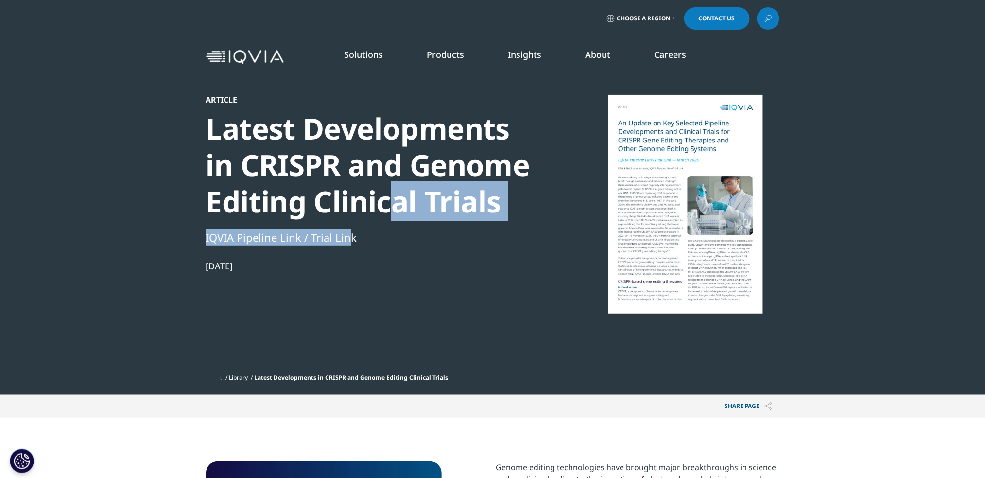
drag, startPoint x: 350, startPoint y: 239, endPoint x: 397, endPoint y: 201, distance: 60.8
click at [397, 201] on div "Article Latest Developments in CRISPR and Genome Editing Clinical Trials IQVIA …" at bounding box center [372, 232] width 333 height 274
click at [397, 201] on div "Latest Developments in CRISPR and Genome Editing Clinical Trials" at bounding box center [372, 164] width 333 height 109
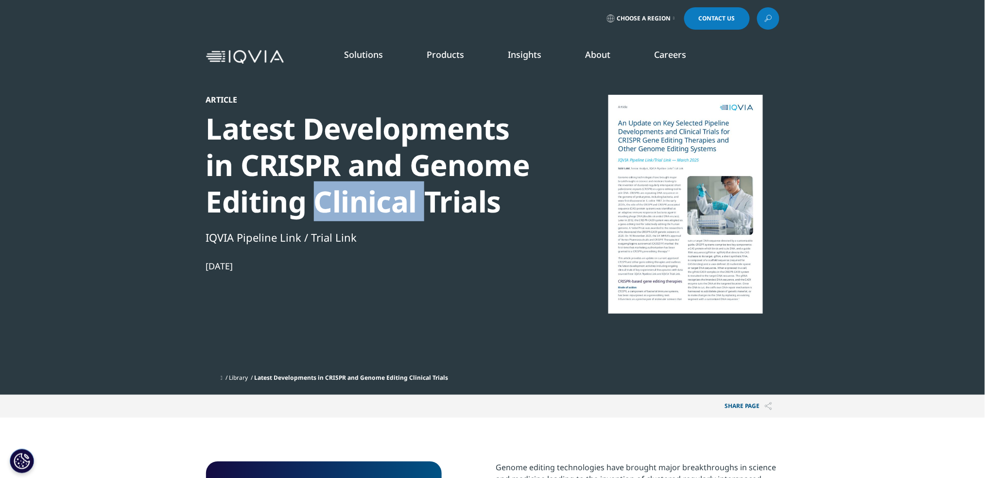
click at [397, 201] on div "Latest Developments in CRISPR and Genome Editing Clinical Trials" at bounding box center [372, 164] width 333 height 109
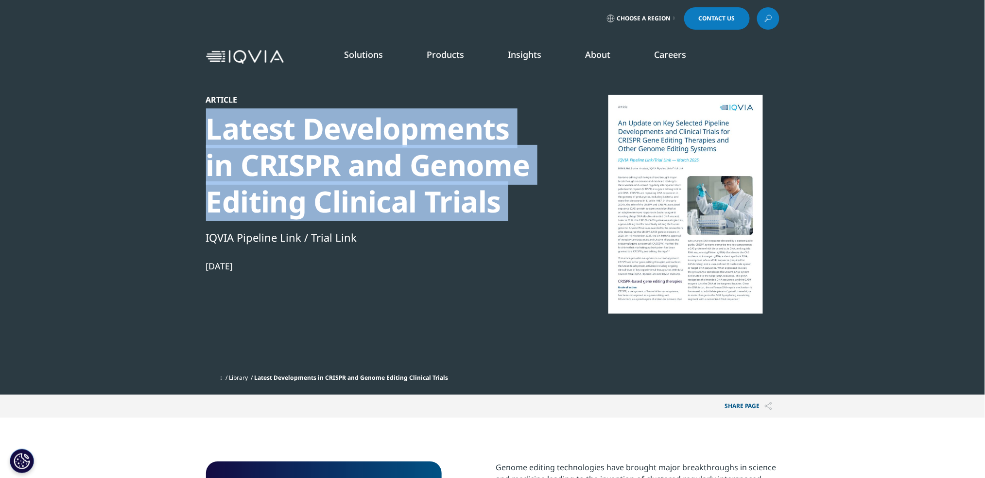
click at [397, 201] on div "Latest Developments in CRISPR and Genome Editing Clinical Trials" at bounding box center [372, 164] width 333 height 109
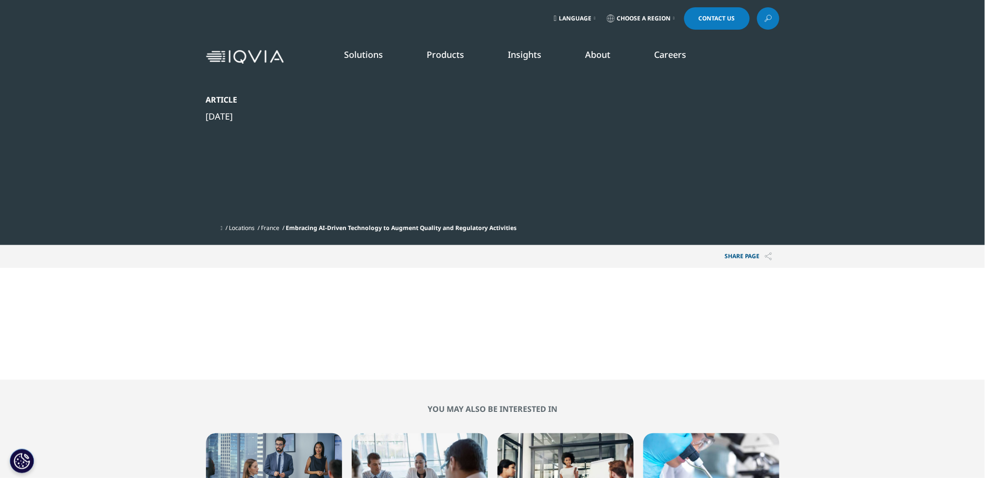
scroll to position [24, 574]
click at [379, 152] on li "Consumer Health" at bounding box center [313, 160] width 166 height 18
click at [390, 141] on div "Article [DATE]" at bounding box center [466, 157] width 521 height 124
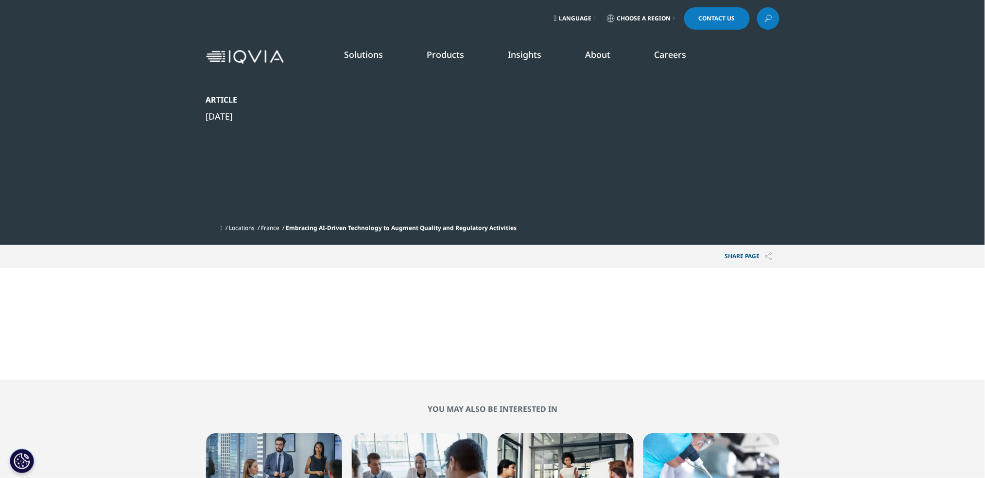
click at [409, 322] on section at bounding box center [493, 324] width 574 height 24
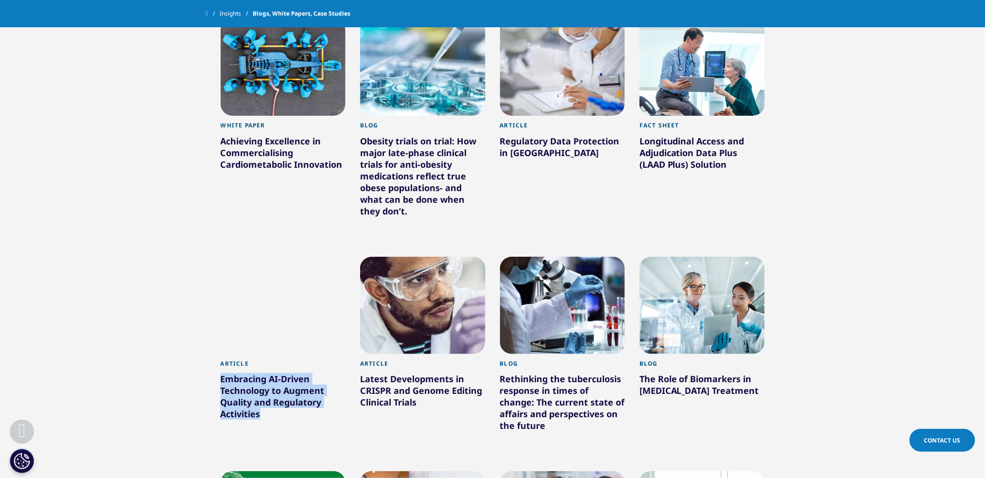
scroll to position [22746, 0]
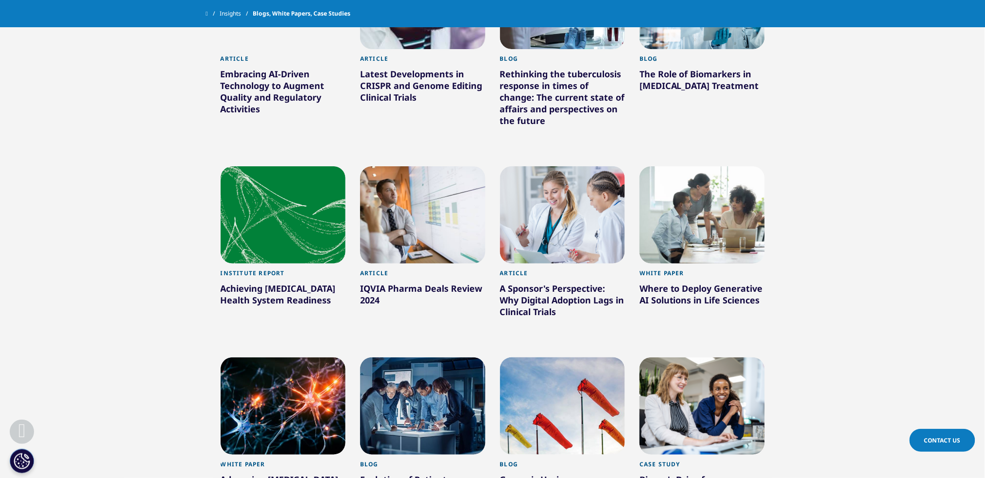
scroll to position [23048, 0]
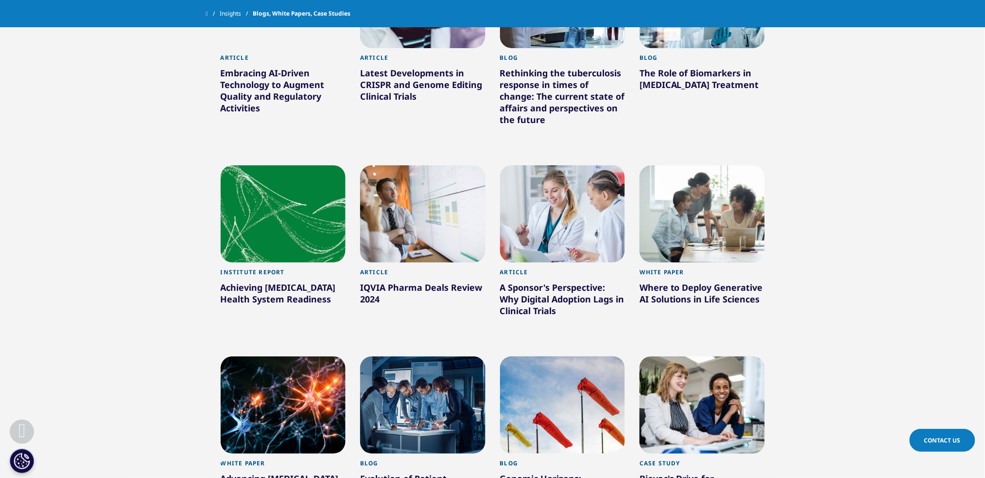
click at [320, 356] on div at bounding box center [283, 404] width 125 height 97
click at [396, 356] on div at bounding box center [422, 404] width 125 height 97
click at [549, 356] on div at bounding box center [562, 404] width 125 height 97
click at [688, 356] on div at bounding box center [702, 404] width 125 height 97
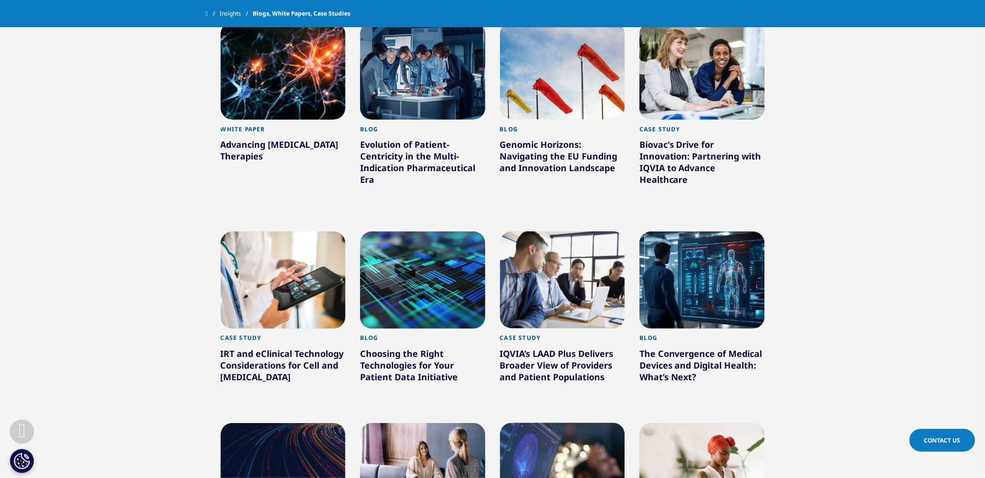
scroll to position [23383, 0]
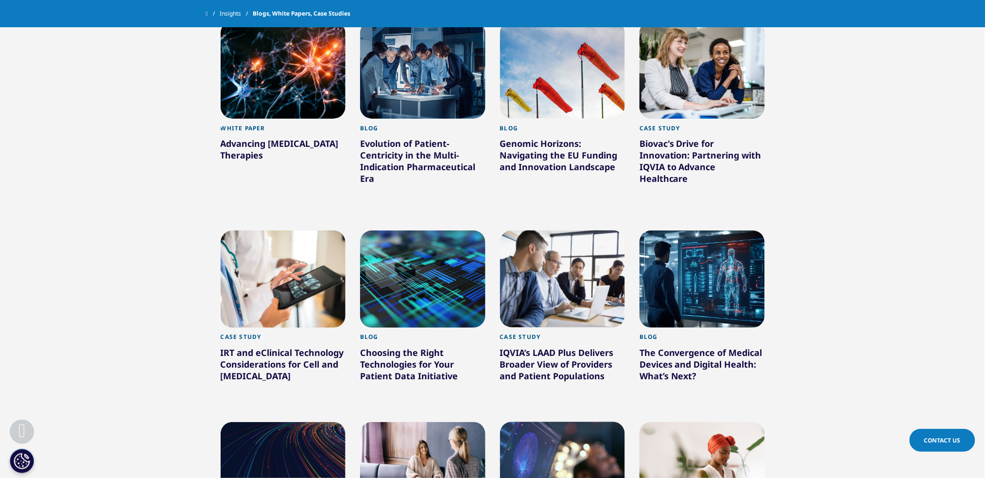
click at [313, 230] on div at bounding box center [283, 278] width 125 height 97
click at [424, 230] on div at bounding box center [422, 278] width 125 height 97
click at [540, 230] on div at bounding box center [562, 278] width 125 height 97
click at [677, 230] on div at bounding box center [702, 278] width 125 height 97
click at [312, 422] on div at bounding box center [283, 470] width 125 height 97
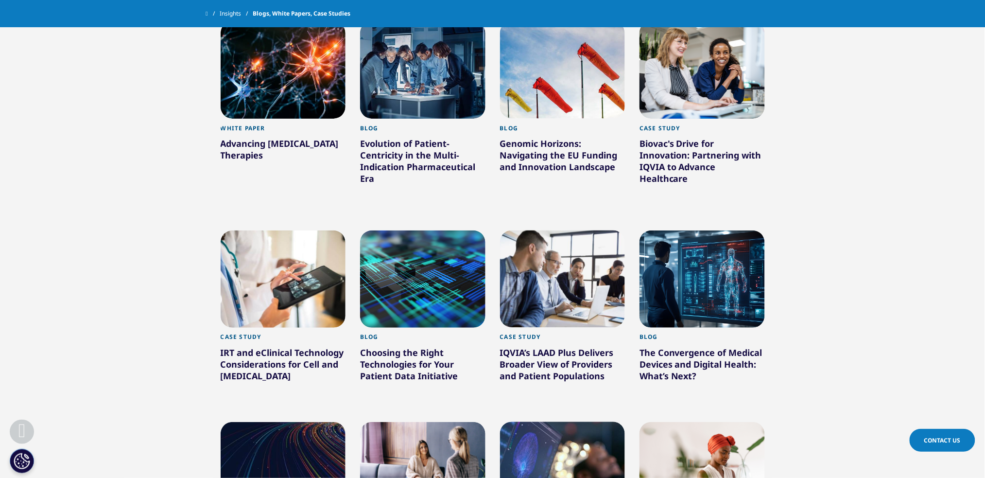
click at [422, 422] on div at bounding box center [422, 470] width 125 height 97
click at [584, 422] on div at bounding box center [562, 470] width 125 height 97
click at [713, 422] on div at bounding box center [702, 470] width 125 height 97
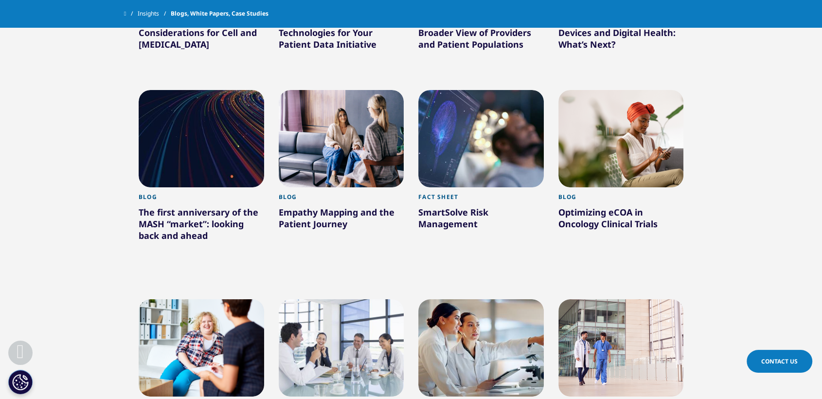
scroll to position [23717, 0]
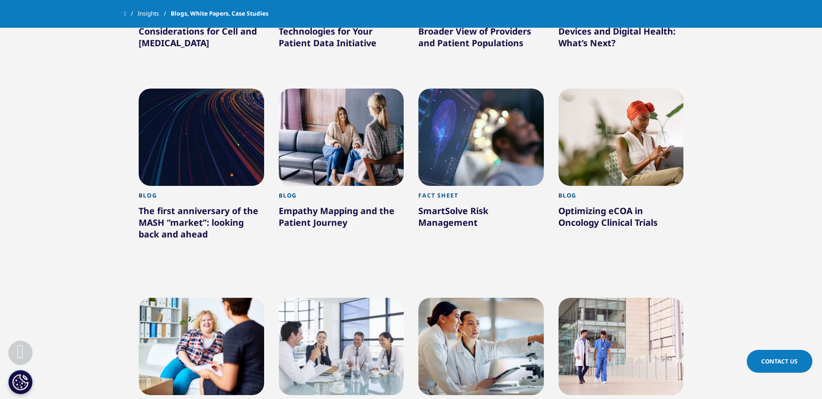
click at [174, 297] on div at bounding box center [201, 345] width 125 height 97
click at [315, 297] on div at bounding box center [341, 345] width 125 height 97
click at [443, 297] on div at bounding box center [480, 345] width 125 height 97
click at [595, 297] on div at bounding box center [620, 345] width 125 height 97
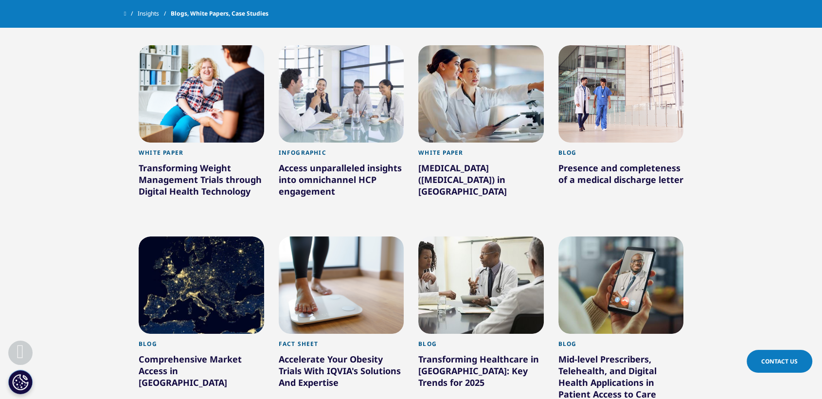
scroll to position [23973, 0]
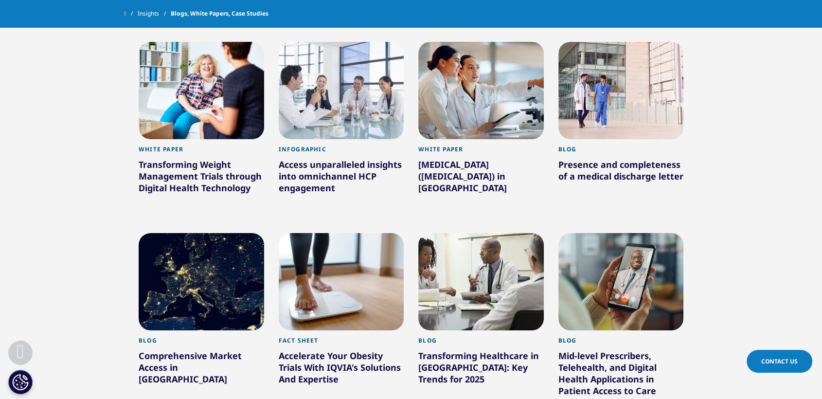
click at [235, 233] on div at bounding box center [201, 281] width 125 height 97
click at [339, 233] on div at bounding box center [341, 281] width 125 height 97
click at [457, 233] on div at bounding box center [480, 281] width 125 height 97
click at [649, 233] on div at bounding box center [620, 281] width 125 height 97
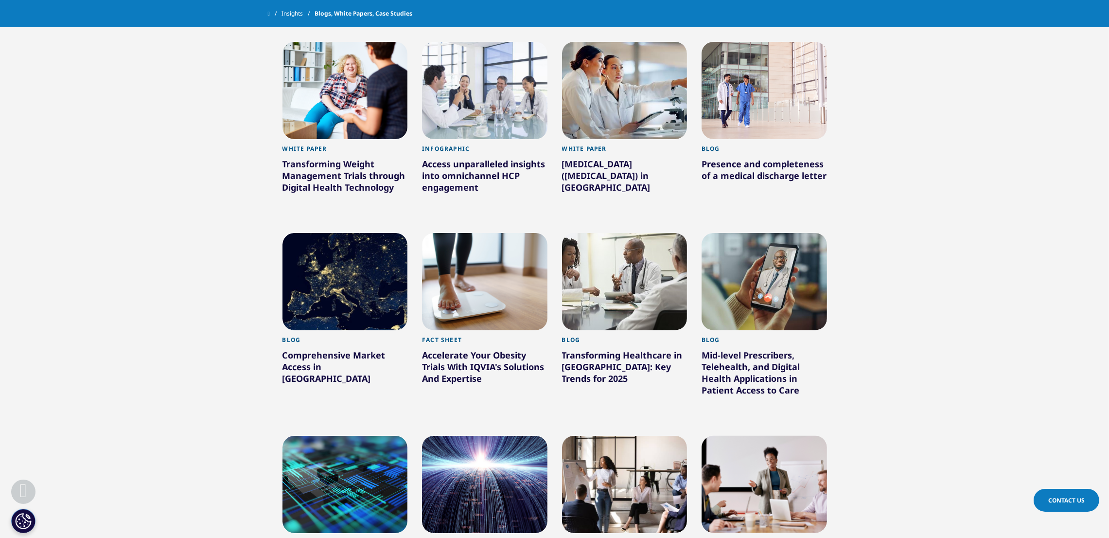
click at [360, 436] on div at bounding box center [344, 484] width 125 height 97
click at [479, 436] on div at bounding box center [484, 484] width 125 height 97
click at [646, 436] on div at bounding box center [624, 484] width 125 height 97
click at [817, 436] on div at bounding box center [763, 484] width 125 height 97
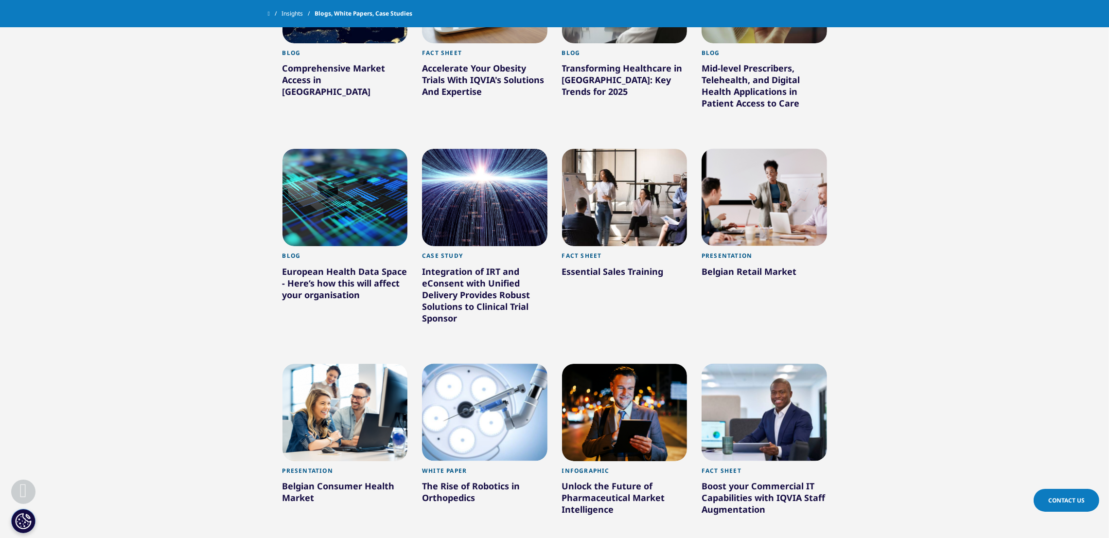
scroll to position [24267, 0]
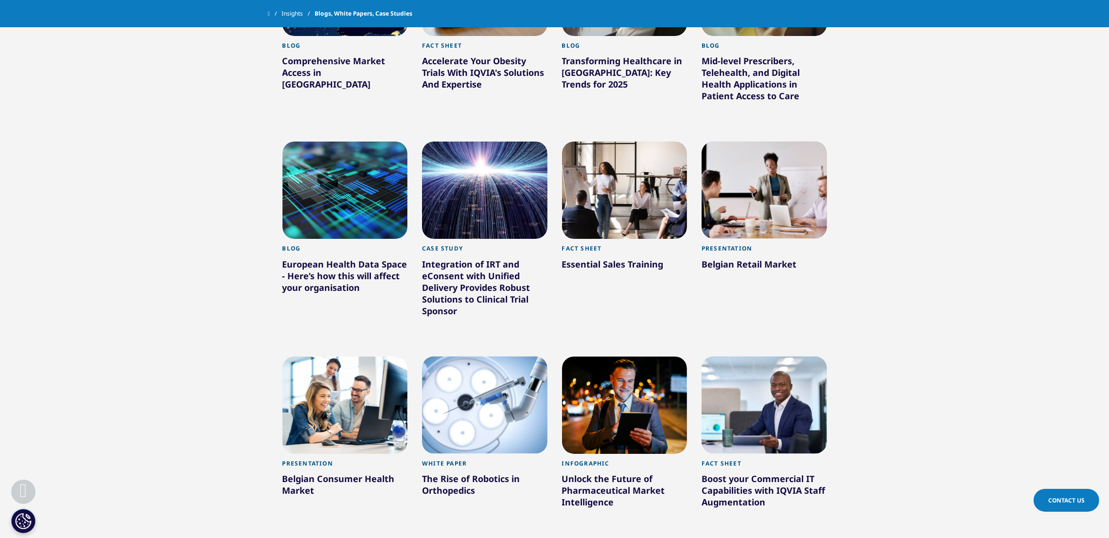
click at [324, 356] on div at bounding box center [344, 404] width 125 height 97
click at [465, 356] on div at bounding box center [484, 404] width 125 height 97
click at [644, 356] on div at bounding box center [624, 404] width 125 height 97
click at [790, 356] on div at bounding box center [763, 404] width 125 height 97
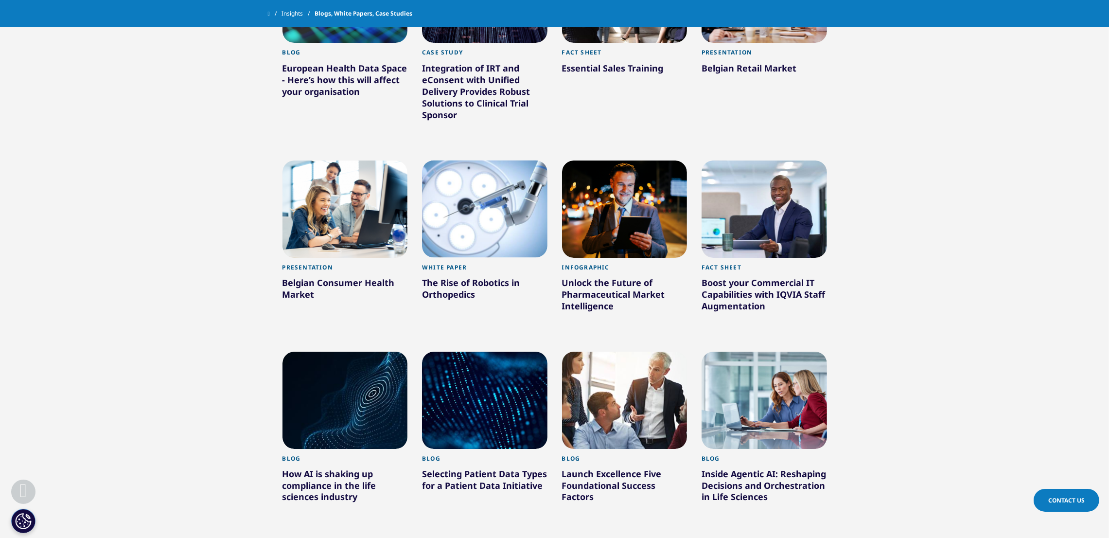
scroll to position [24463, 0]
click at [361, 351] on div at bounding box center [344, 399] width 125 height 97
click at [470, 351] on div at bounding box center [484, 399] width 125 height 97
click at [591, 351] on div at bounding box center [624, 399] width 125 height 97
click at [747, 351] on div at bounding box center [763, 399] width 125 height 97
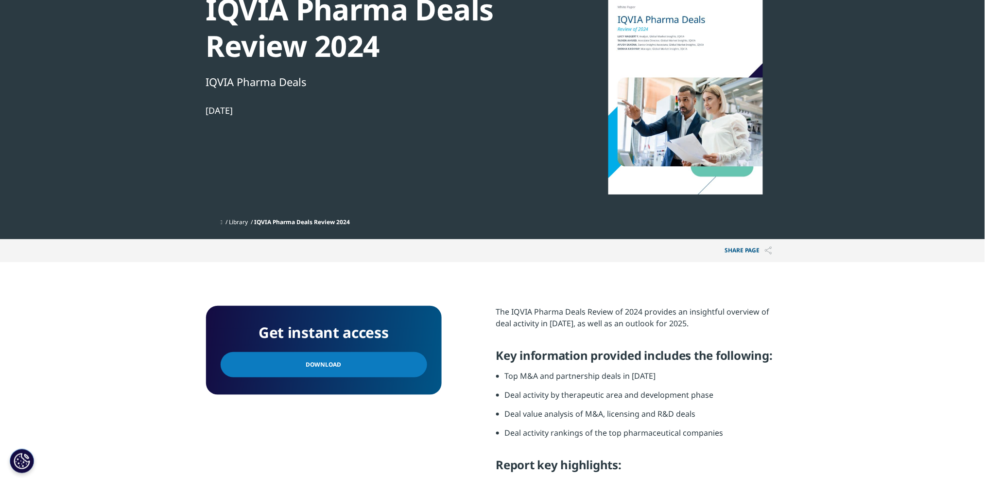
scroll to position [139, 0]
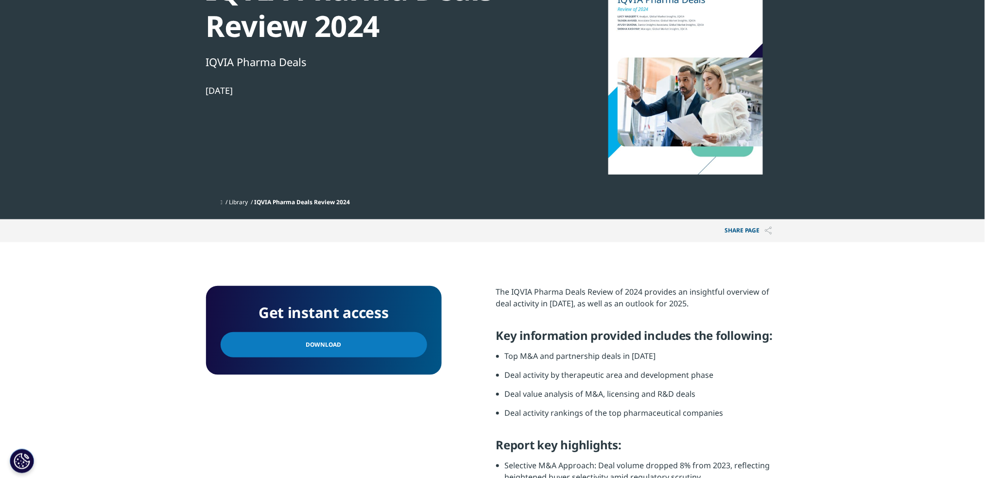
click at [324, 347] on span "Download" at bounding box center [323, 344] width 35 height 11
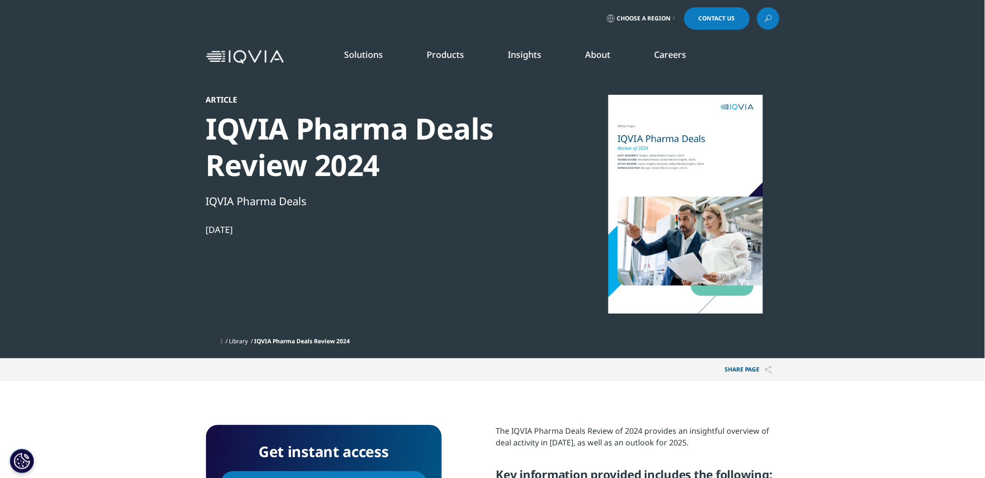
click at [318, 123] on div "IQVIA Pharma Deals Review 2024" at bounding box center [372, 146] width 333 height 73
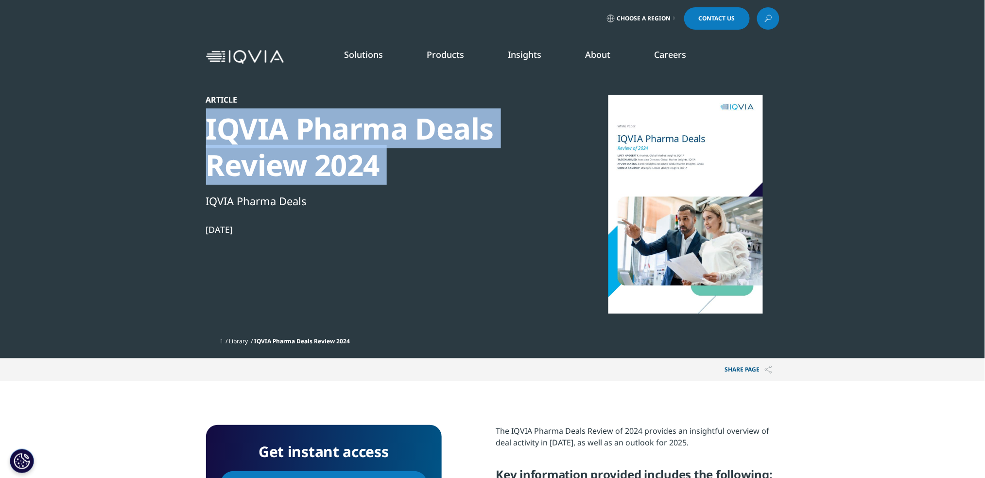
click at [318, 123] on div "IQVIA Pharma Deals Review 2024" at bounding box center [372, 146] width 333 height 73
copy div "IQVIA Pharma Deals Review 2024"
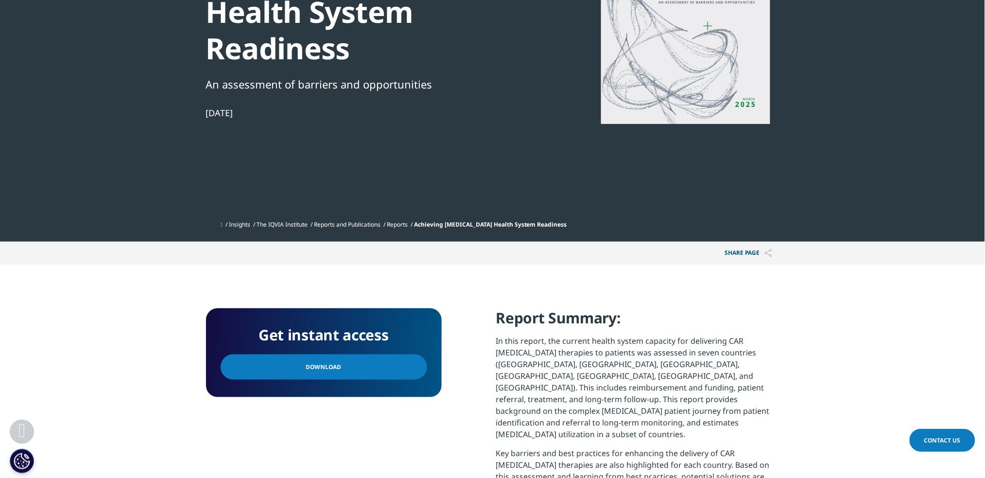
scroll to position [218, 0]
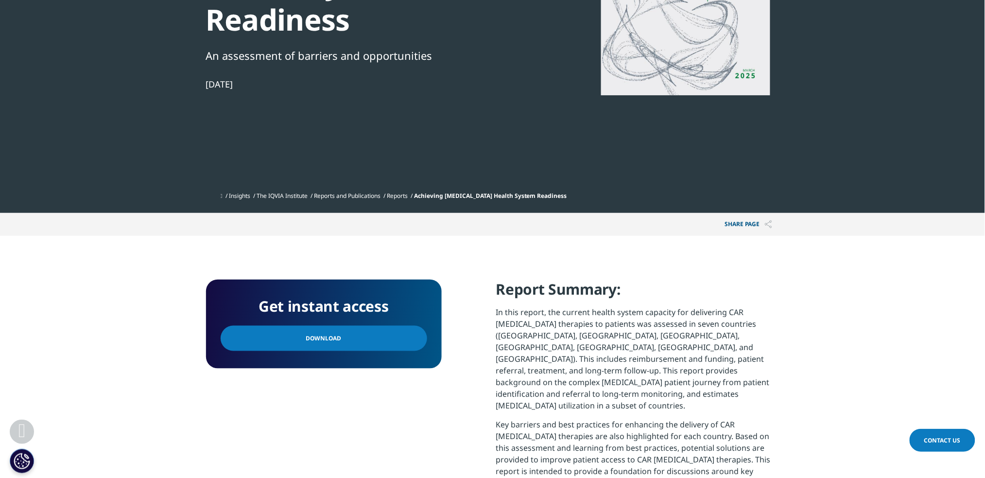
click at [365, 326] on link "Download" at bounding box center [324, 338] width 207 height 25
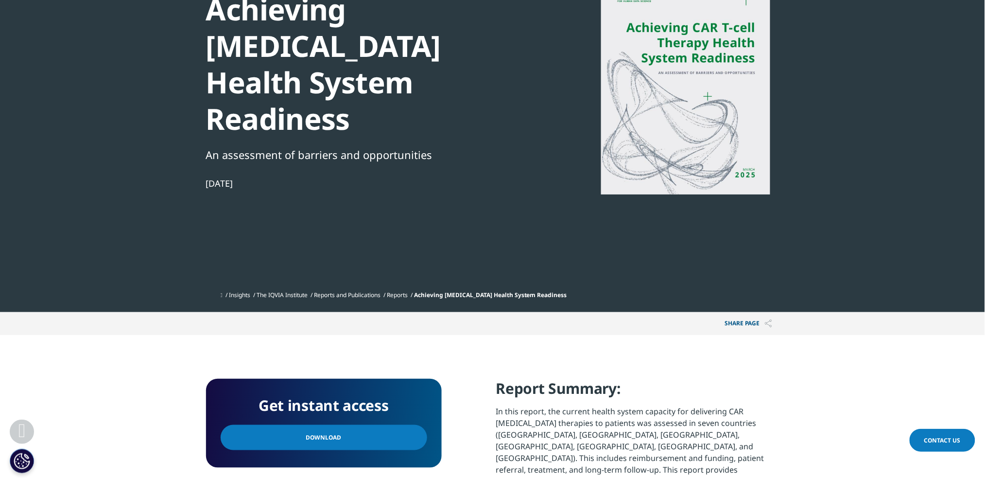
scroll to position [0, 0]
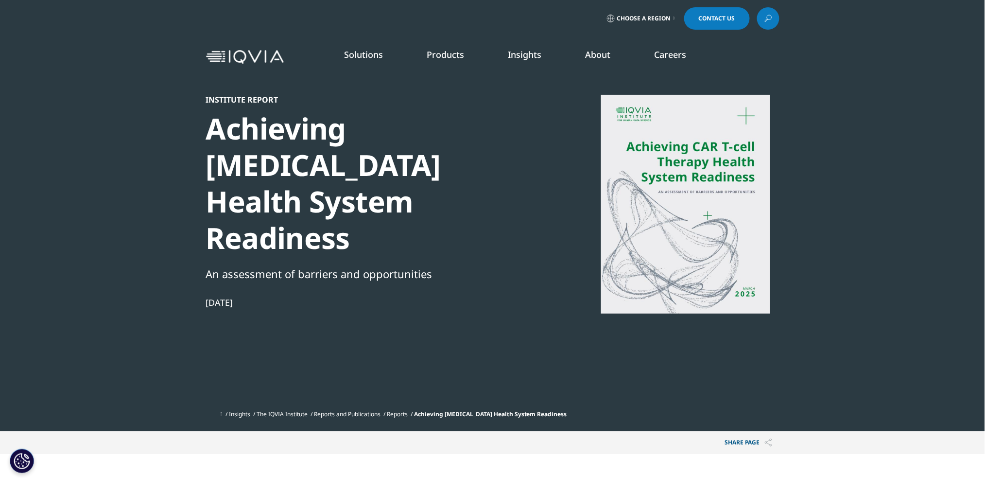
click at [314, 159] on div "Achieving [MEDICAL_DATA] Health System Readiness" at bounding box center [372, 183] width 333 height 146
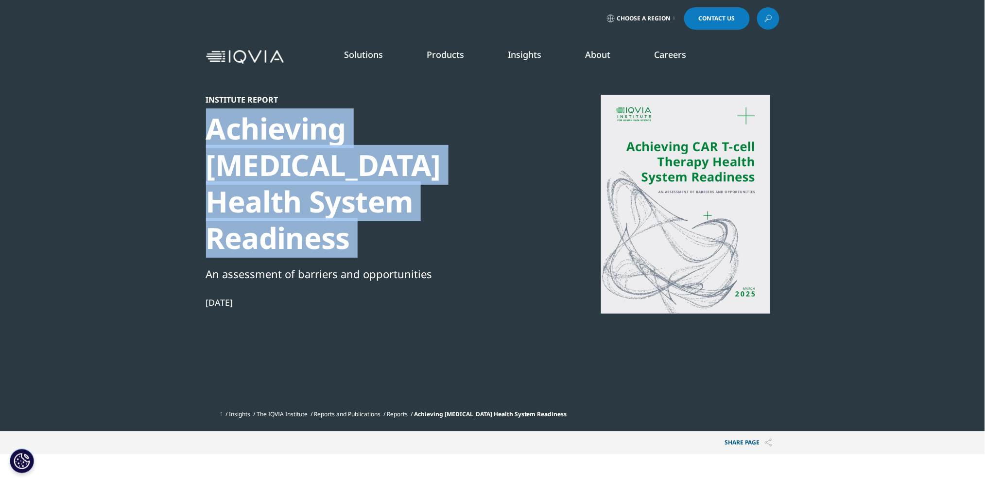
click at [314, 159] on div "Achieving [MEDICAL_DATA] Health System Readiness" at bounding box center [372, 183] width 333 height 146
copy div "Achieving [MEDICAL_DATA] Health System Readiness"
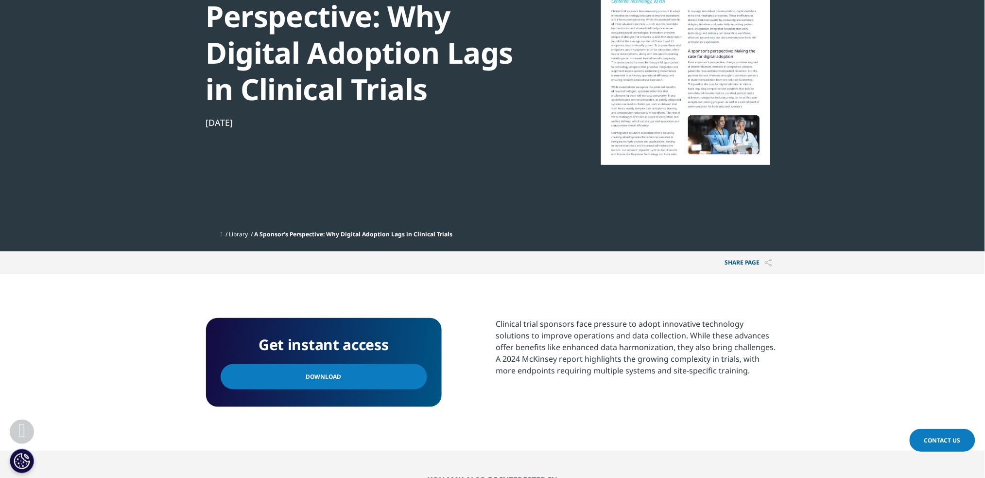
scroll to position [170, 0]
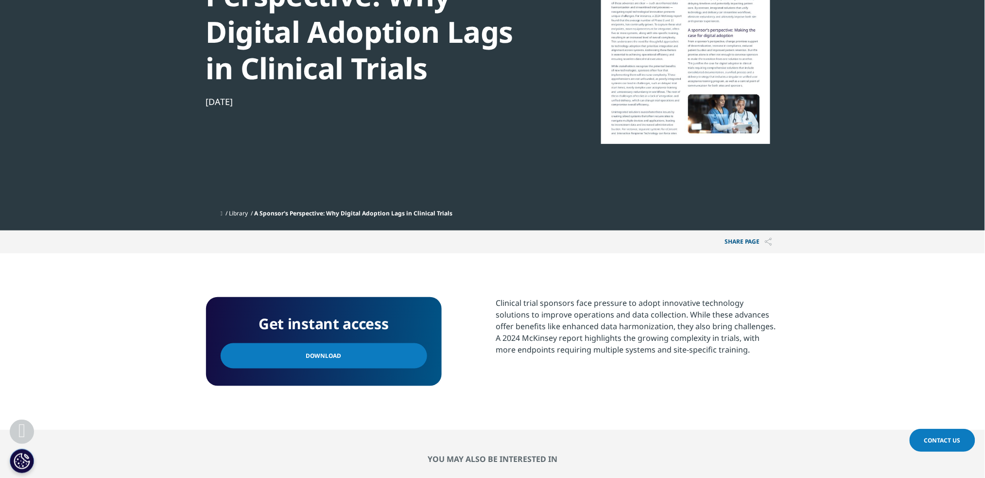
click at [315, 356] on span "Download" at bounding box center [323, 355] width 35 height 11
click at [347, 14] on div "A Sponsor's Perspective: Why Digital Adoption Lags in Clinical Trials" at bounding box center [372, 14] width 333 height 146
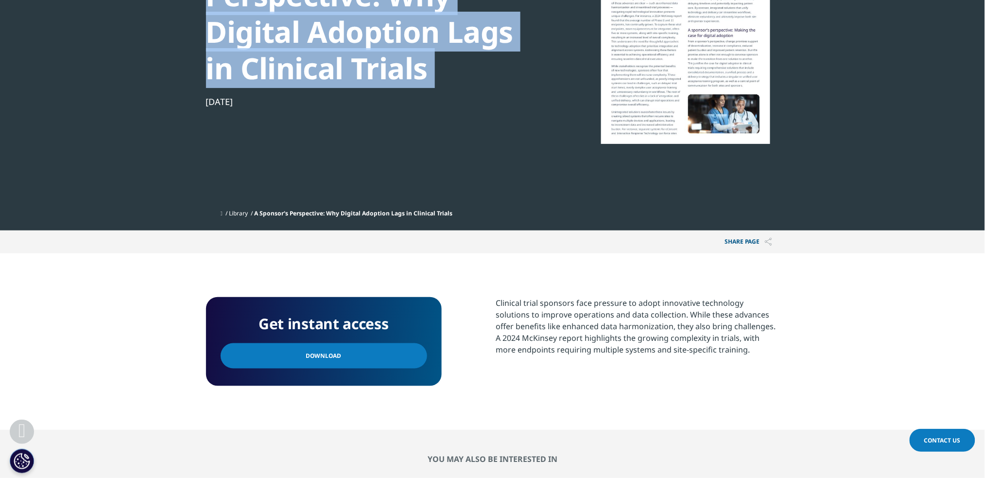
click at [347, 14] on div "A Sponsor's Perspective: Why Digital Adoption Lags in Clinical Trials" at bounding box center [372, 14] width 333 height 146
copy div "A Sponsor's Perspective: Why Digital Adoption Lags in Clinical Trials"
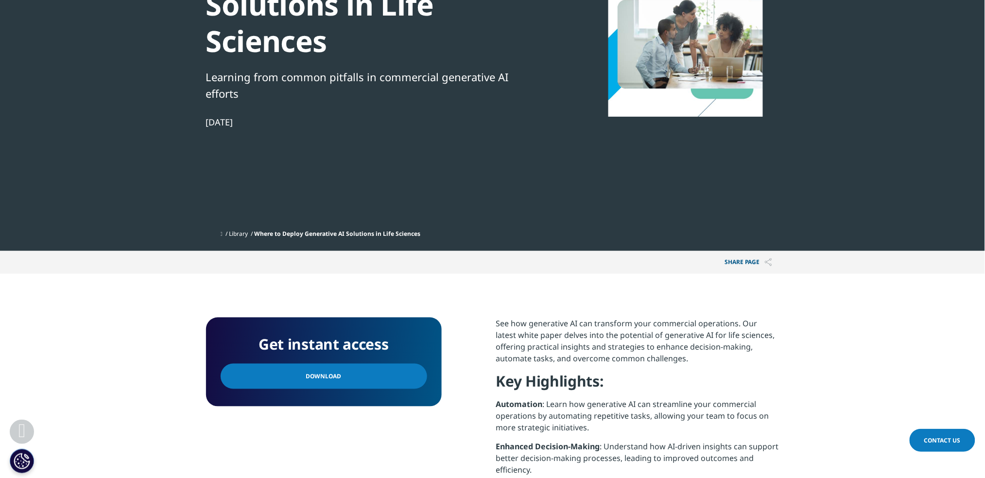
scroll to position [198, 0]
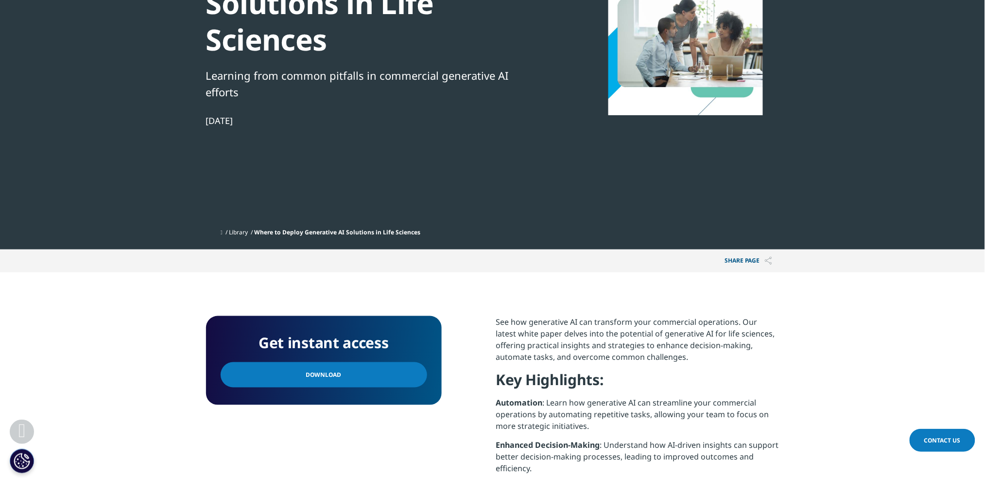
click at [307, 373] on span "Download" at bounding box center [323, 374] width 35 height 11
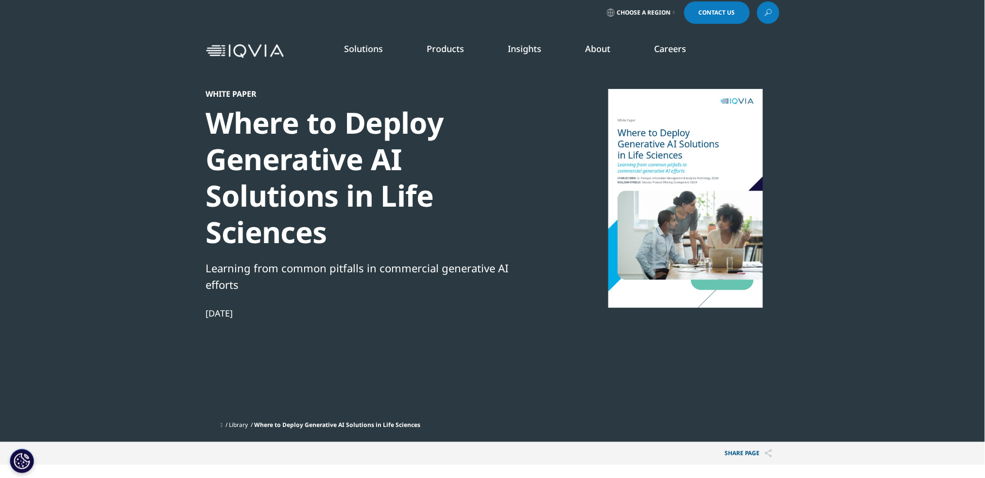
scroll to position [0, 0]
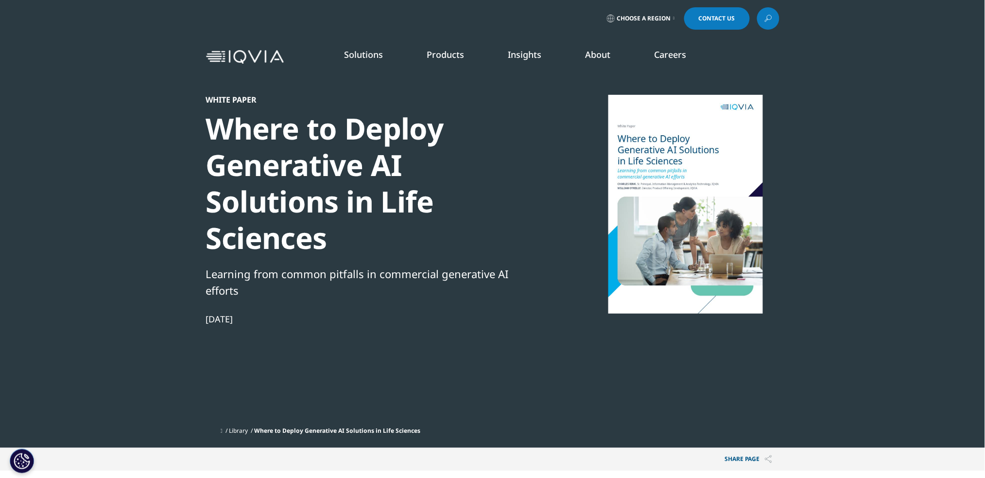
click at [363, 171] on div "Where to Deploy Generative AI Solutions in Life Sciences" at bounding box center [372, 183] width 333 height 146
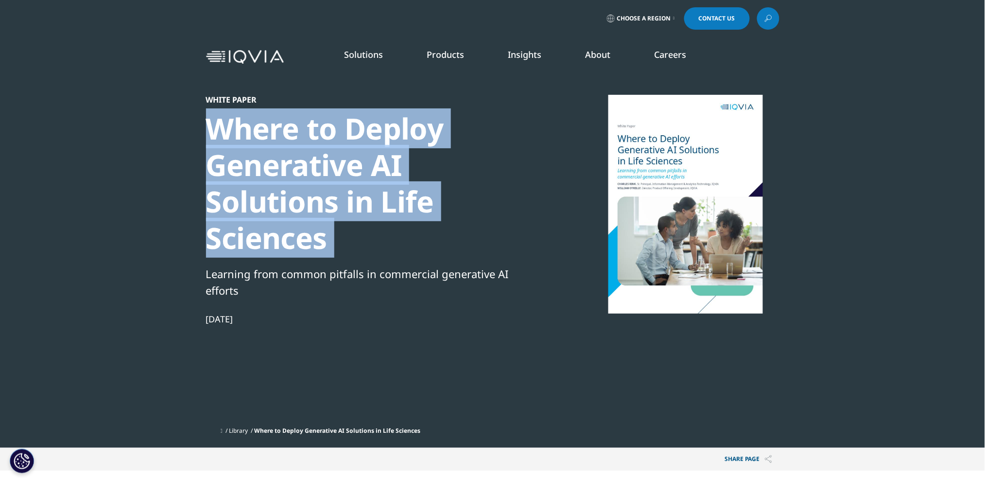
click at [363, 171] on div "Where to Deploy Generative AI Solutions in Life Sciences" at bounding box center [372, 183] width 333 height 146
copy div "Where to Deploy Generative AI Solutions in Life Sciences"
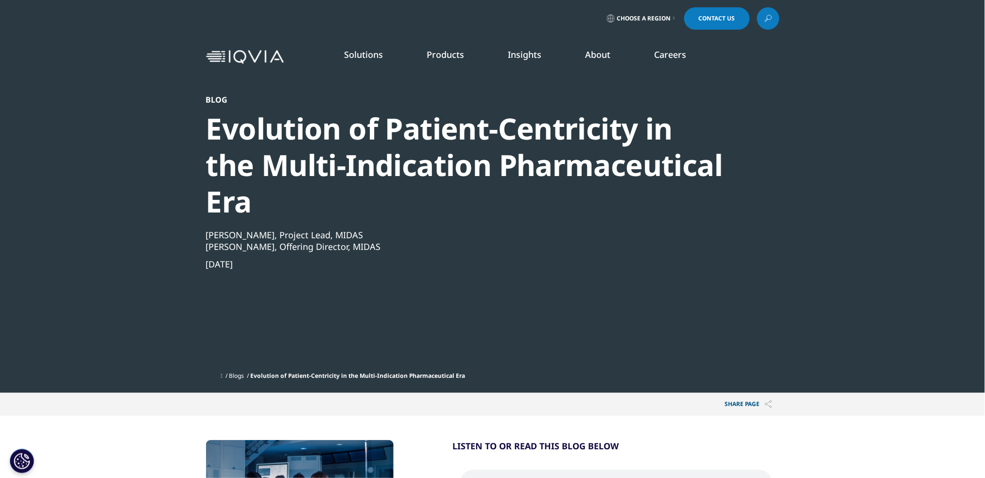
click at [454, 167] on div "Evolution of Patient-Centricity in the Multi-Indication Pharmaceutical Era" at bounding box center [466, 164] width 521 height 109
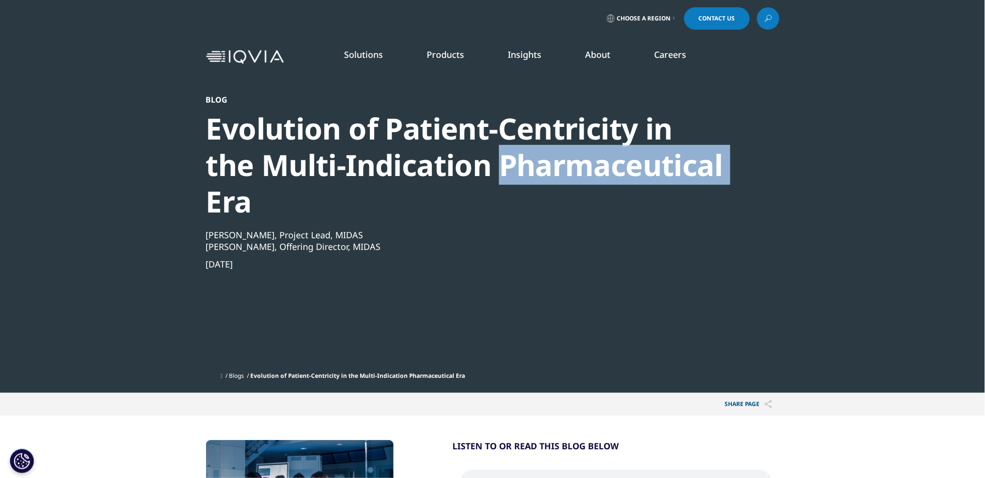
click at [454, 167] on div "Evolution of Patient-Centricity in the Multi-Indication Pharmaceutical Era" at bounding box center [466, 164] width 521 height 109
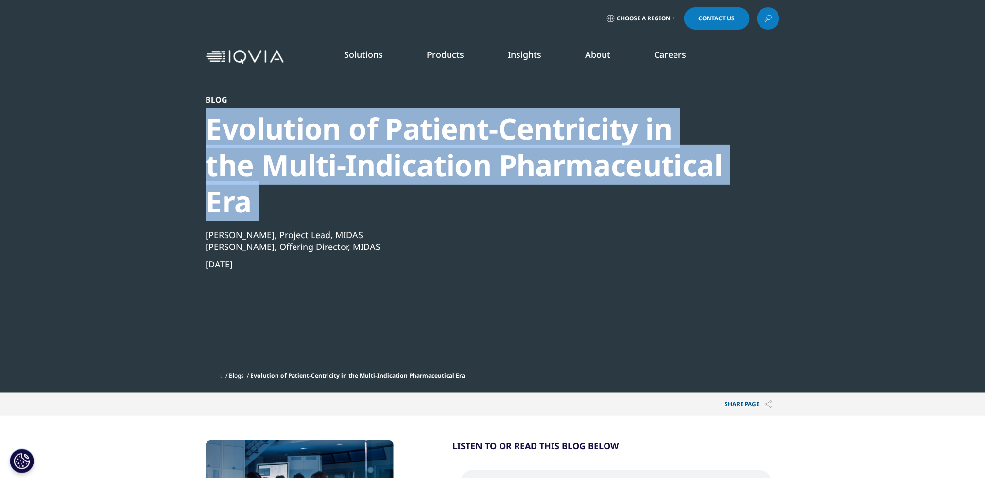
click at [454, 167] on div "Evolution of Patient-Centricity in the Multi-Indication Pharmaceutical Era" at bounding box center [466, 164] width 521 height 109
copy div "Evolution of Patient-Centricity in the Multi-Indication Pharmaceutical Era"
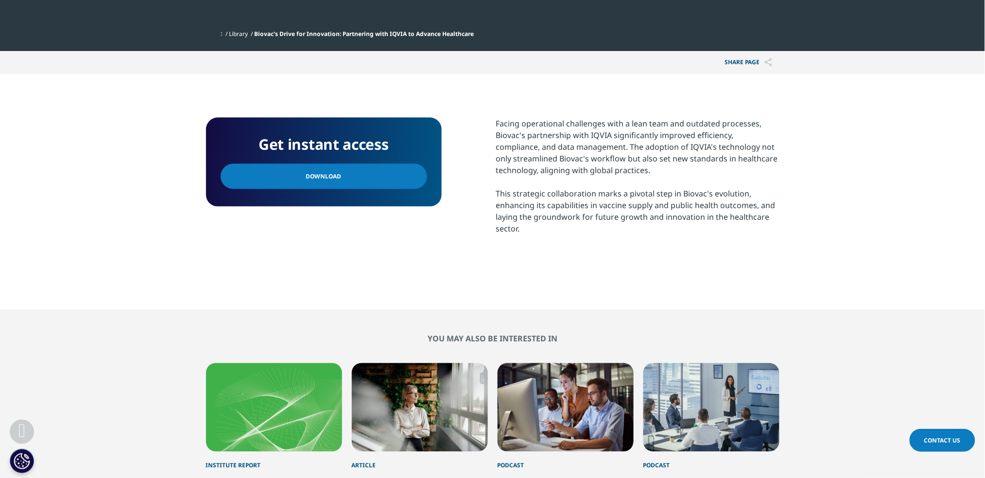
scroll to position [415, 0]
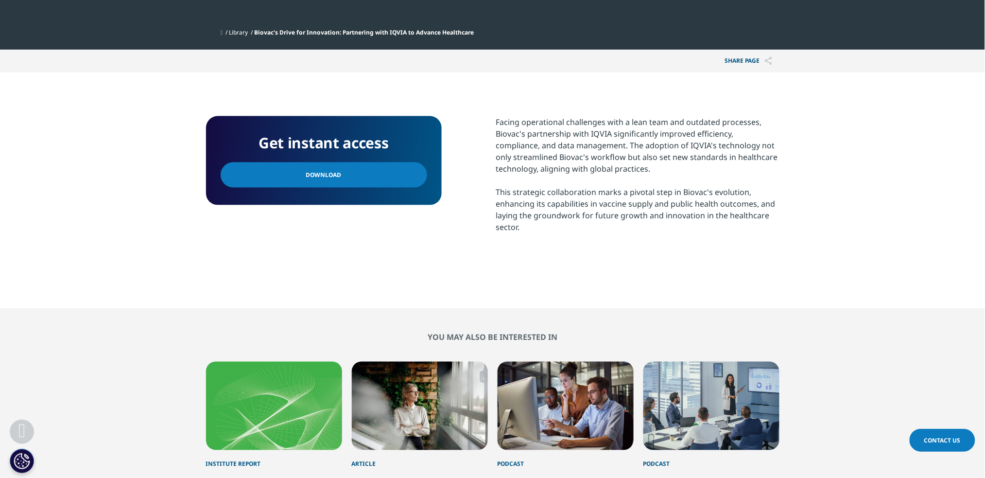
click at [389, 183] on link "Download" at bounding box center [324, 174] width 207 height 25
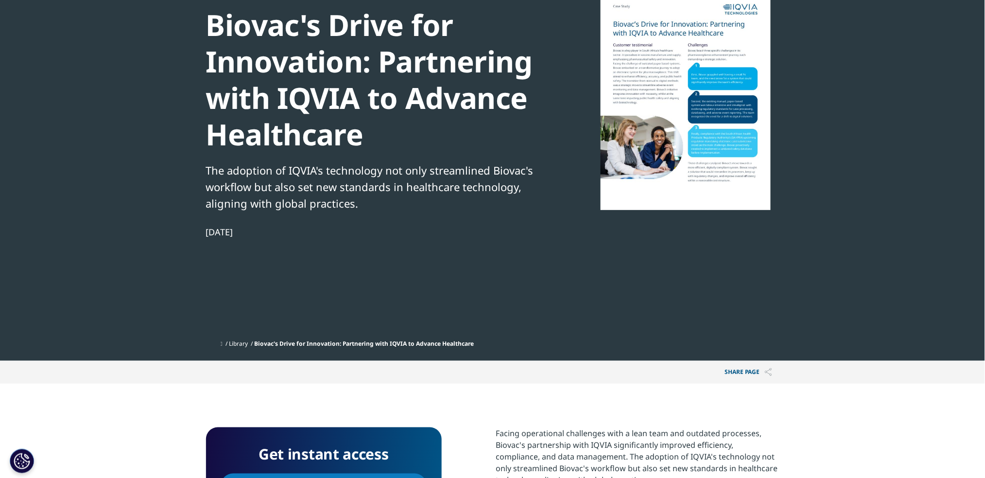
scroll to position [0, 0]
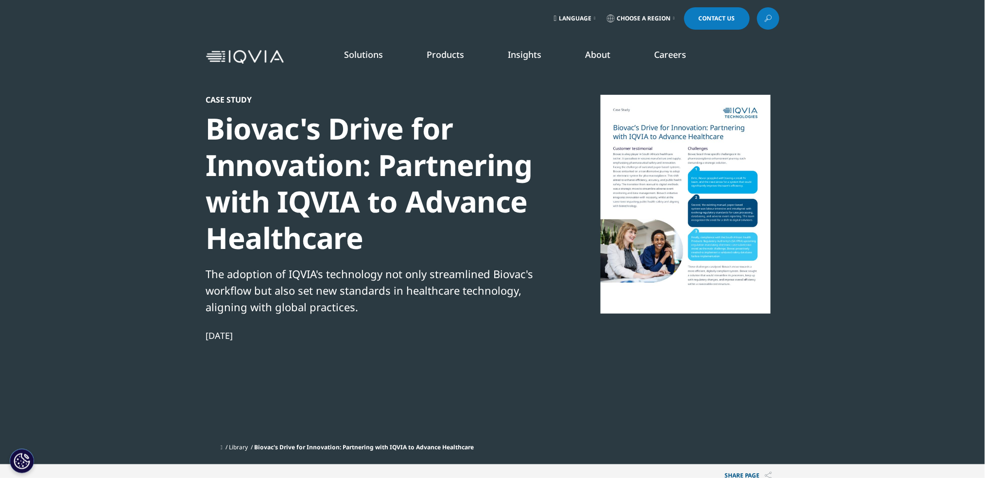
click at [410, 167] on div "Biovac's Drive for Innovation: Partnering with IQVIA to Advance Healthcare" at bounding box center [372, 183] width 333 height 146
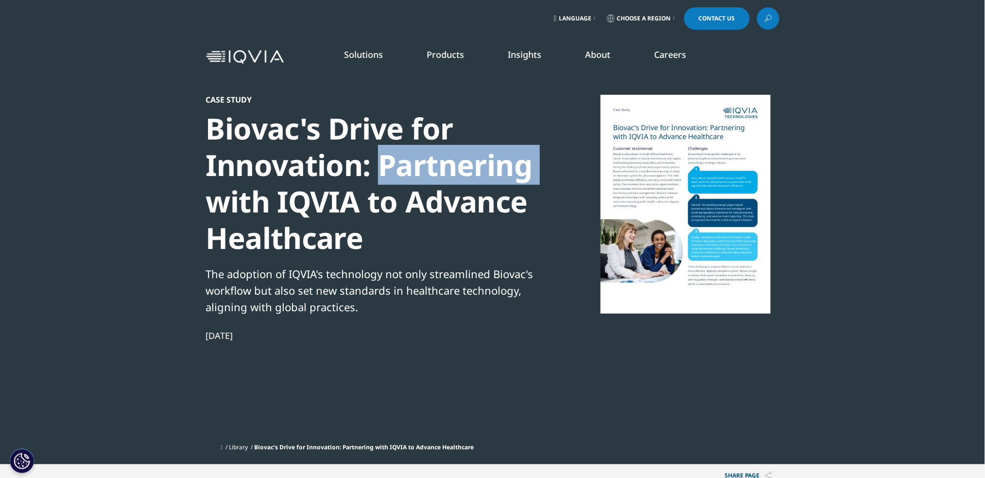
click at [410, 167] on div "Biovac's Drive for Innovation: Partnering with IQVIA to Advance Healthcare" at bounding box center [372, 183] width 333 height 146
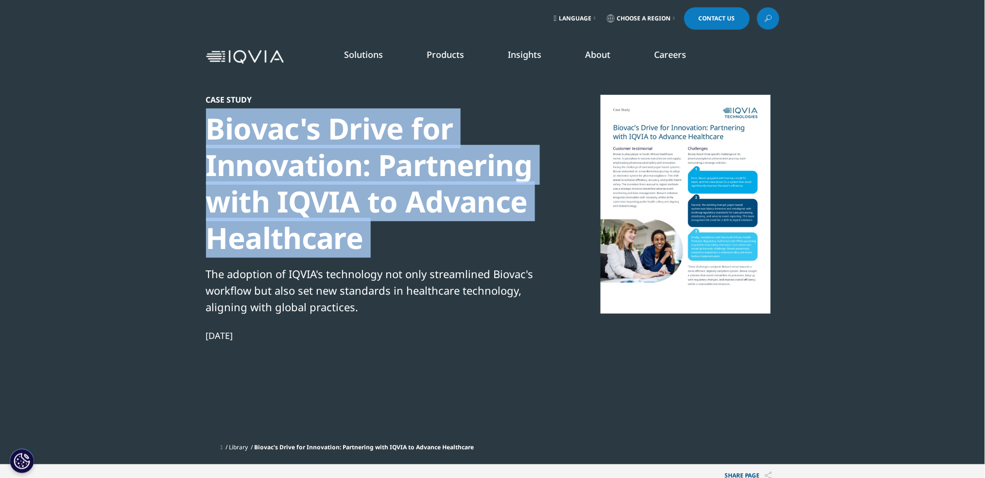
click at [410, 167] on div "Biovac's Drive for Innovation: Partnering with IQVIA to Advance Healthcare" at bounding box center [372, 183] width 333 height 146
copy div "Biovac's Drive for Innovation: Partnering with IQVIA to Advance Healthcare"
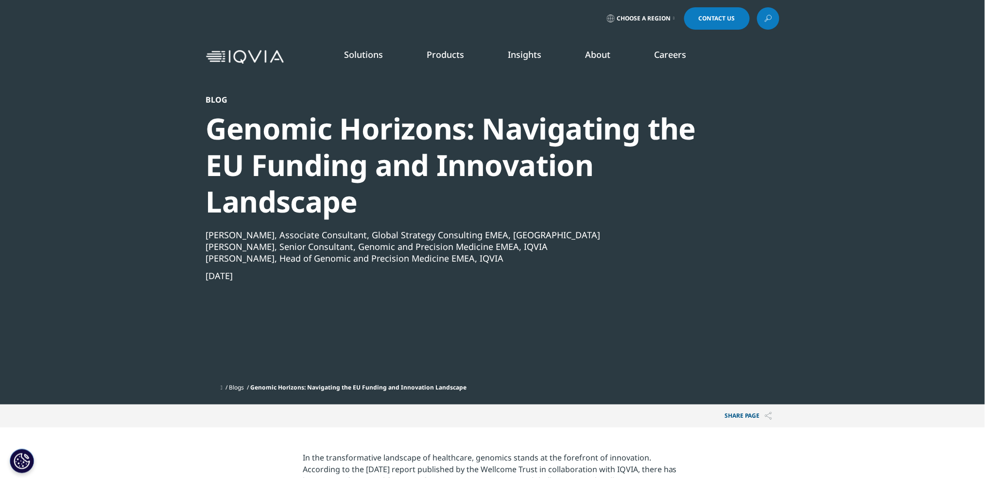
click at [387, 154] on div "Genomic Horizons: Navigating the EU Funding and Innovation Landscape" at bounding box center [466, 164] width 521 height 109
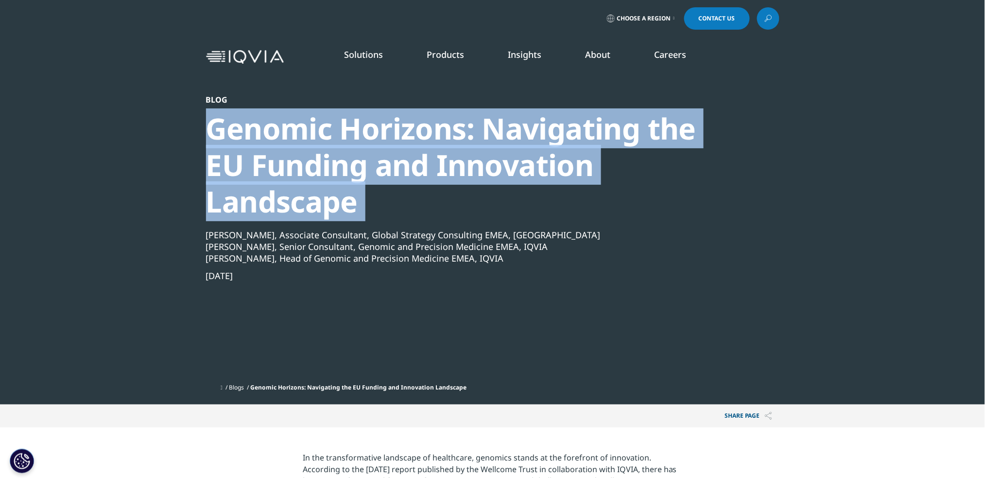
click at [387, 154] on div "Genomic Horizons: Navigating the EU Funding and Innovation Landscape" at bounding box center [466, 164] width 521 height 109
copy div "Genomic Horizons: Navigating the EU Funding and Innovation Landscape"
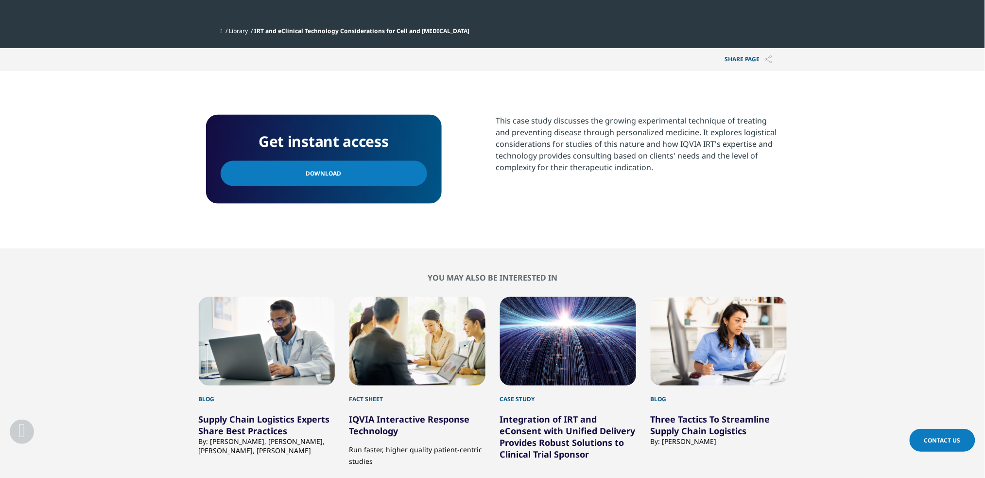
scroll to position [369, 0]
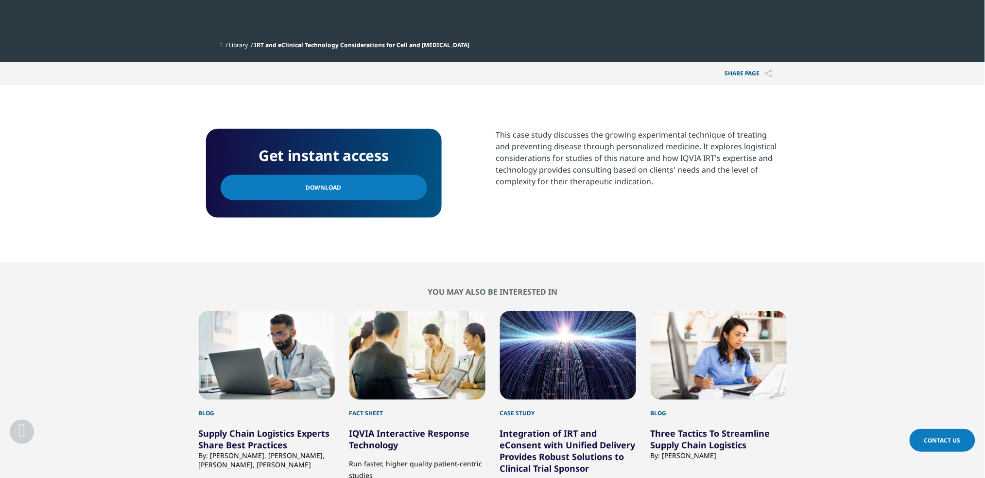
click at [389, 185] on link "Download" at bounding box center [324, 187] width 207 height 25
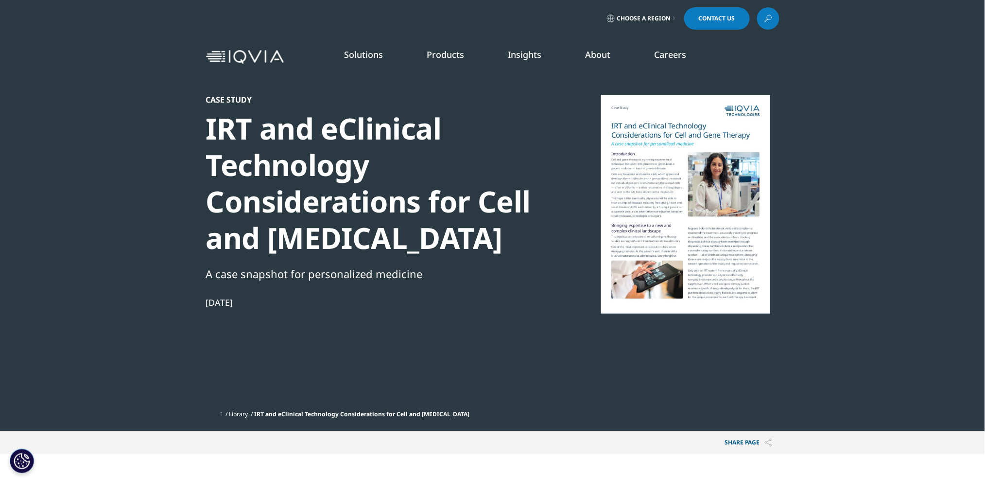
click at [386, 131] on div "IRT and eClinical Technology Considerations for Cell and [MEDICAL_DATA]" at bounding box center [372, 183] width 333 height 146
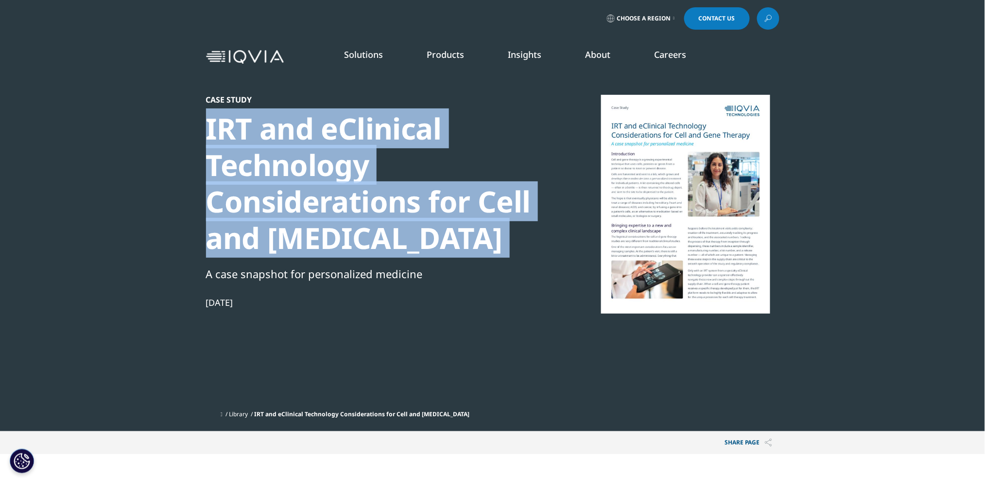
click at [386, 131] on div "IRT and eClinical Technology Considerations for Cell and [MEDICAL_DATA]" at bounding box center [372, 183] width 333 height 146
copy div "IRT and eClinical Technology Considerations for Cell and [MEDICAL_DATA]"
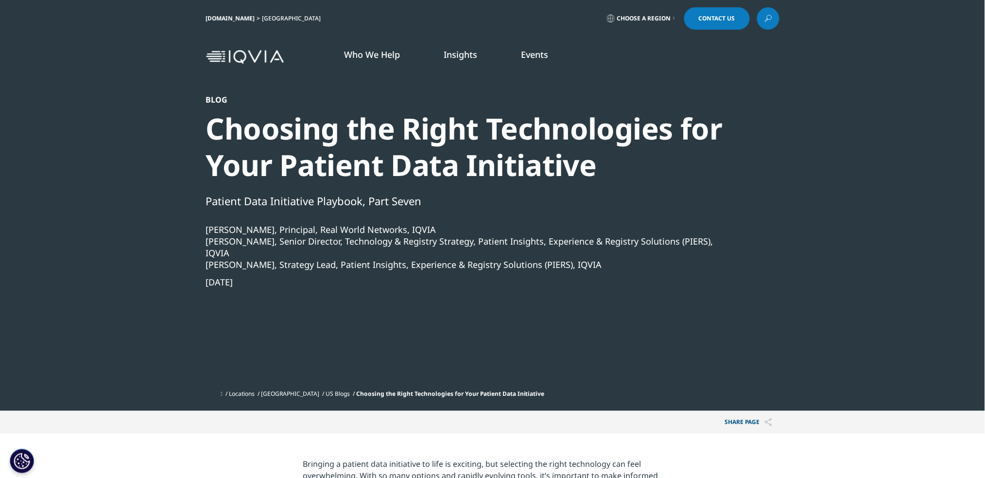
click at [482, 177] on div "Choosing the Right Technologies for Your Patient Data Initiative" at bounding box center [466, 146] width 521 height 73
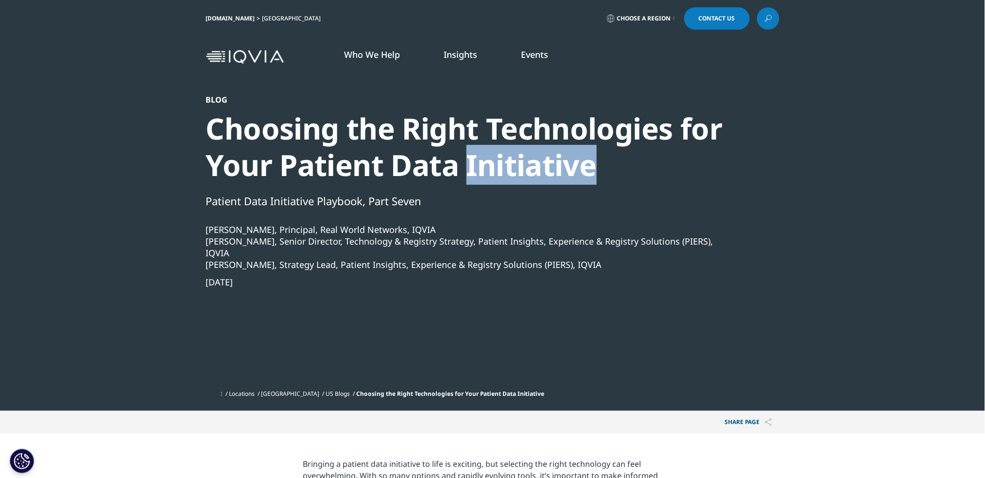
click at [482, 177] on div "Choosing the Right Technologies for Your Patient Data Initiative" at bounding box center [466, 146] width 521 height 73
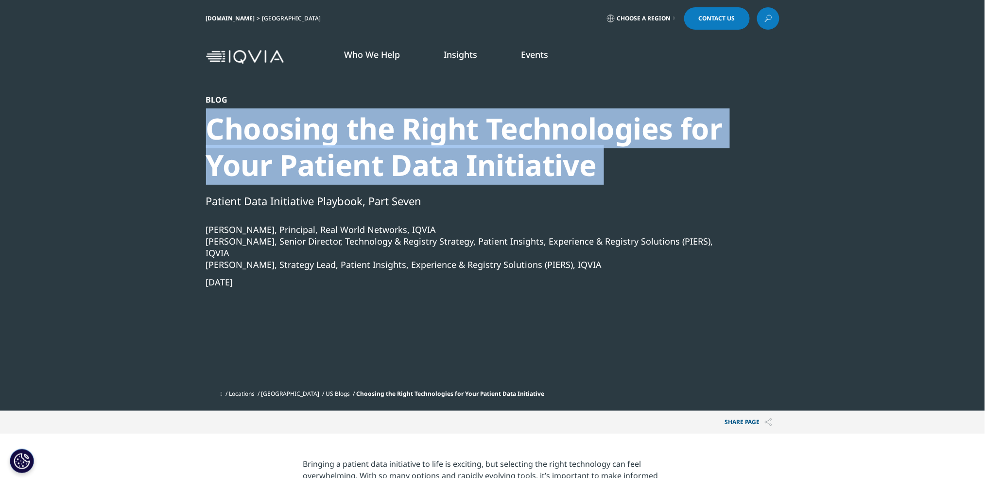
click at [482, 177] on div "Choosing the Right Technologies for Your Patient Data Initiative" at bounding box center [466, 146] width 521 height 73
copy div "Choosing the Right Technologies for Your Patient Data Initiative"
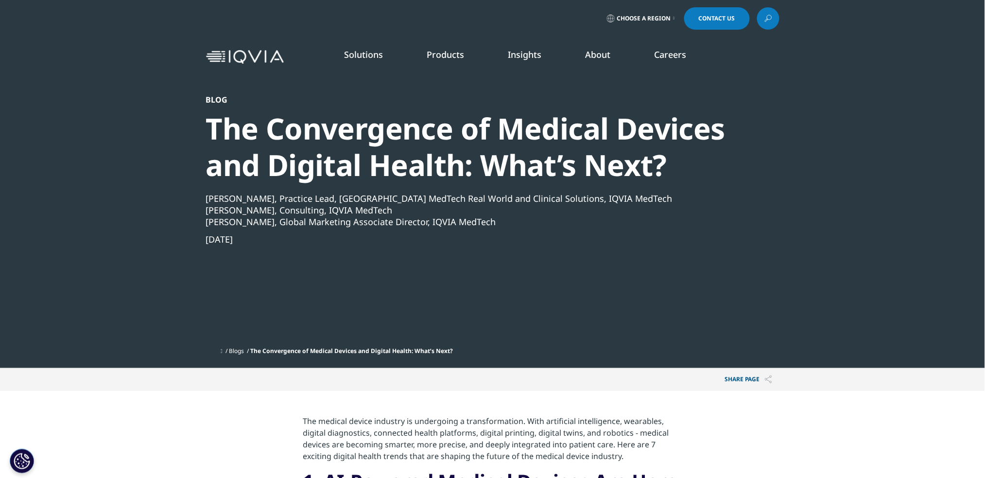
click at [471, 156] on div "The Convergence of Medical Devices and Digital Health: What’s Next?" at bounding box center [466, 146] width 521 height 73
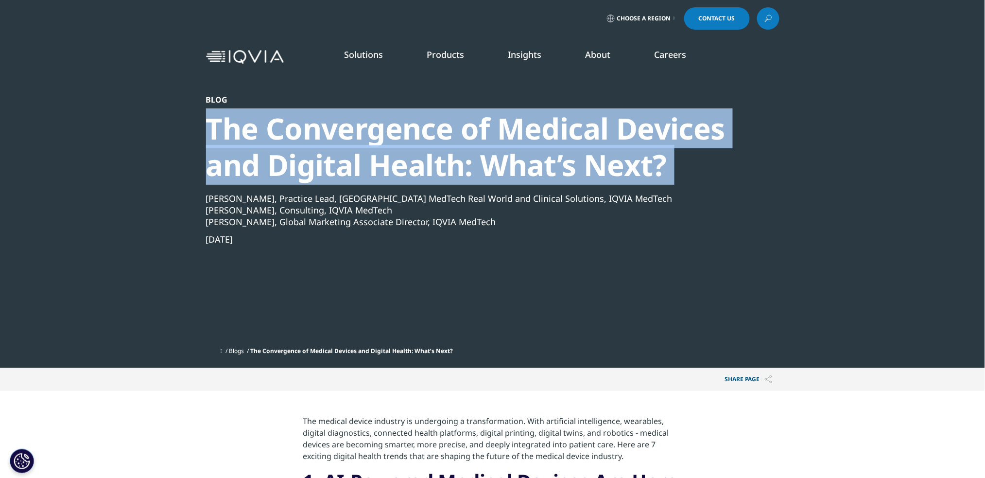
click at [471, 156] on div "The Convergence of Medical Devices and Digital Health: What’s Next?" at bounding box center [466, 146] width 521 height 73
copy div "The Convergence of Medical Devices and Digital Health: What’s Next?"
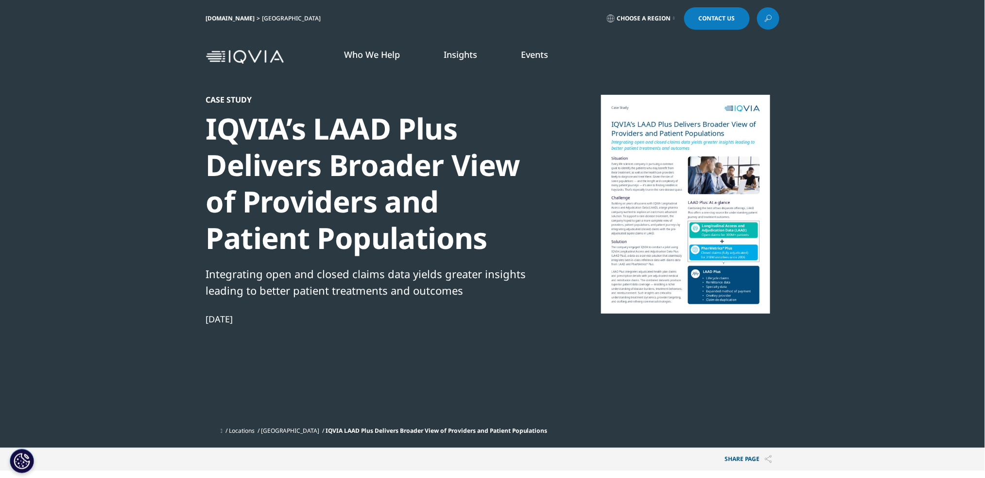
click at [386, 163] on div "IQVIA’s LAAD Plus Delivers Broader View of Providers and Patient Populations" at bounding box center [372, 183] width 333 height 146
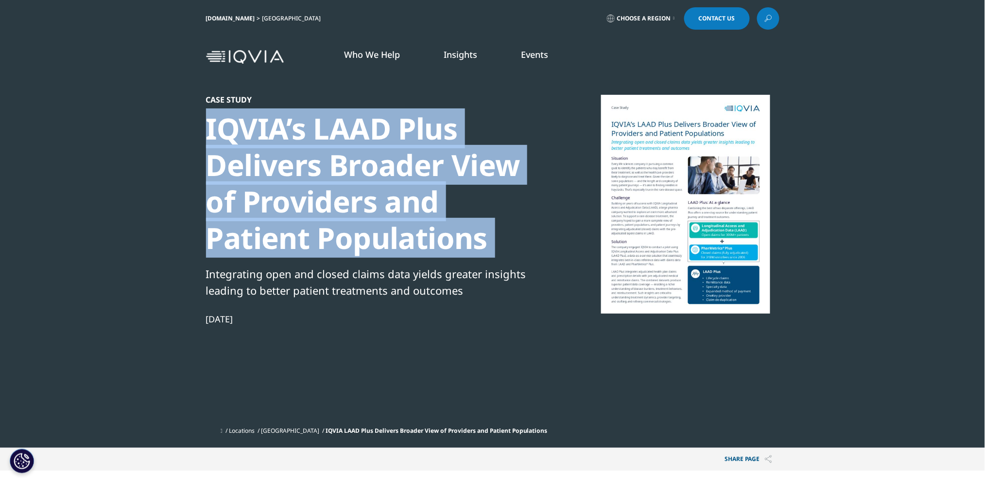
click at [386, 163] on div "IQVIA’s LAAD Plus Delivers Broader View of Providers and Patient Populations" at bounding box center [372, 183] width 333 height 146
copy div "IQVIA’s LAAD Plus Delivers Broader View of Providers and Patient Populations"
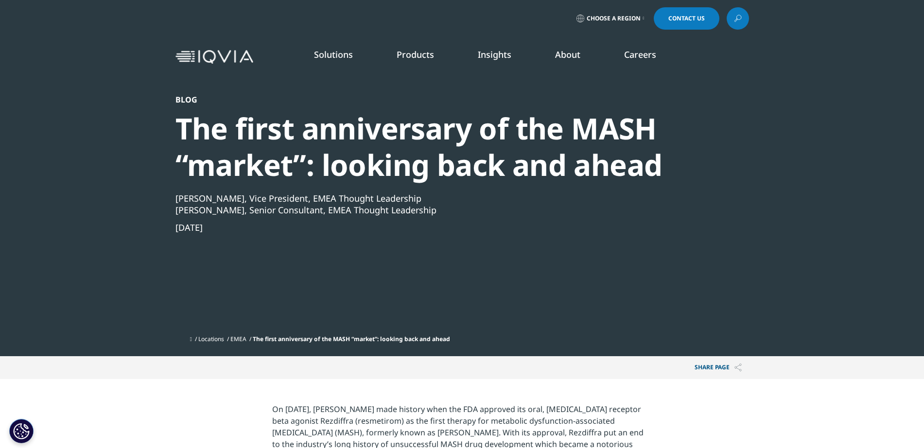
click at [486, 105] on div "Blog The first anniversary of the MASH “market”: looking back and ahead [PERSON…" at bounding box center [435, 213] width 521 height 236
click at [490, 130] on div "The first anniversary of the MASH “market”: looking back and ahead" at bounding box center [435, 146] width 521 height 73
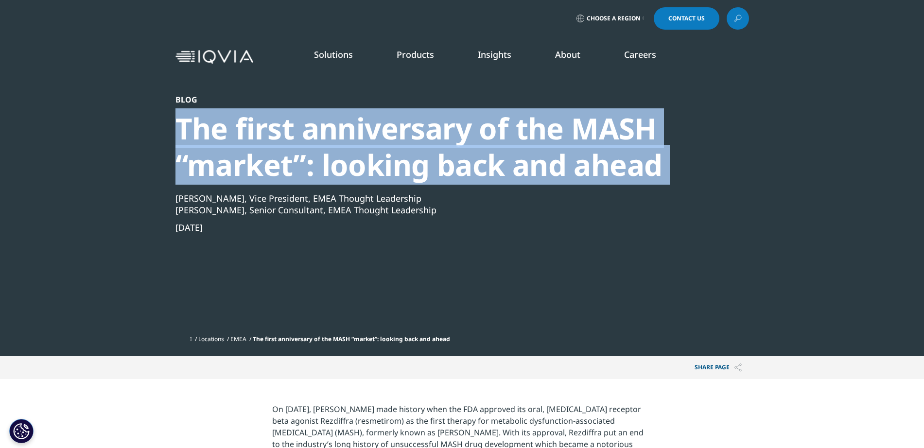
click at [490, 130] on div "The first anniversary of the MASH “market”: looking back and ahead" at bounding box center [435, 146] width 521 height 73
copy div "The first anniversary of the MASH “market”: looking back and ahead"
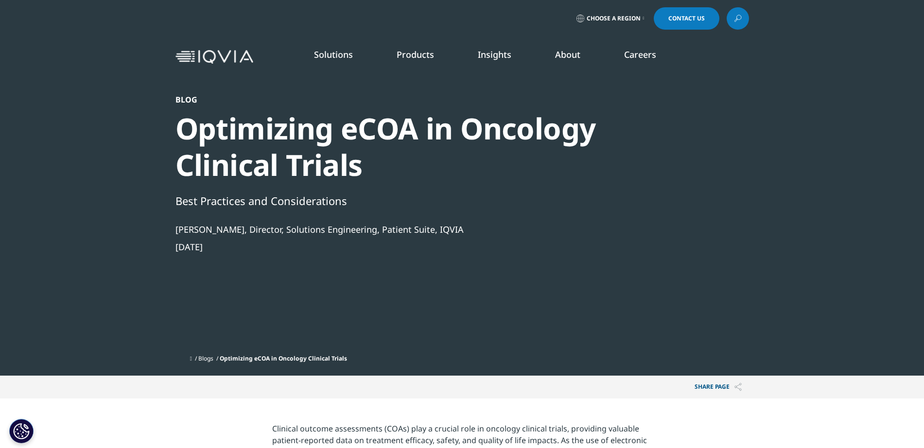
click at [428, 131] on div "Optimizing eCOA in Oncology Clinical Trials" at bounding box center [435, 146] width 521 height 73
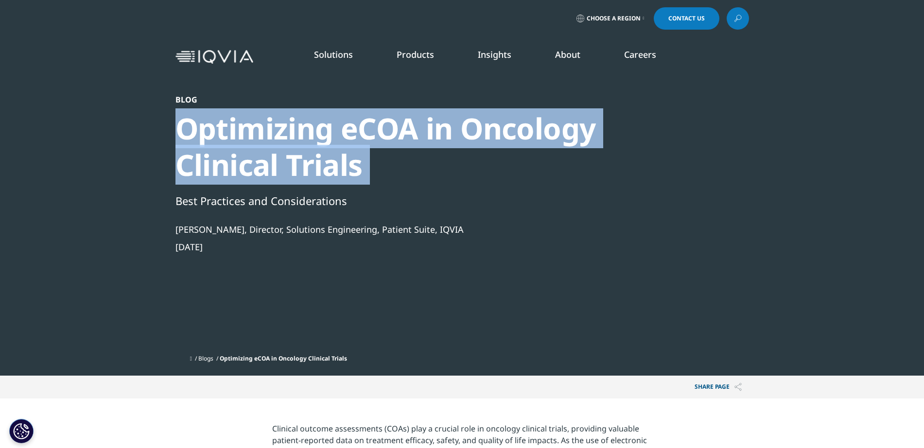
click at [428, 131] on div "Optimizing eCOA in Oncology Clinical Trials" at bounding box center [435, 146] width 521 height 73
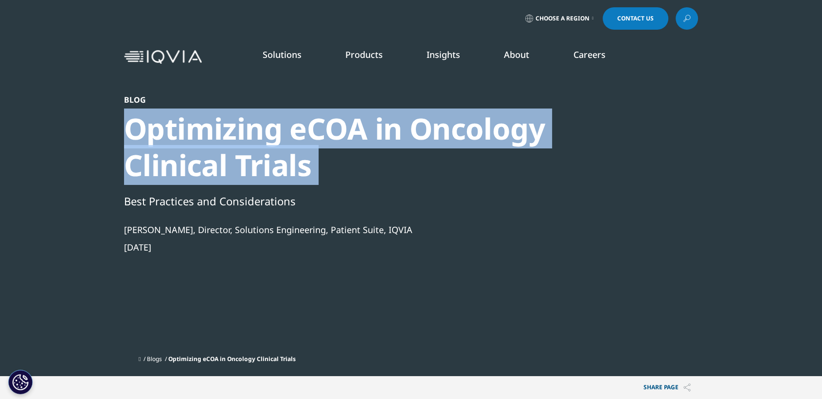
copy div "Optimizing eCOA in Oncology Clinical Trials"
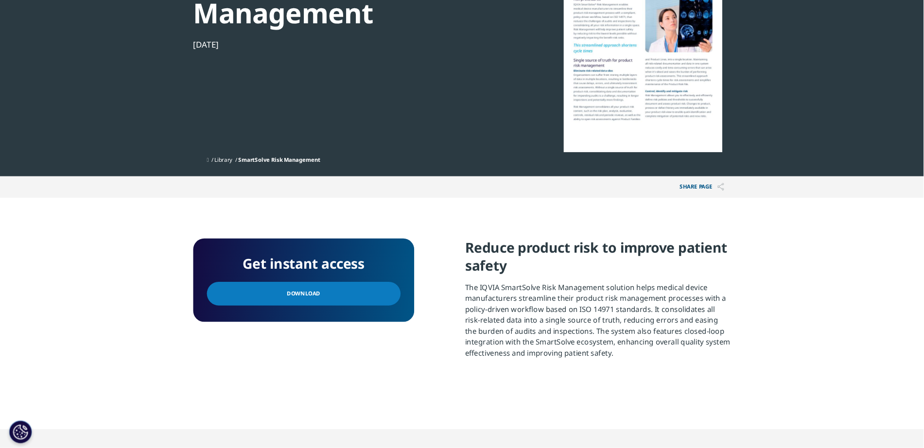
scroll to position [156, 0]
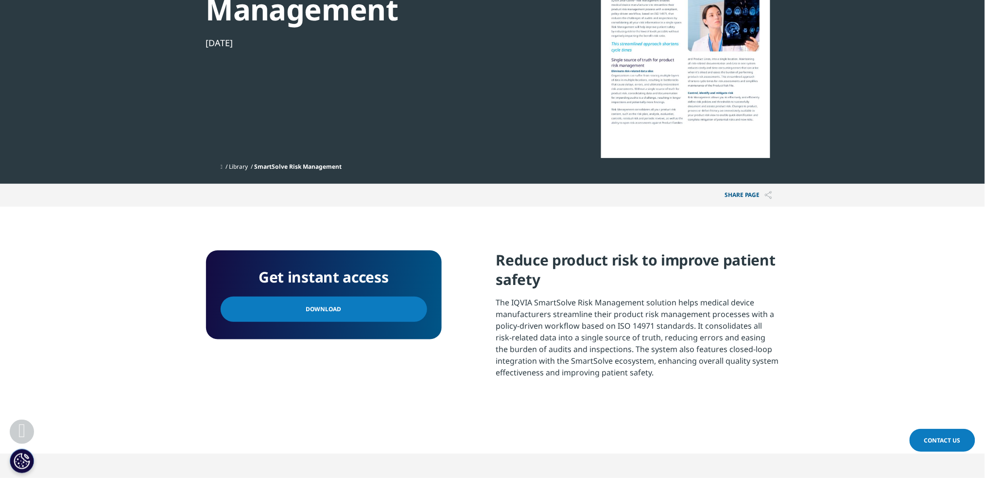
click at [358, 315] on link "Download" at bounding box center [324, 309] width 207 height 25
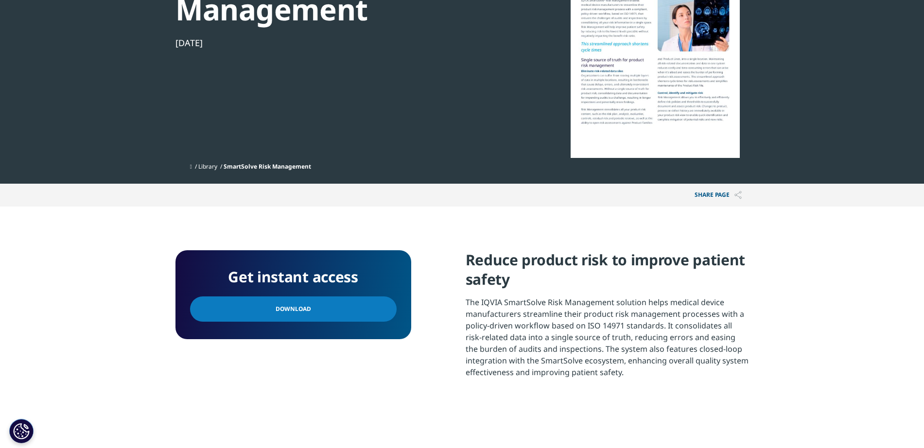
scroll to position [0, 0]
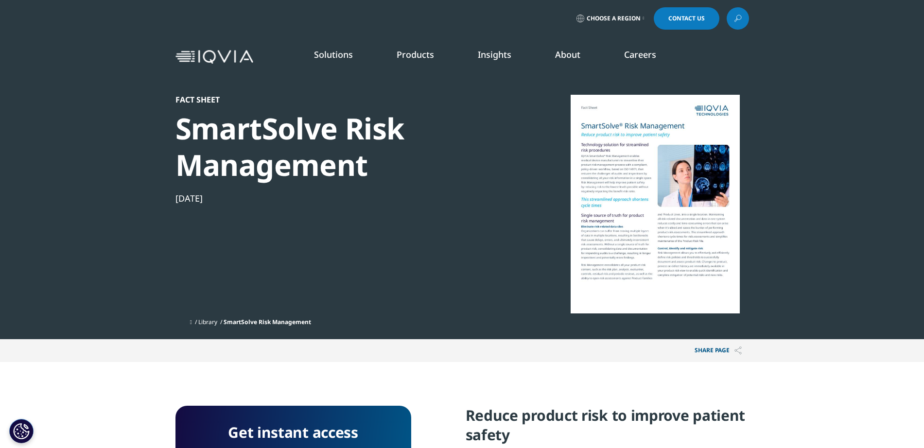
click at [297, 165] on div "SmartSolve Risk Management" at bounding box center [341, 146] width 333 height 73
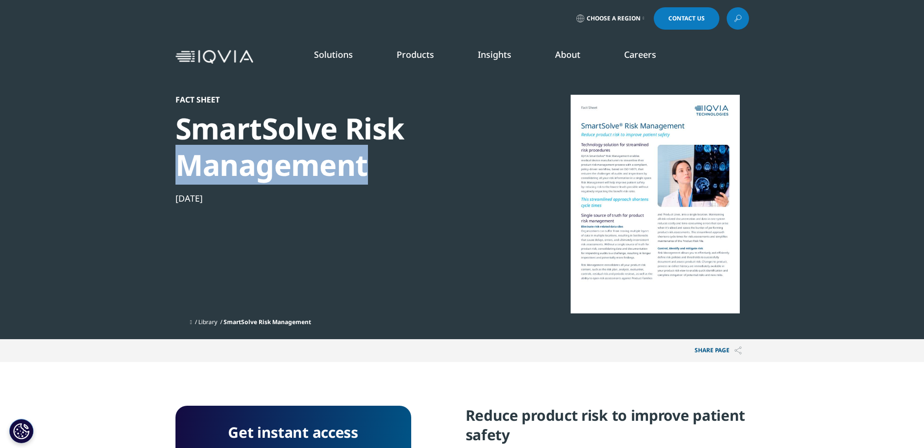
click at [297, 165] on div "SmartSolve Risk Management" at bounding box center [341, 146] width 333 height 73
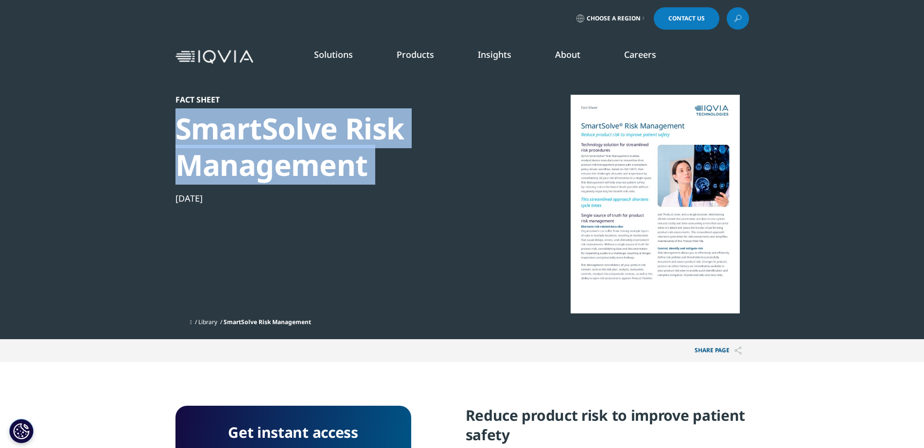
click at [297, 165] on div "SmartSolve Risk Management" at bounding box center [341, 146] width 333 height 73
copy div "SmartSolve Risk Management"
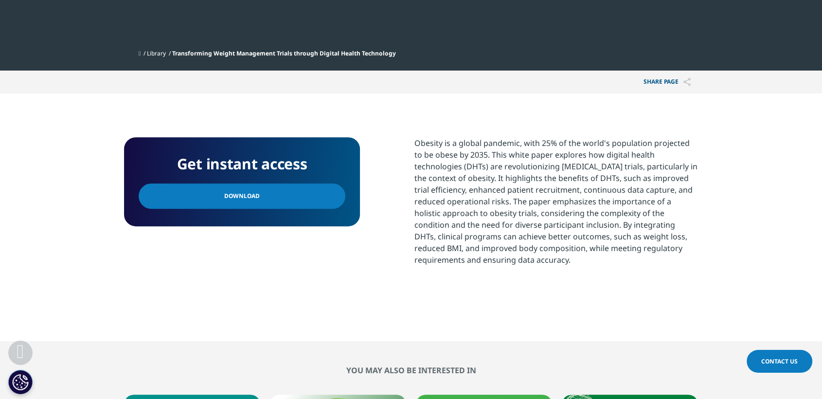
scroll to position [327, 0]
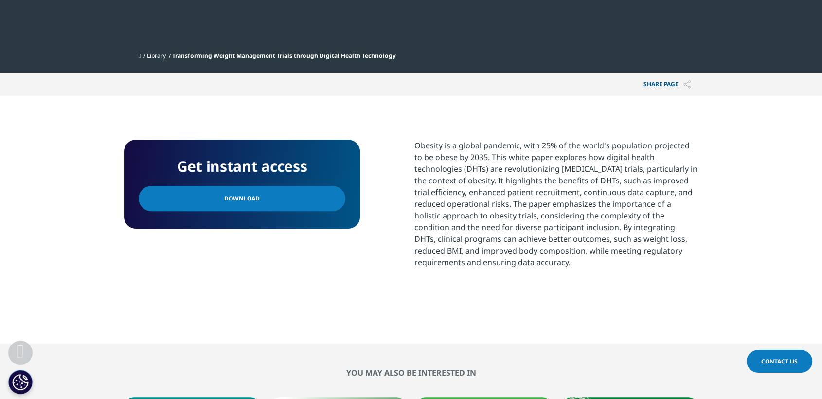
click at [280, 206] on link "Download" at bounding box center [242, 198] width 207 height 25
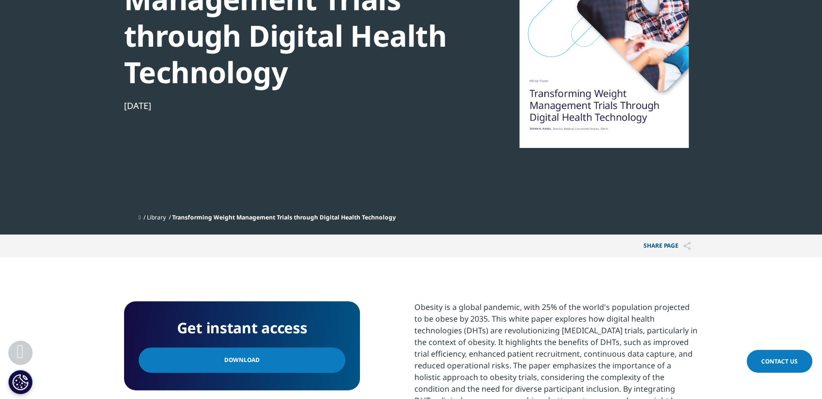
scroll to position [0, 0]
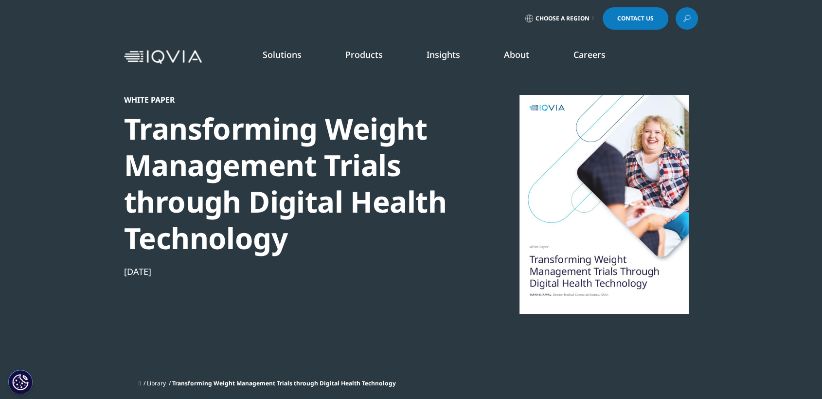
click at [332, 138] on div "Transforming Weight Management Trials through Digital Health Technology" at bounding box center [290, 183] width 333 height 146
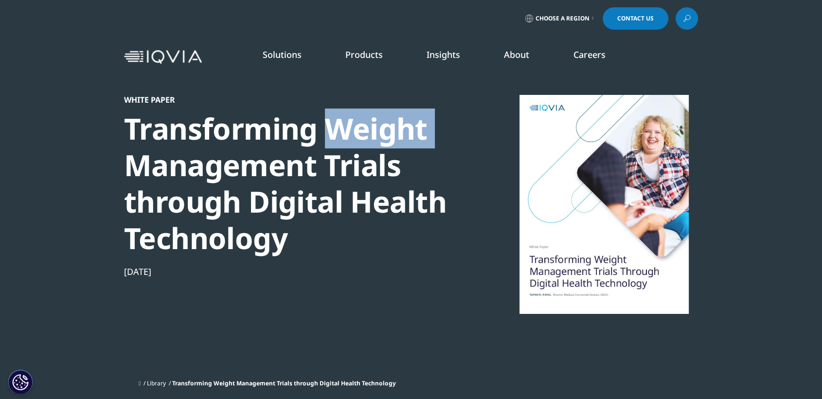
click at [332, 138] on div "Transforming Weight Management Trials through Digital Health Technology" at bounding box center [290, 183] width 333 height 146
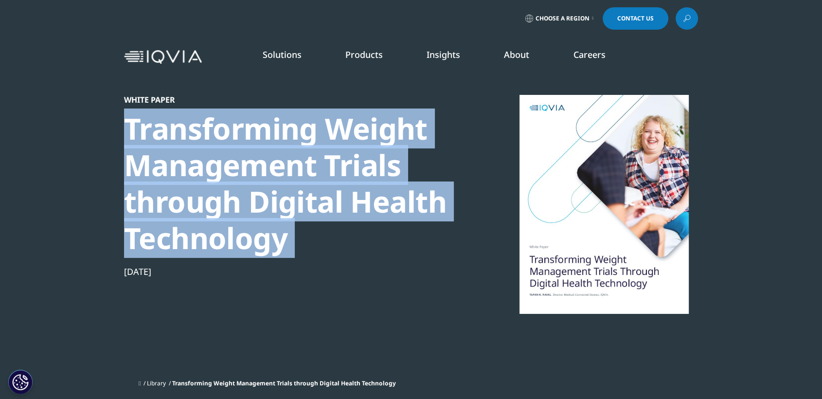
click at [332, 138] on div "Transforming Weight Management Trials through Digital Health Technology" at bounding box center [290, 183] width 333 height 146
copy div "Transforming Weight Management Trials through Digital Health Technology"
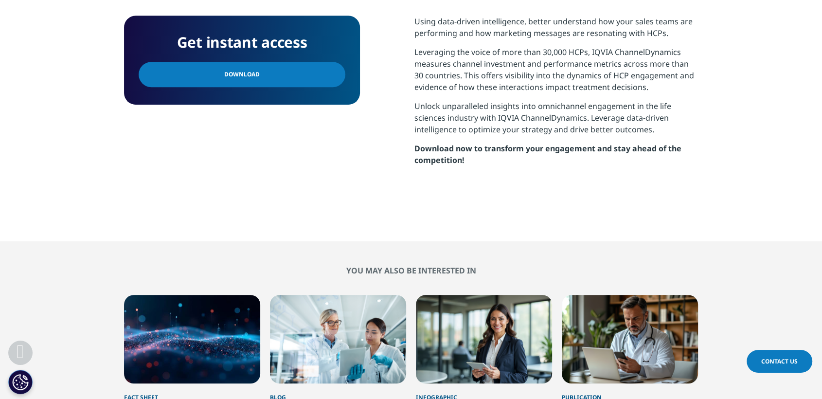
scroll to position [482, 0]
click at [257, 72] on link "Download" at bounding box center [242, 74] width 207 height 25
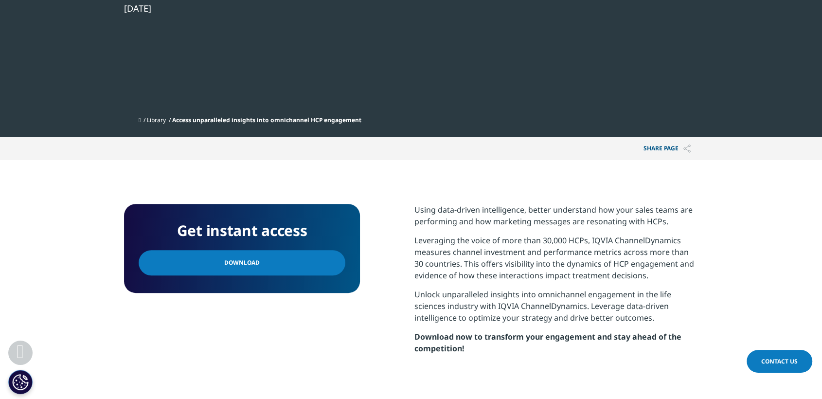
scroll to position [0, 0]
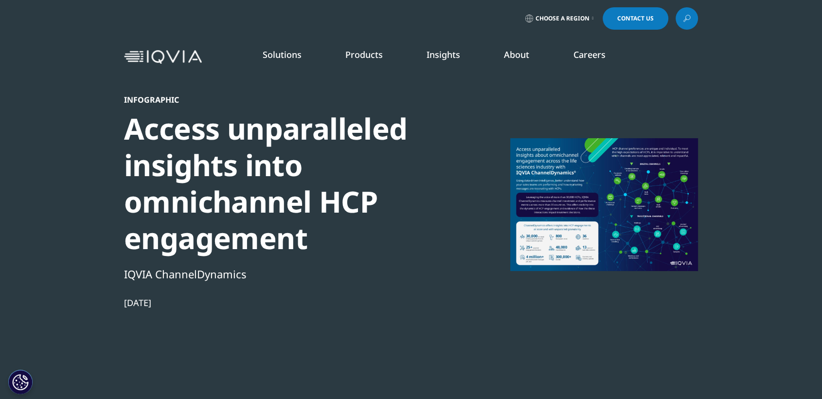
click at [290, 122] on div "Access unparalleled insights into omnichannel HCP engagement" at bounding box center [290, 183] width 333 height 146
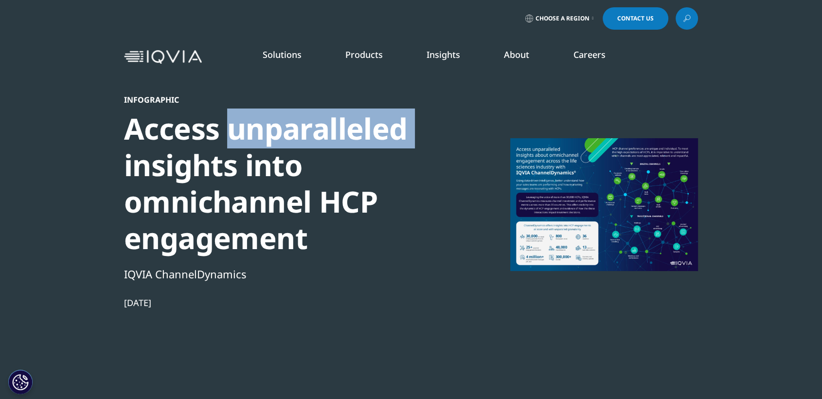
click at [290, 122] on div "Access unparalleled insights into omnichannel HCP engagement" at bounding box center [290, 183] width 333 height 146
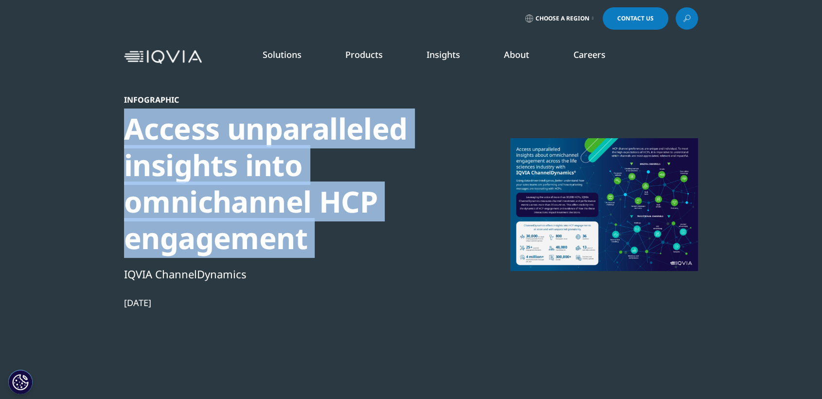
click at [290, 122] on div "Access unparalleled insights into omnichannel HCP engagement" at bounding box center [290, 183] width 333 height 146
copy div "Access unparalleled insights into omnichannel HCP engagement"
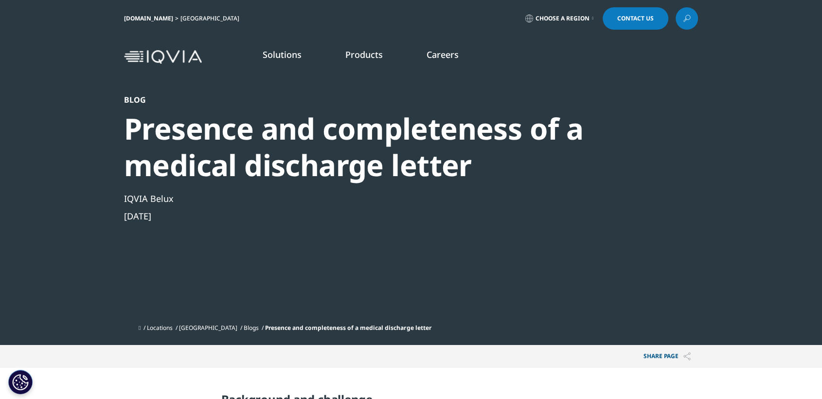
click at [444, 170] on div "Presence and completeness of a medical discharge letter" at bounding box center [384, 146] width 521 height 73
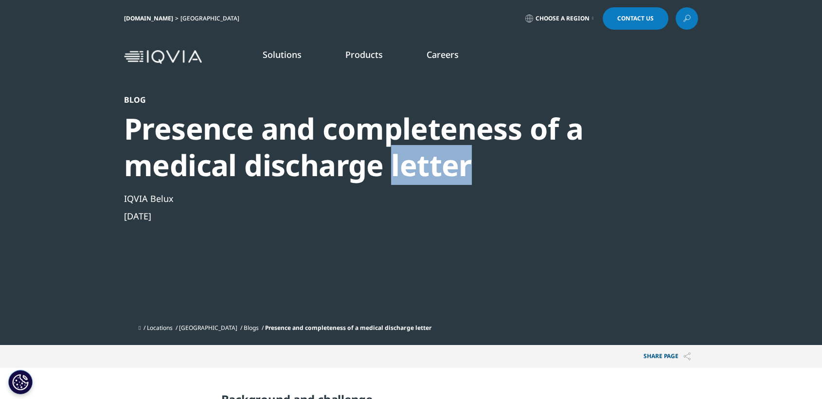
click at [444, 170] on div "Presence and completeness of a medical discharge letter" at bounding box center [384, 146] width 521 height 73
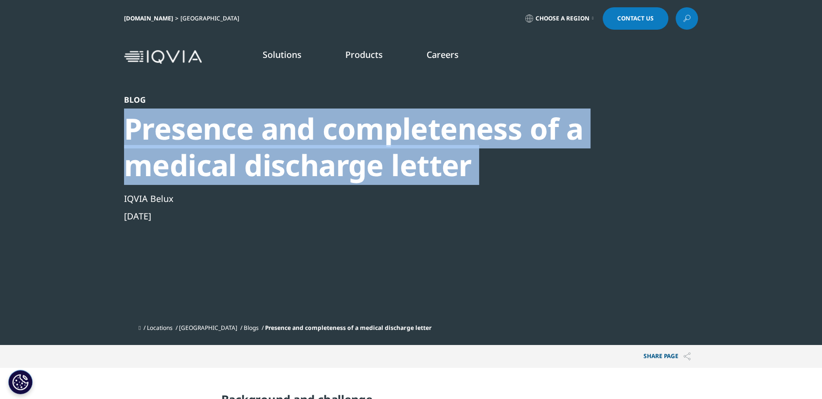
click at [444, 170] on div "Presence and completeness of a medical discharge letter" at bounding box center [384, 146] width 521 height 73
copy div "Presence and completeness of a medical discharge letter"
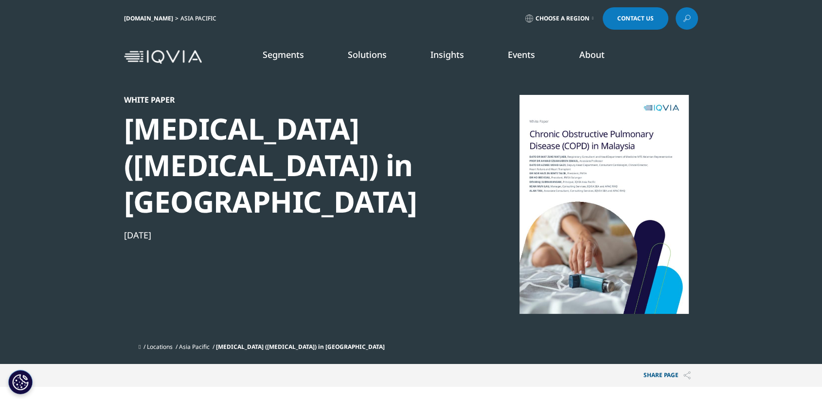
drag, startPoint x: 420, startPoint y: 145, endPoint x: 502, endPoint y: 230, distance: 117.9
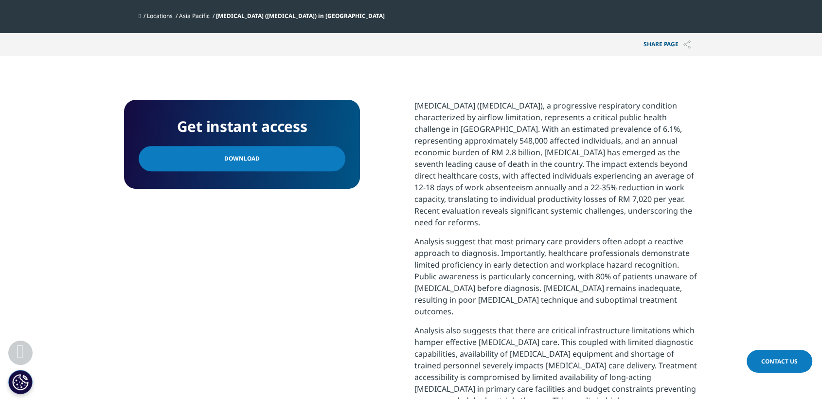
scroll to position [342, 0]
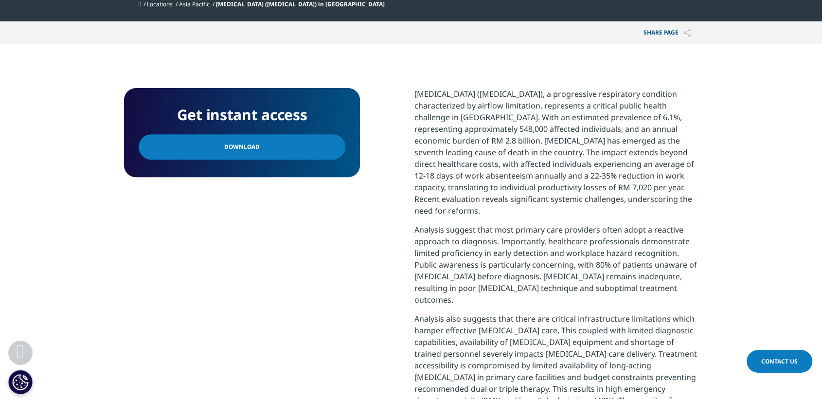
click at [298, 140] on link "Download" at bounding box center [242, 146] width 207 height 25
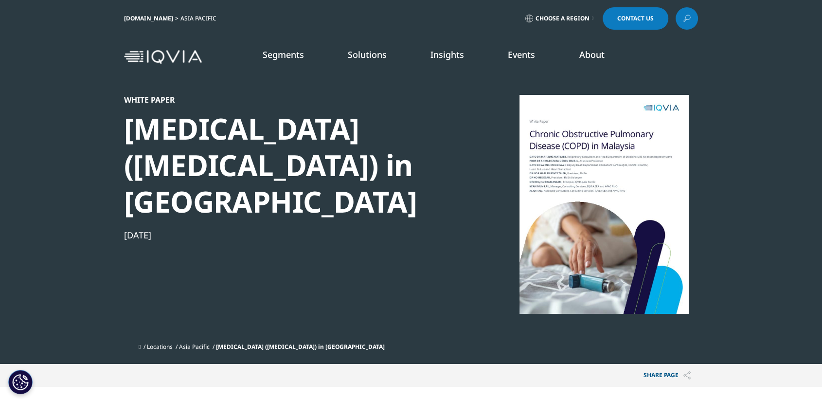
click at [340, 201] on div "Chronic Obstructive Pulmonary Disease (COPD) in Malaysia" at bounding box center [290, 164] width 333 height 109
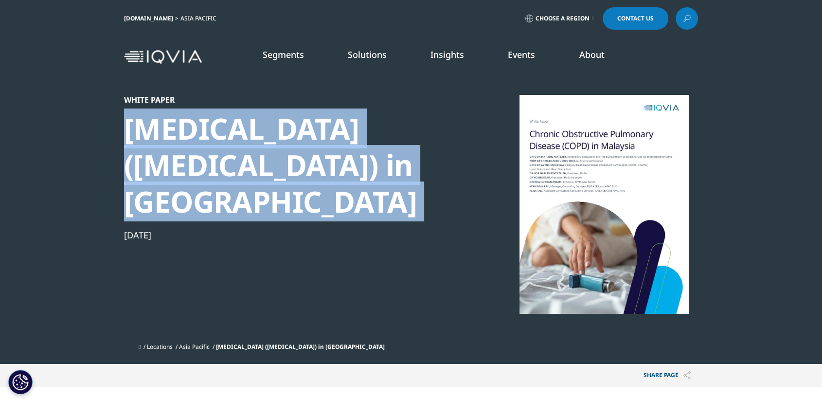
click at [340, 201] on div "Chronic Obstructive Pulmonary Disease (COPD) in Malaysia" at bounding box center [290, 164] width 333 height 109
copy div "Chronic Obstructive Pulmonary Disease (COPD) in Malaysia"
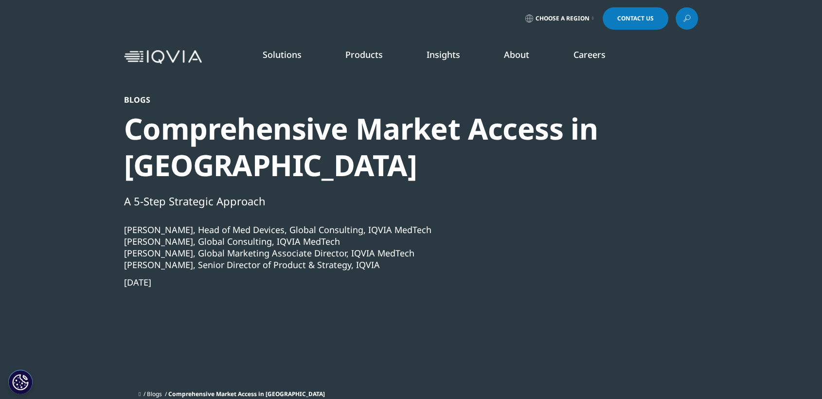
click at [358, 131] on div "Comprehensive Market Access in [GEOGRAPHIC_DATA]" at bounding box center [384, 146] width 521 height 73
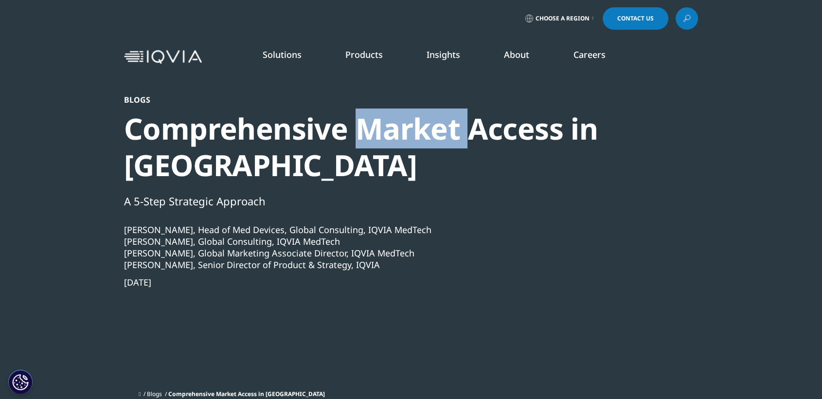
click at [358, 131] on div "Comprehensive Market Access in [GEOGRAPHIC_DATA]" at bounding box center [384, 146] width 521 height 73
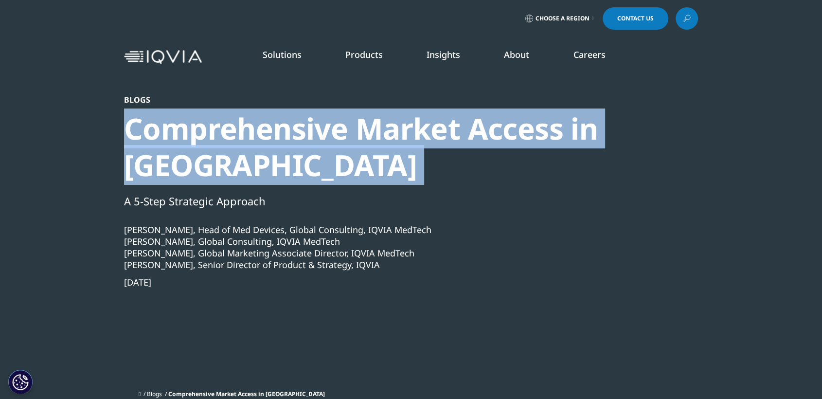
click at [358, 131] on div "Comprehensive Market Access in [GEOGRAPHIC_DATA]" at bounding box center [384, 146] width 521 height 73
copy div "Comprehensive Market Access in [GEOGRAPHIC_DATA]"
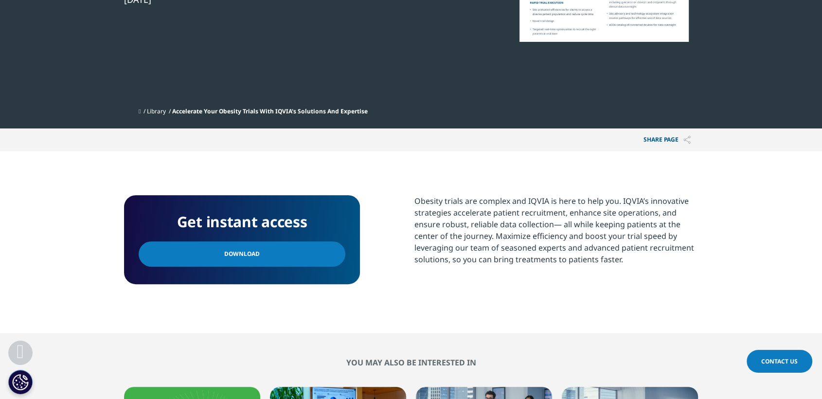
scroll to position [270, 0]
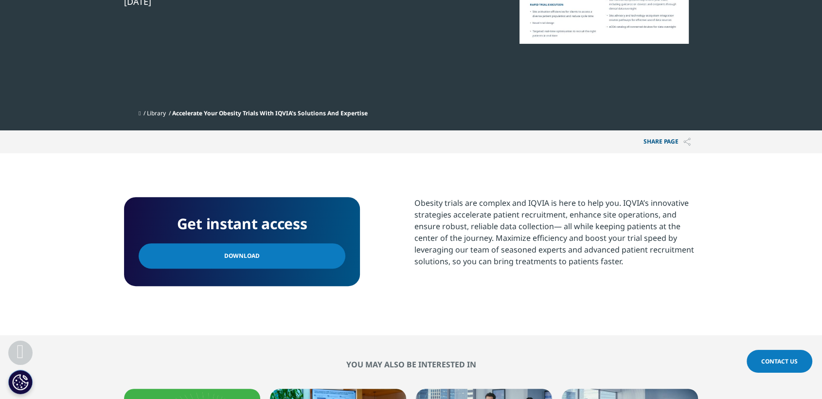
click at [291, 258] on link "Download" at bounding box center [242, 255] width 207 height 25
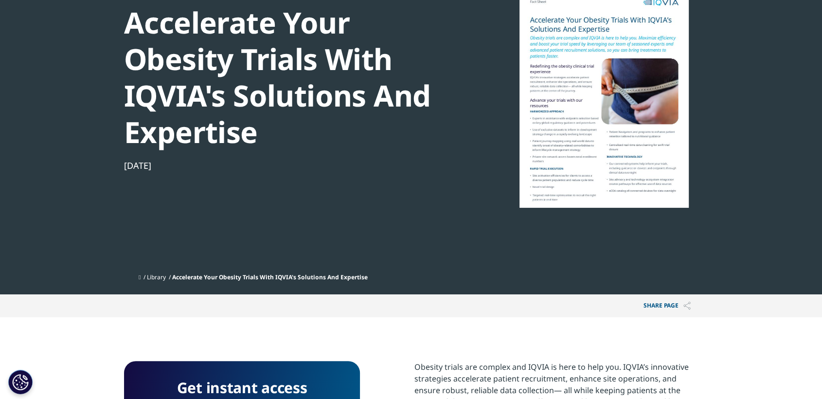
scroll to position [0, 0]
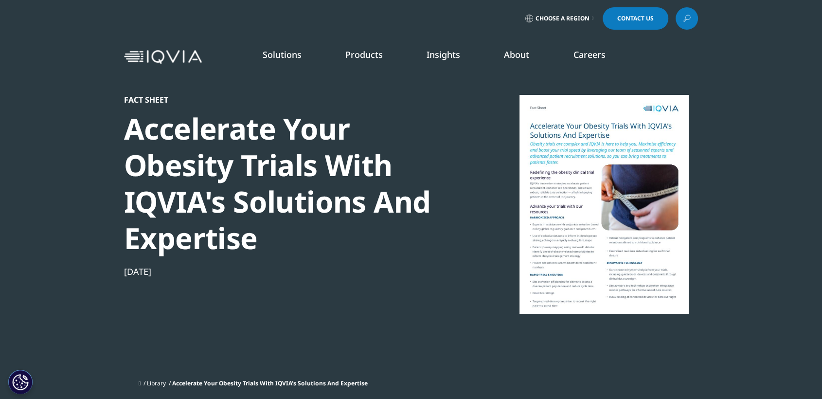
click at [293, 206] on div "Accelerate Your Obesity Trials With IQVIA's Solutions And Expertise" at bounding box center [290, 183] width 333 height 146
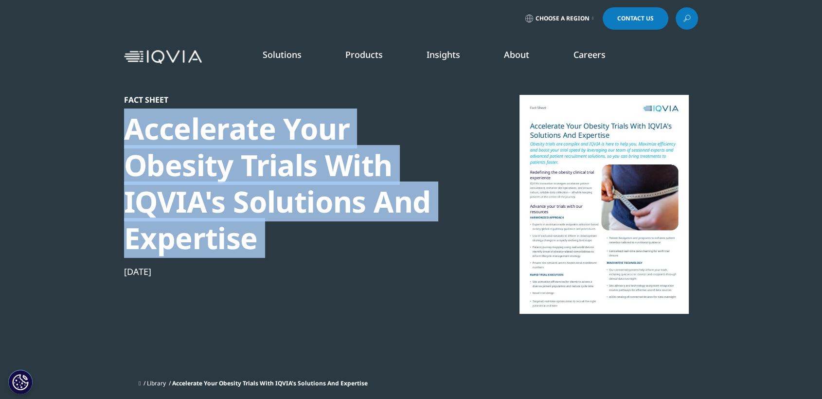
click at [293, 206] on div "Accelerate Your Obesity Trials With IQVIA's Solutions And Expertise" at bounding box center [290, 183] width 333 height 146
copy div "Accelerate Your Obesity Trials With IQVIA's Solutions And Expertise"
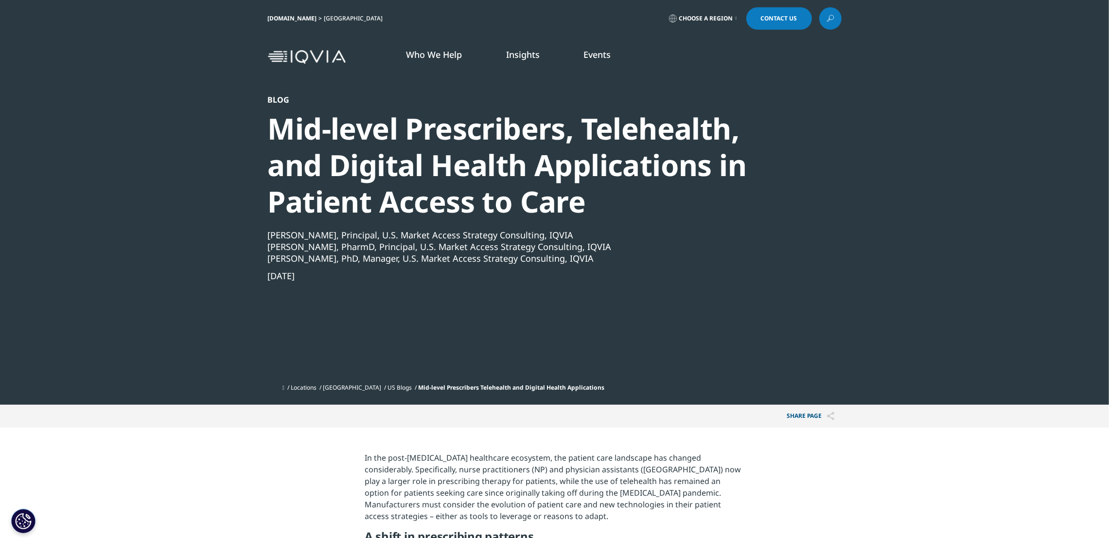
click at [544, 123] on div "Mid-level Prescribers, Telehealth, and Digital Health Applications in Patient A…" at bounding box center [528, 164] width 521 height 109
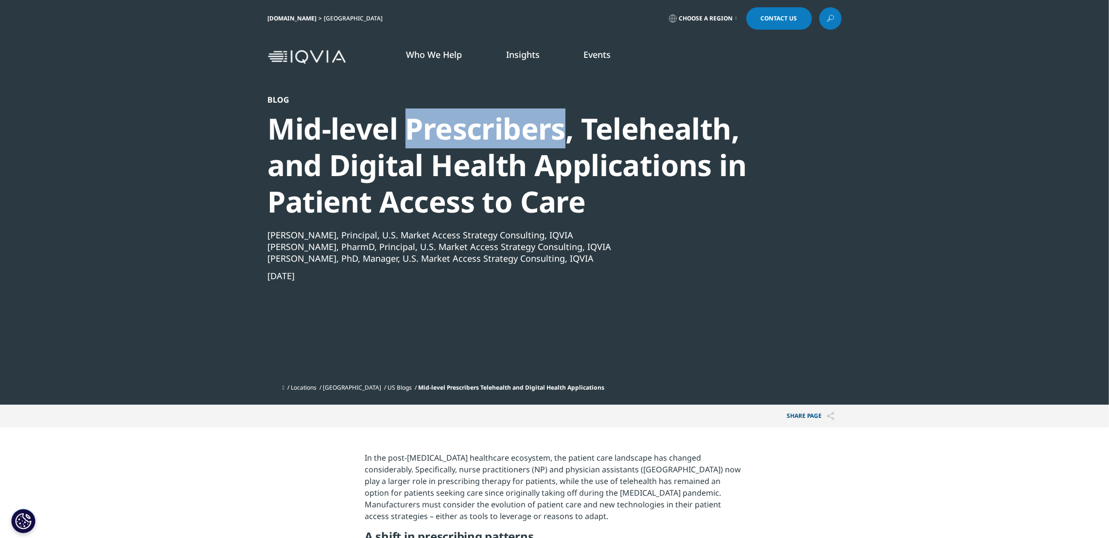
click at [544, 123] on div "Mid-level Prescribers, Telehealth, and Digital Health Applications in Patient A…" at bounding box center [528, 164] width 521 height 109
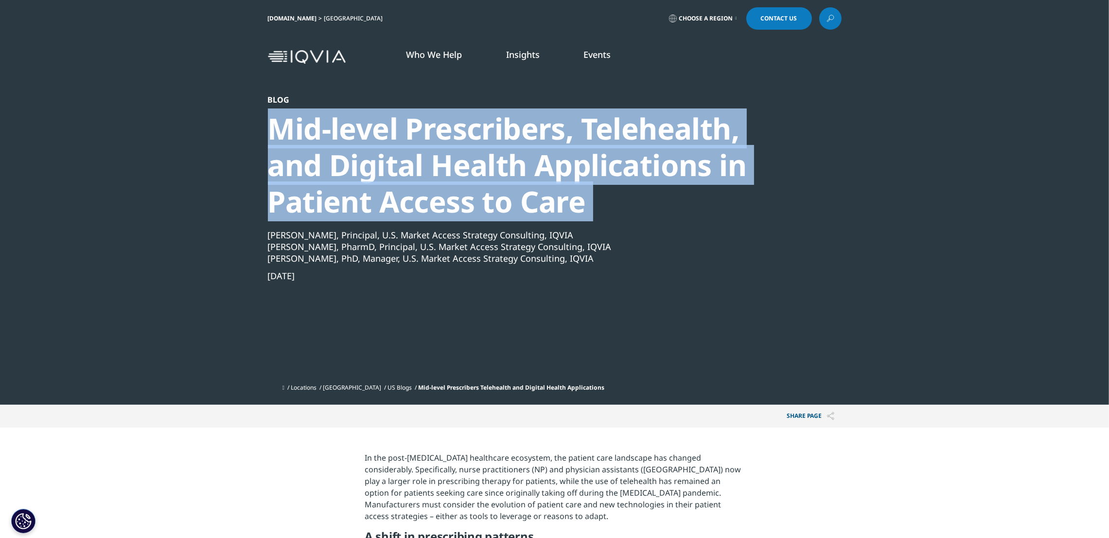
click at [544, 123] on div "Mid-level Prescribers, Telehealth, and Digital Health Applications in Patient A…" at bounding box center [528, 164] width 521 height 109
copy div "Mid-level Prescribers, Telehealth, and Digital Health Applications in Patient A…"
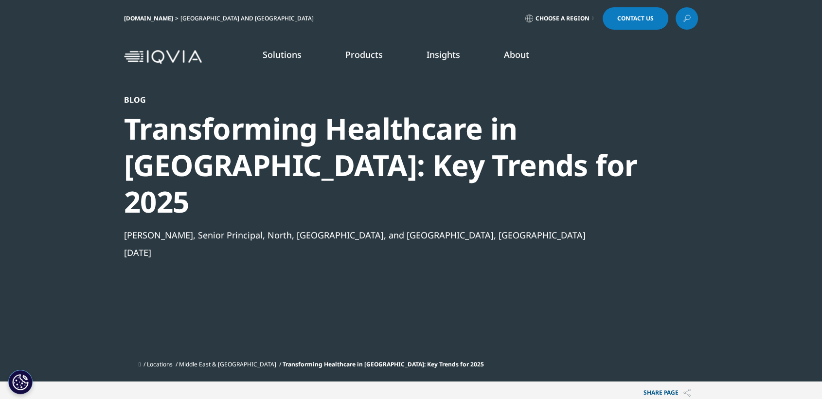
click at [395, 118] on div "Transforming Healthcare in [GEOGRAPHIC_DATA]: Key Trends for 2025" at bounding box center [384, 164] width 521 height 109
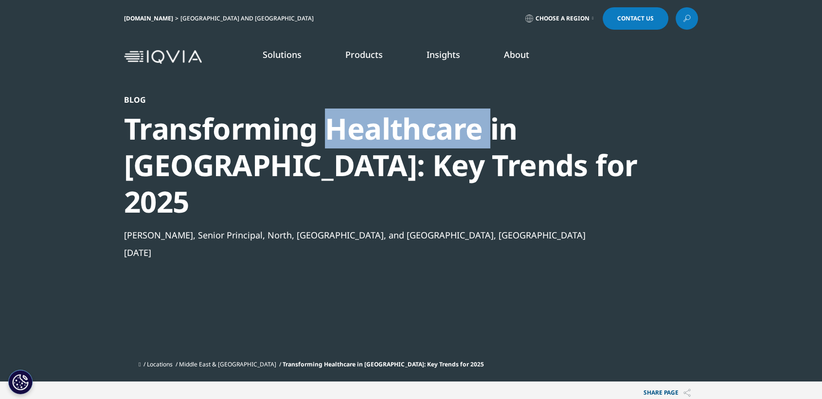
click at [395, 118] on div "Transforming Healthcare in [GEOGRAPHIC_DATA]: Key Trends for 2025" at bounding box center [384, 164] width 521 height 109
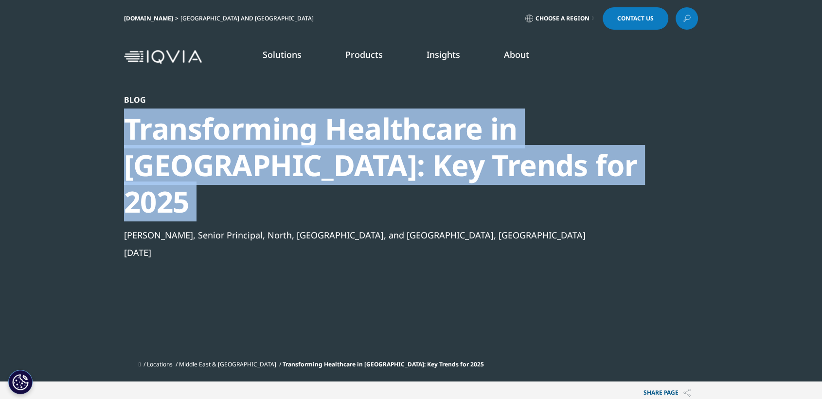
click at [395, 118] on div "Transforming Healthcare in [GEOGRAPHIC_DATA]: Key Trends for 2025" at bounding box center [384, 164] width 521 height 109
copy div "Transforming Healthcare in [GEOGRAPHIC_DATA]: Key Trends for 2025"
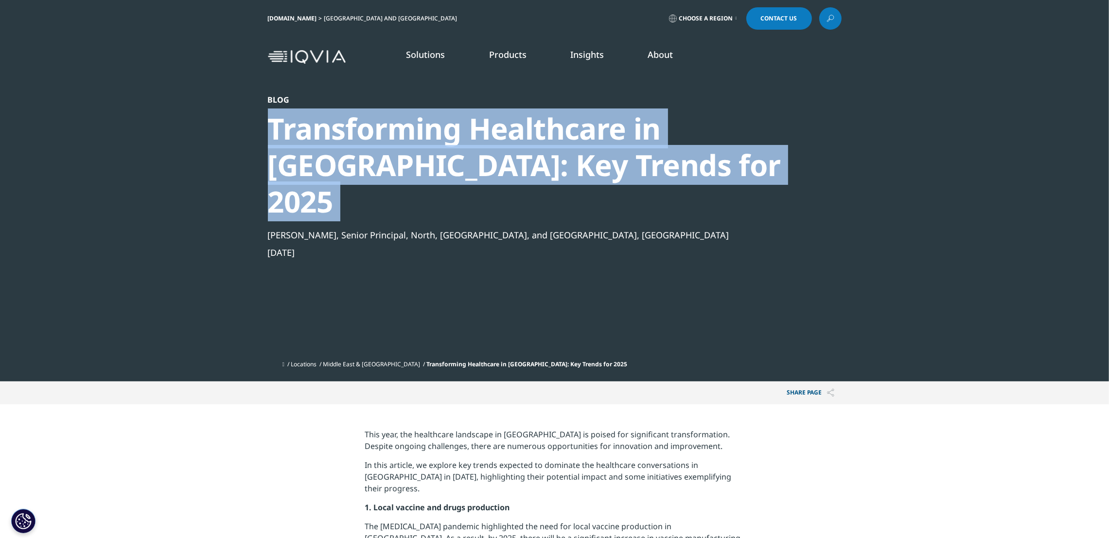
copy div "Transforming Healthcare in [GEOGRAPHIC_DATA]: Key Trends for 2025"
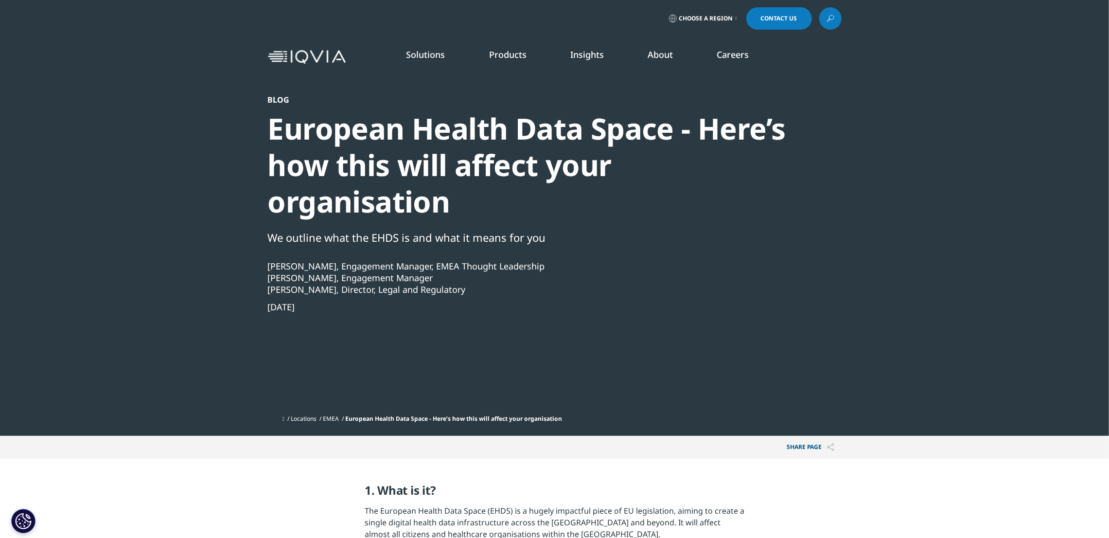
click at [476, 161] on div "European Health Data Space - Here’s how this will affect your organisation" at bounding box center [528, 164] width 521 height 109
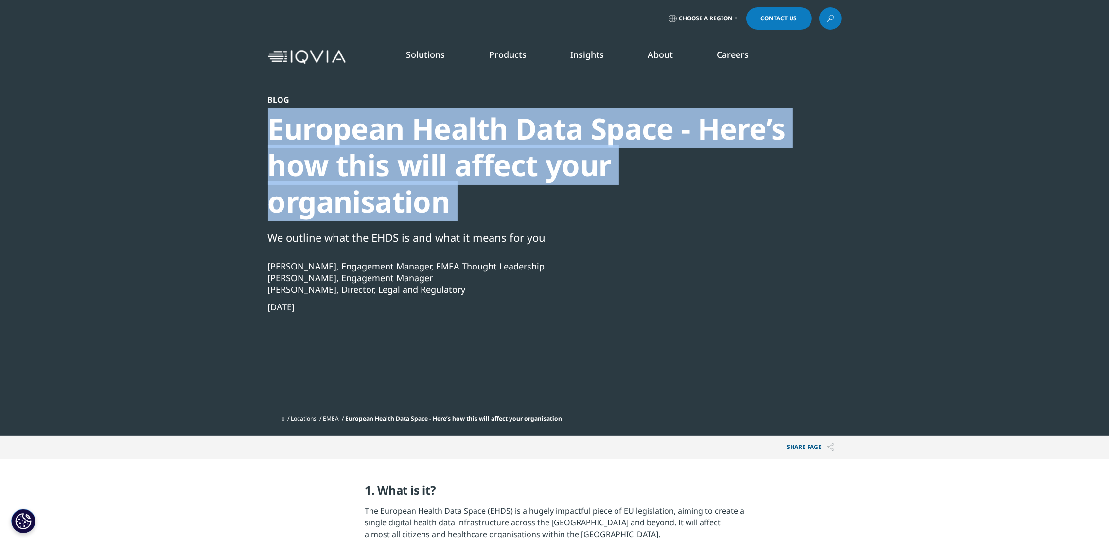
click at [476, 161] on div "European Health Data Space - Here’s how this will affect your organisation" at bounding box center [528, 164] width 521 height 109
copy div "European Health Data Space - Here’s how this will affect your organisation"
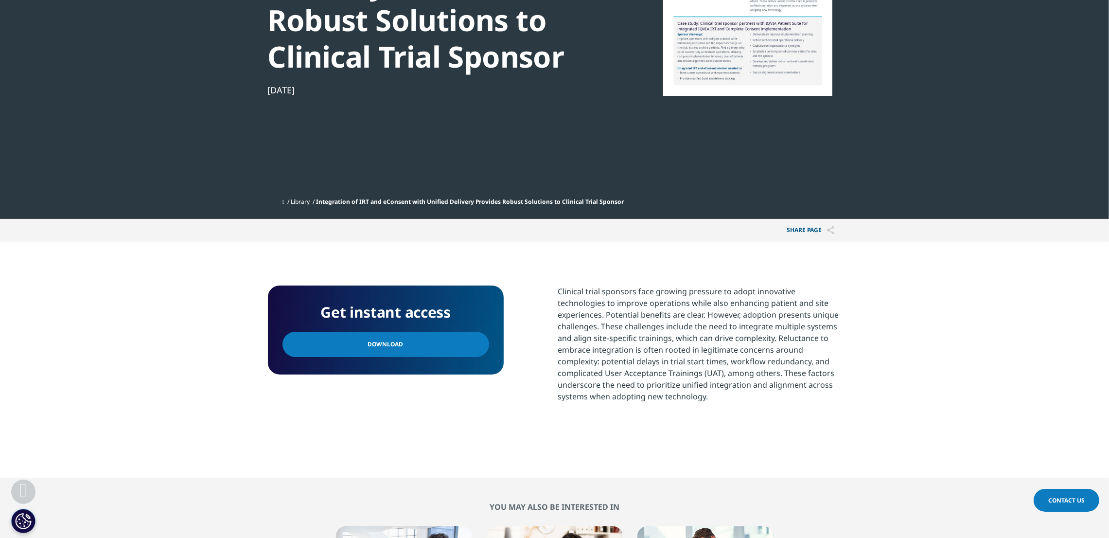
scroll to position [218, 0]
click at [414, 348] on link "Download" at bounding box center [385, 343] width 207 height 25
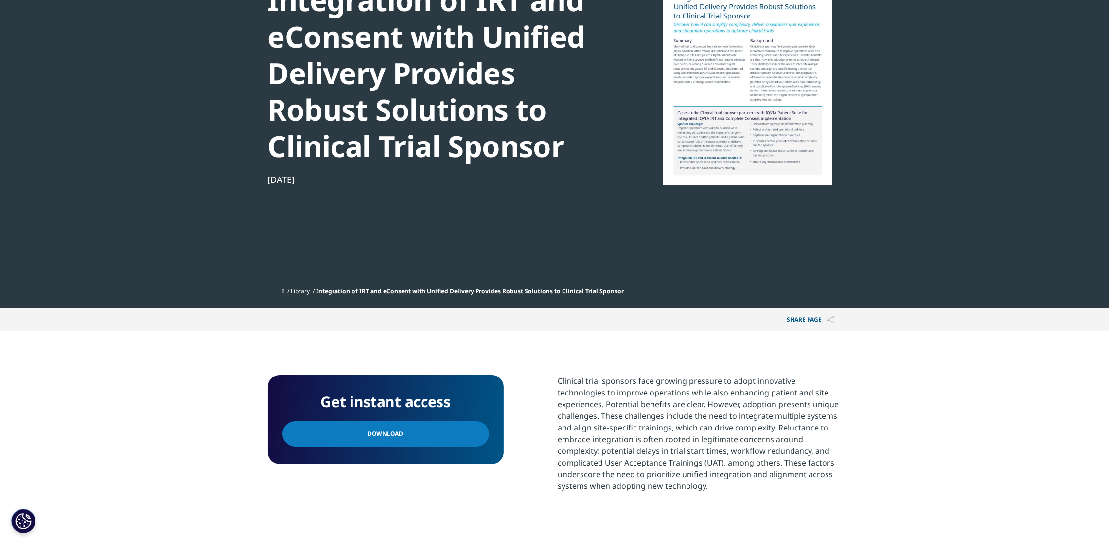
scroll to position [75, 0]
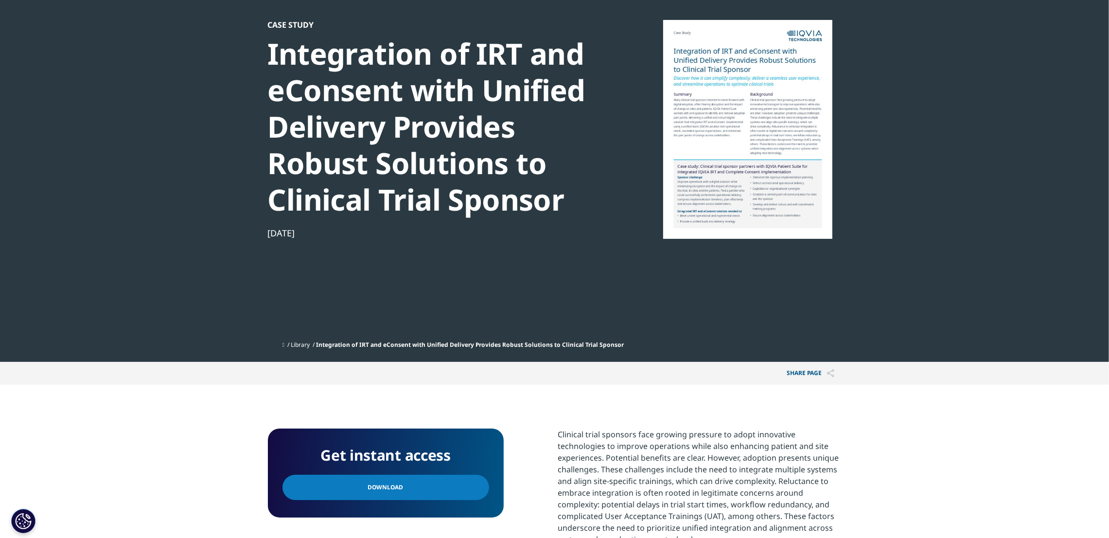
click at [396, 153] on div "Integration of IRT and eConsent with Unified Delivery Provides Robust Solutions…" at bounding box center [434, 126] width 333 height 182
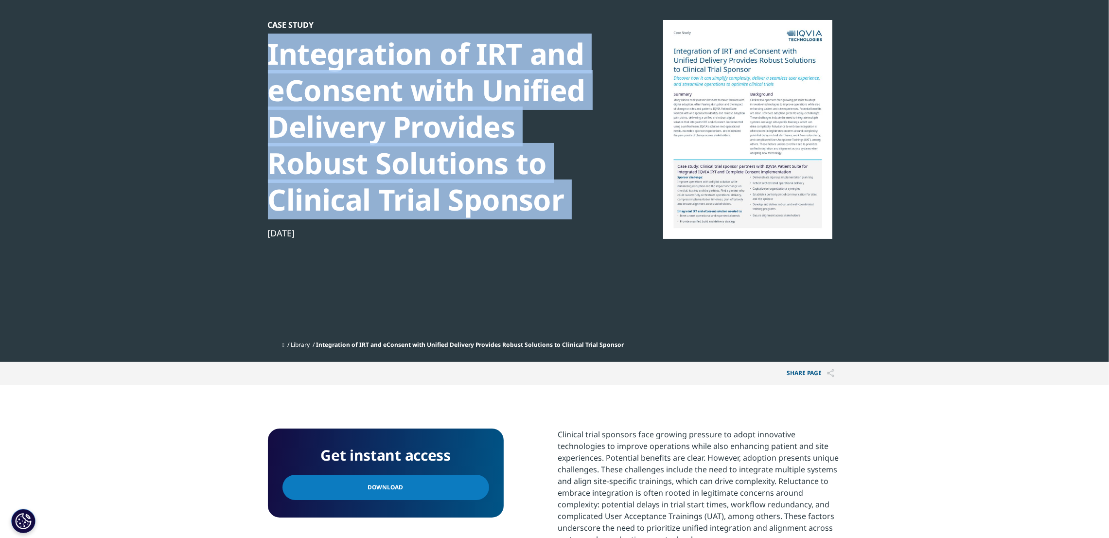
click at [396, 153] on div "Integration of IRT and eConsent with Unified Delivery Provides Robust Solutions…" at bounding box center [434, 126] width 333 height 182
copy div "Integration of IRT and eConsent with Unified Delivery Provides Robust Solutions…"
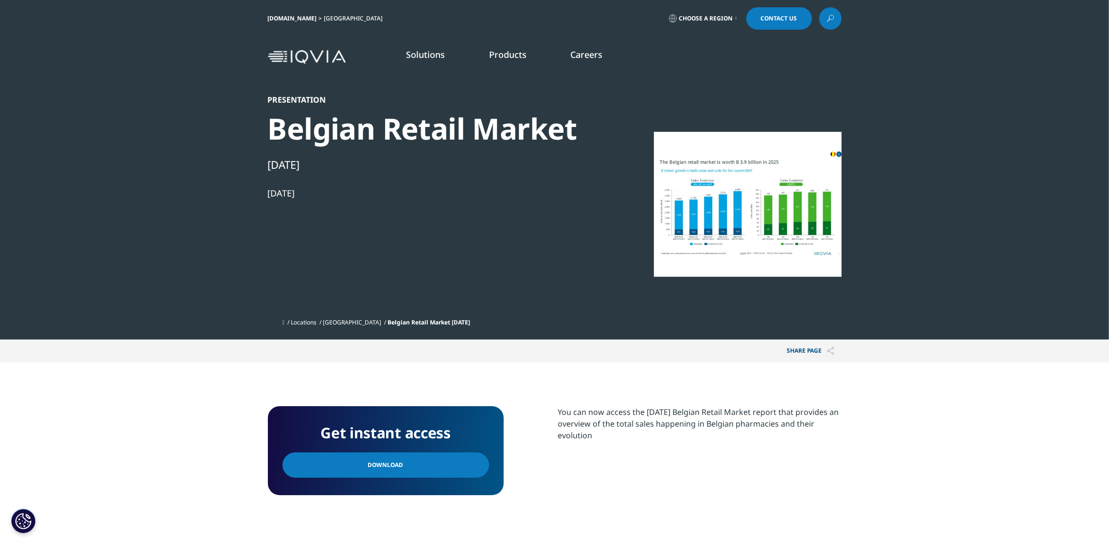
click at [402, 465] on link "Download" at bounding box center [385, 464] width 207 height 25
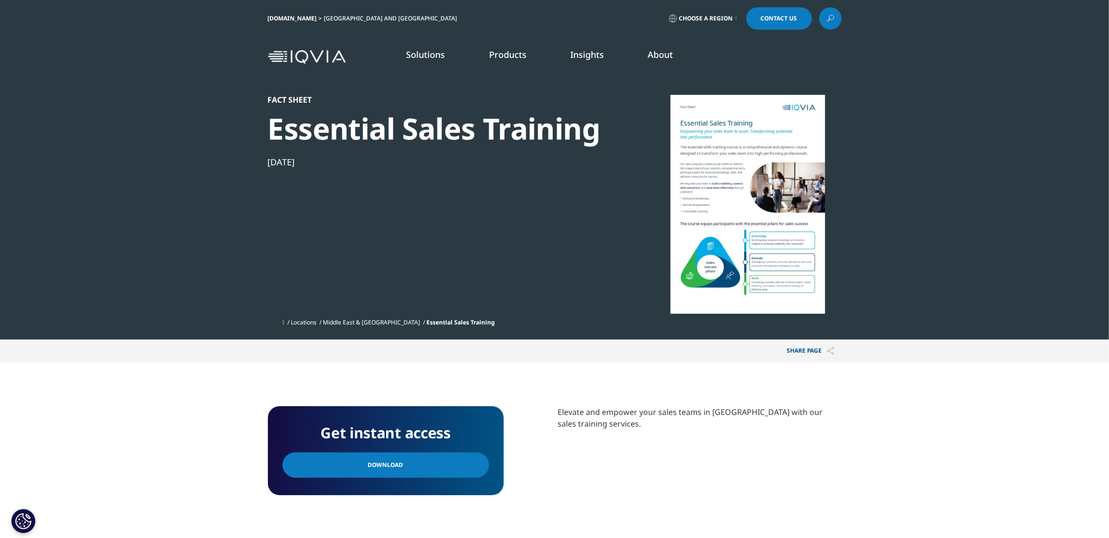
click at [444, 470] on link "Download" at bounding box center [385, 464] width 207 height 25
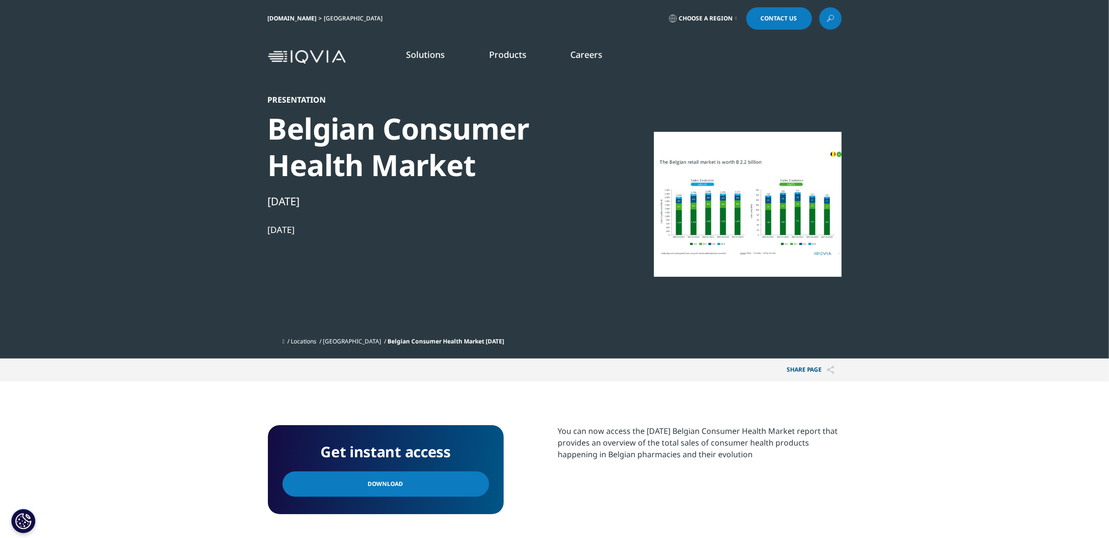
click at [430, 482] on link "Download" at bounding box center [385, 483] width 207 height 25
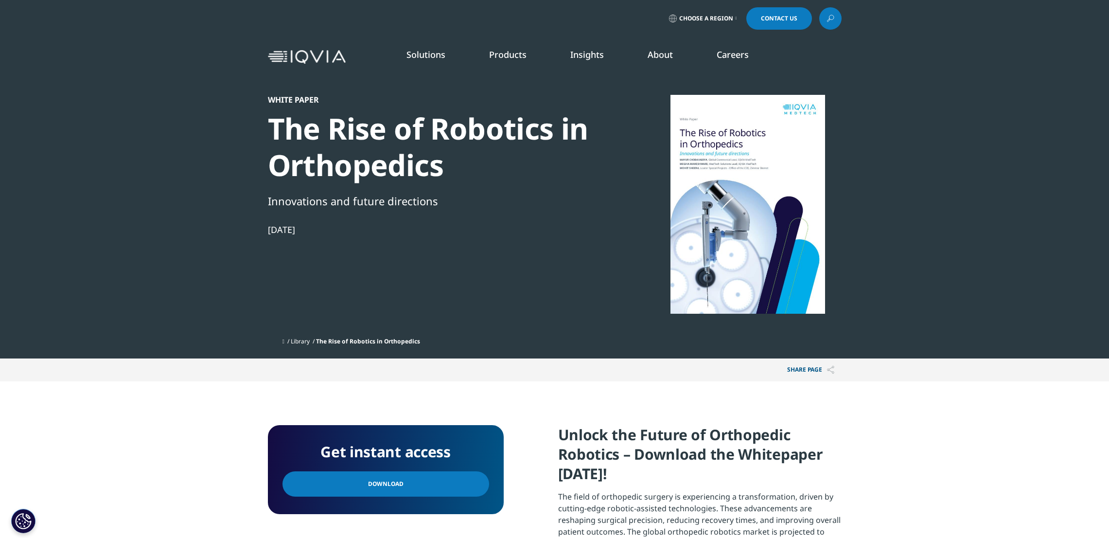
click at [432, 488] on link "Download" at bounding box center [385, 483] width 207 height 25
click at [404, 170] on div "The Rise of Robotics in Orthopedics" at bounding box center [434, 146] width 333 height 73
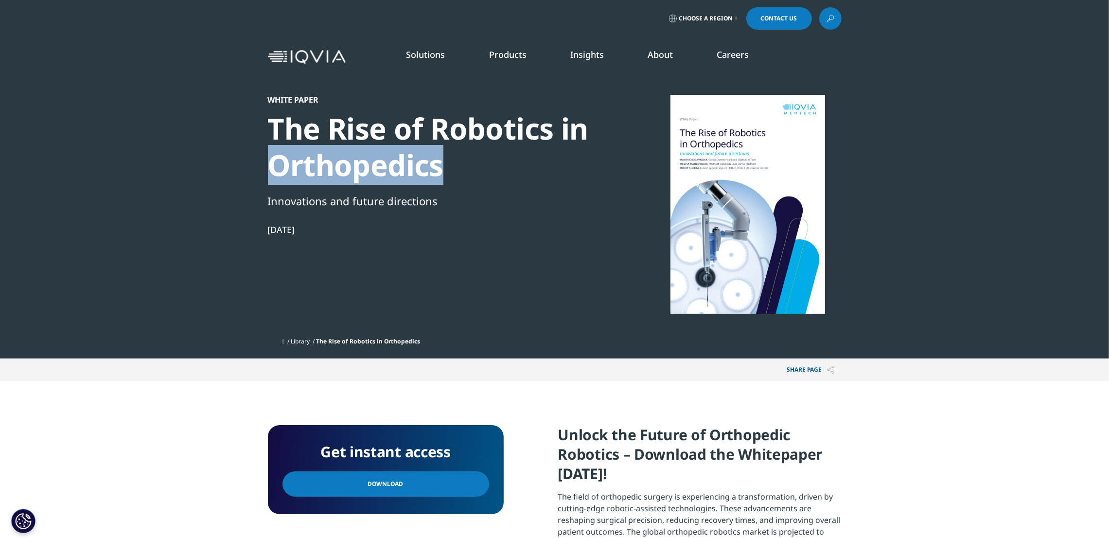
click at [404, 170] on div "The Rise of Robotics in Orthopedics" at bounding box center [434, 146] width 333 height 73
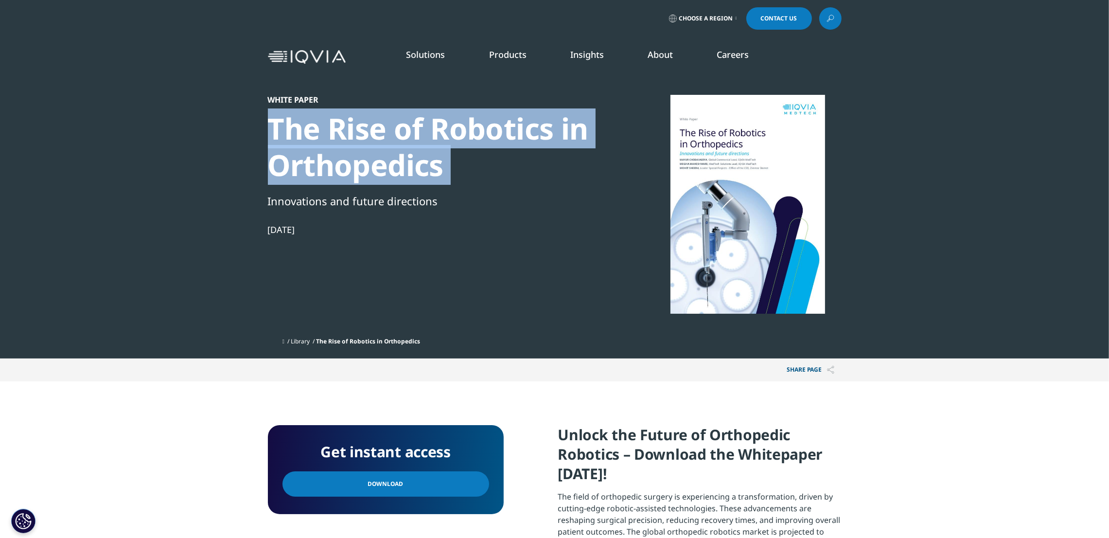
click at [404, 170] on div "The Rise of Robotics in Orthopedics" at bounding box center [434, 146] width 333 height 73
copy div "The Rise of Robotics in Orthopedics"
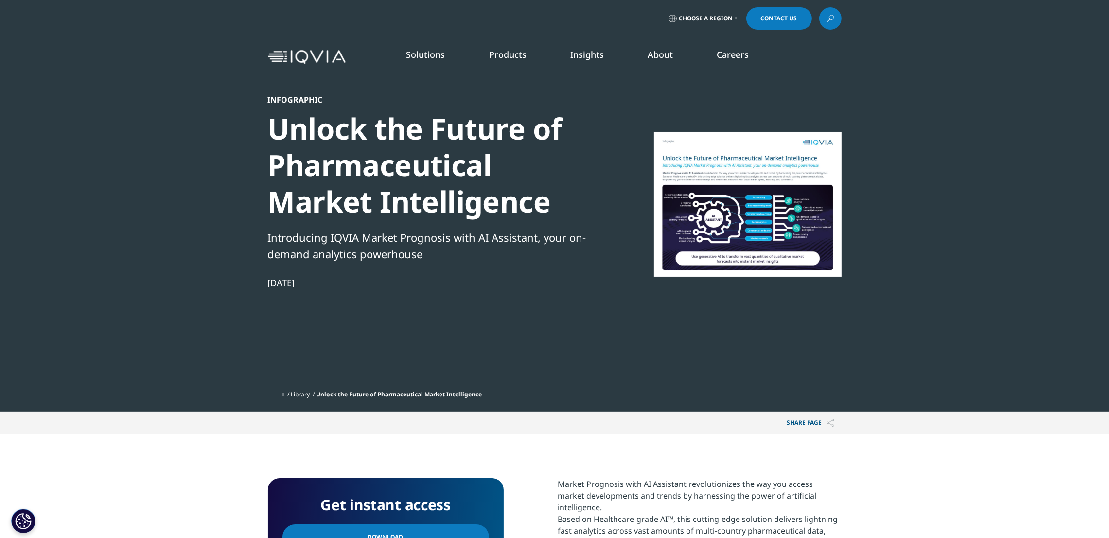
click at [420, 531] on link "Download" at bounding box center [385, 536] width 207 height 25
click at [469, 123] on div "Unlock the Future of Pharmaceutical Market Intelligence" at bounding box center [434, 164] width 333 height 109
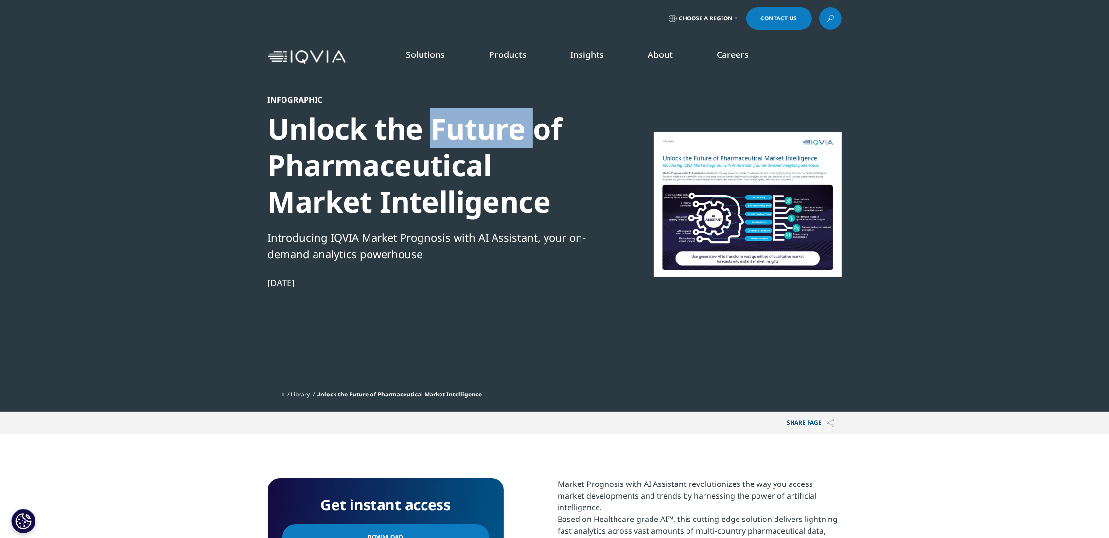
click at [469, 123] on div "Unlock the Future of Pharmaceutical Market Intelligence" at bounding box center [434, 164] width 333 height 109
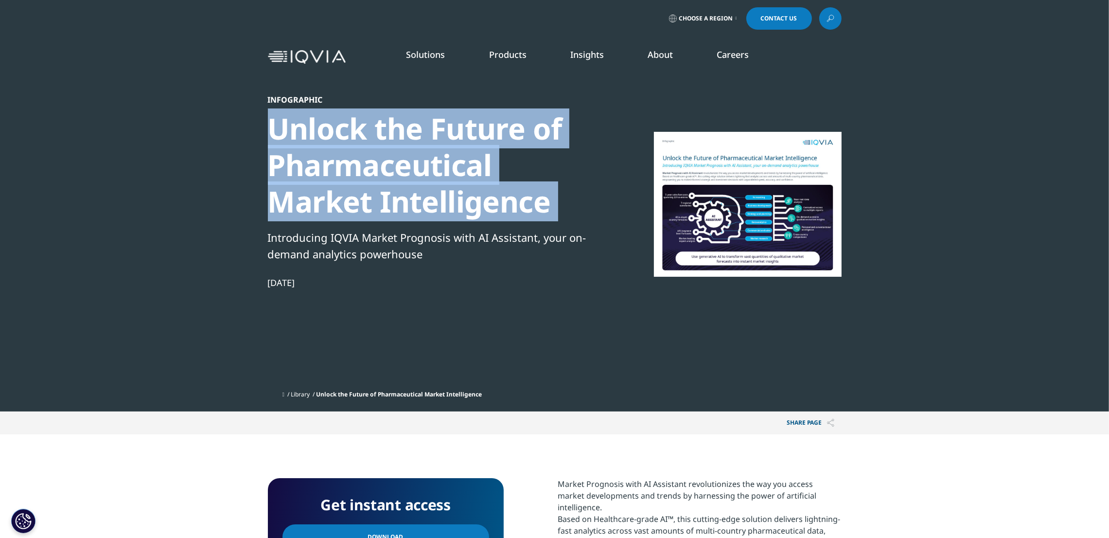
click at [469, 123] on div "Unlock the Future of Pharmaceutical Market Intelligence" at bounding box center [434, 164] width 333 height 109
copy div "Unlock the Future of Pharmaceutical Market Intelligence"
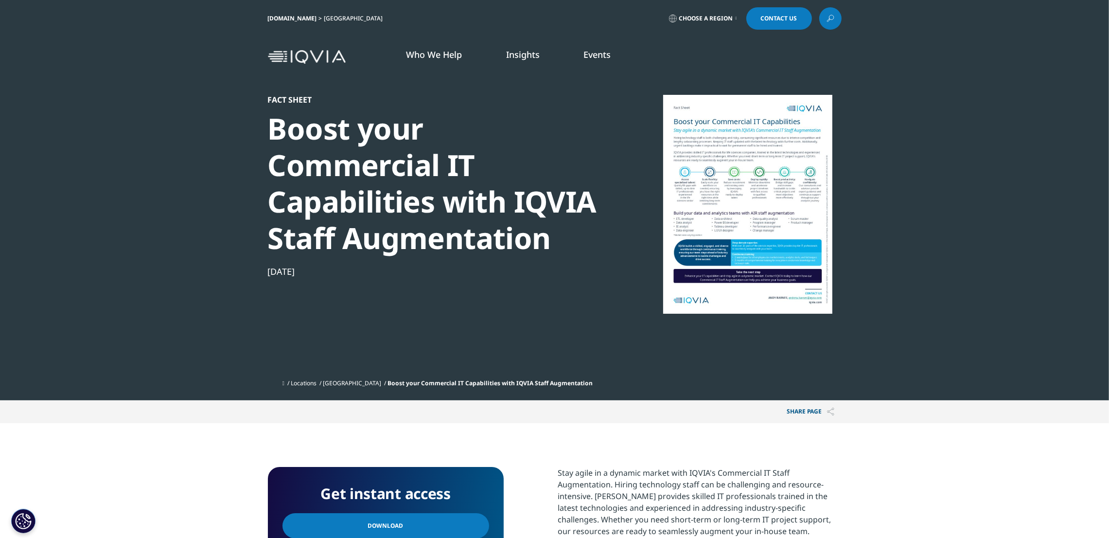
click at [445, 525] on link "Download" at bounding box center [385, 525] width 207 height 25
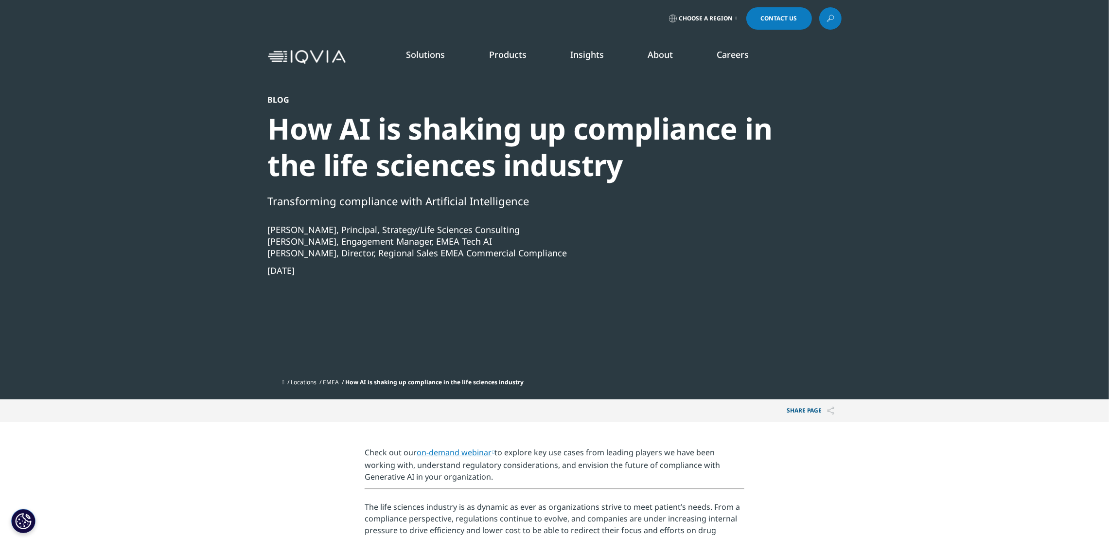
click at [571, 179] on div "How AI is shaking up compliance in the life sciences industry" at bounding box center [528, 146] width 521 height 73
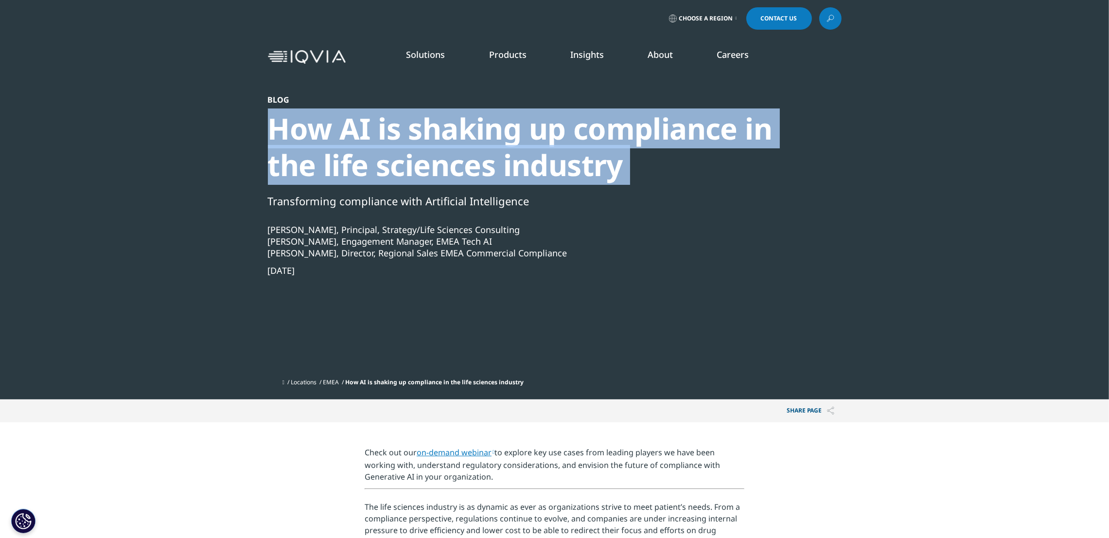
click at [571, 179] on div "How AI is shaking up compliance in the life sciences industry" at bounding box center [528, 146] width 521 height 73
copy div "How AI is shaking up compliance in the life sciences industry"
